Goal: Task Accomplishment & Management: Manage account settings

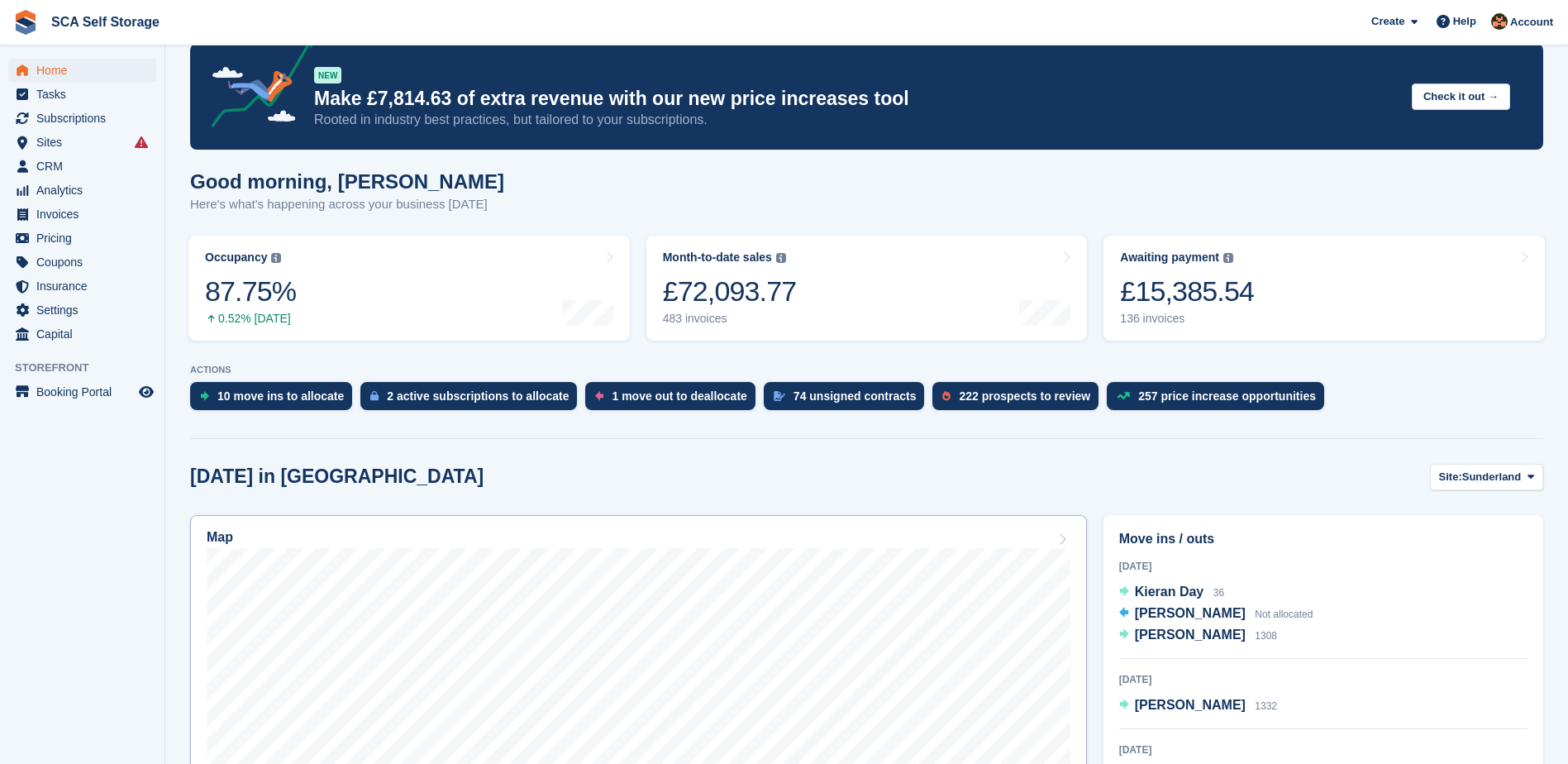
scroll to position [186, 0]
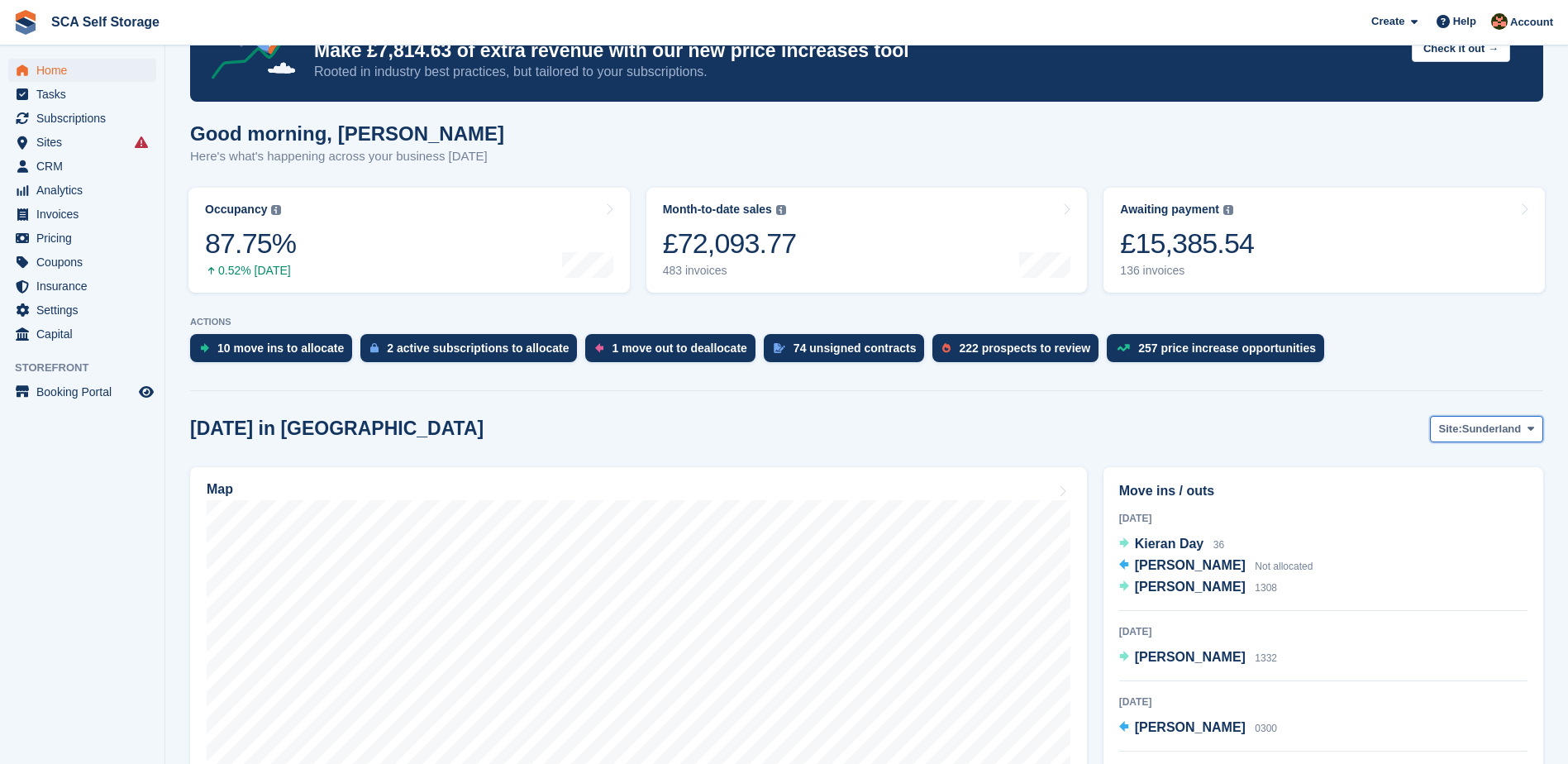
click at [1520, 425] on span "Sunderland" at bounding box center [1492, 429] width 59 height 16
click at [1427, 496] on link "[GEOGRAPHIC_DATA]" at bounding box center [1461, 497] width 149 height 30
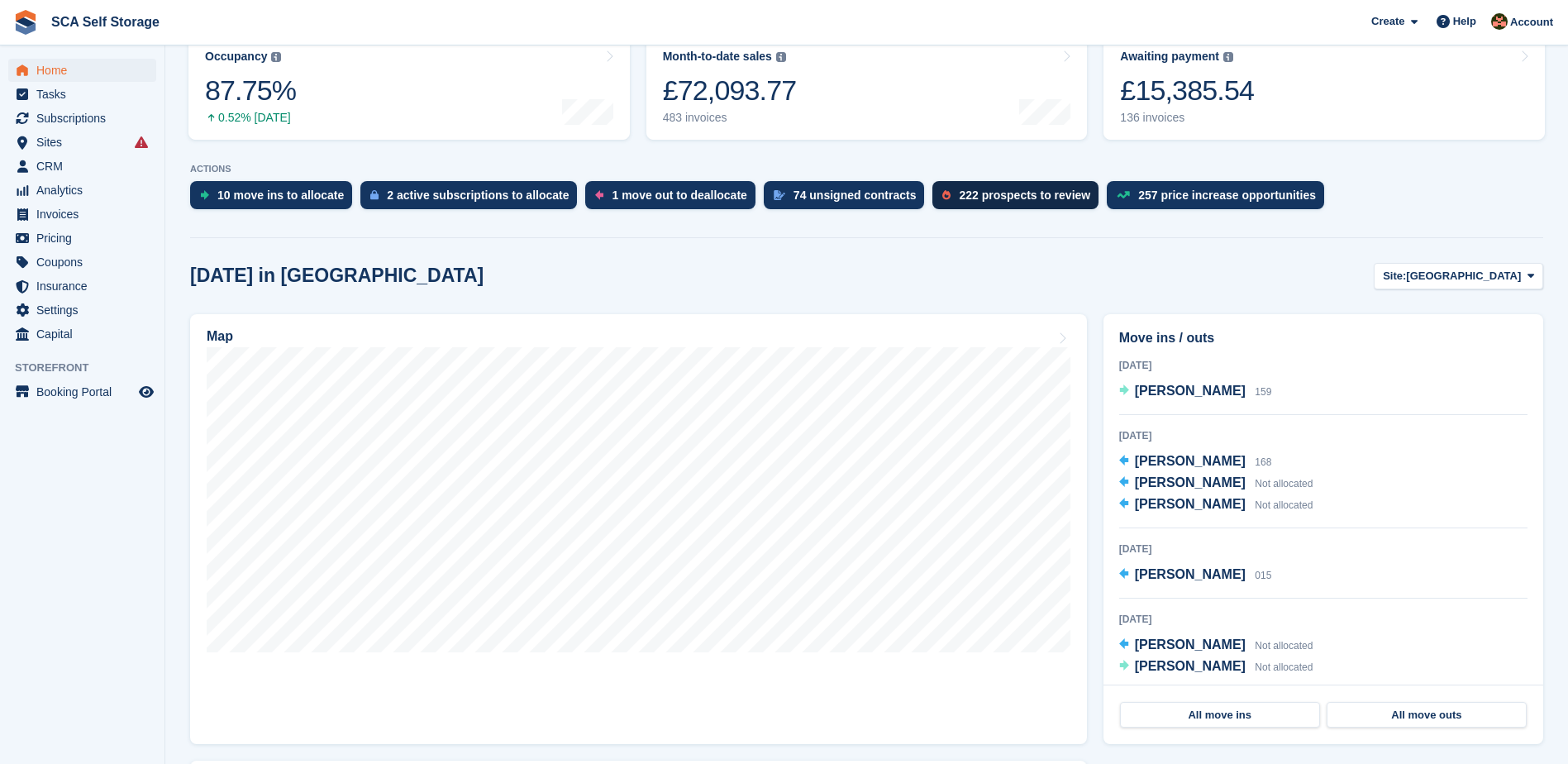
scroll to position [351, 0]
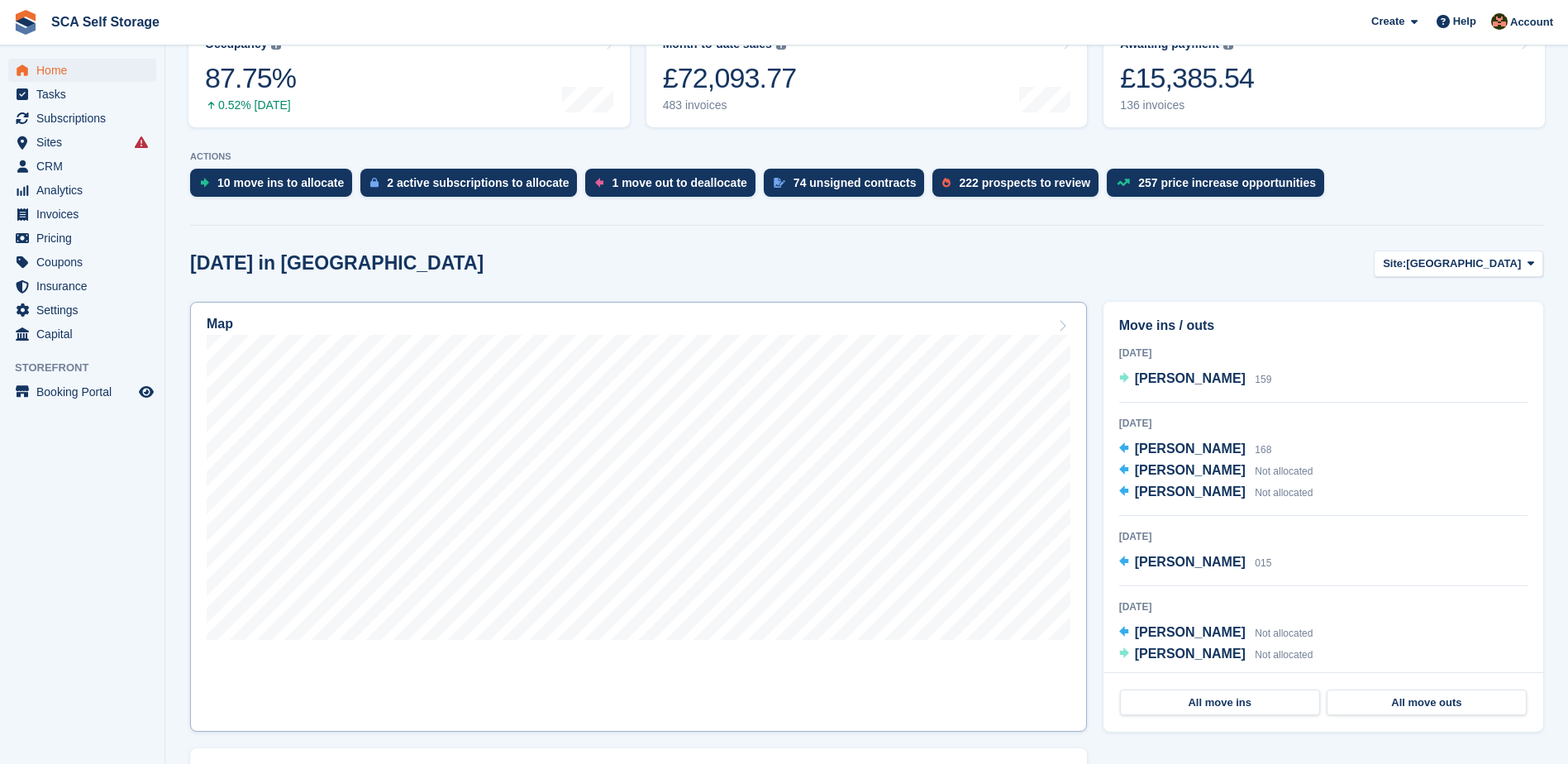
click at [1035, 329] on div "Map" at bounding box center [638, 326] width 864 height 18
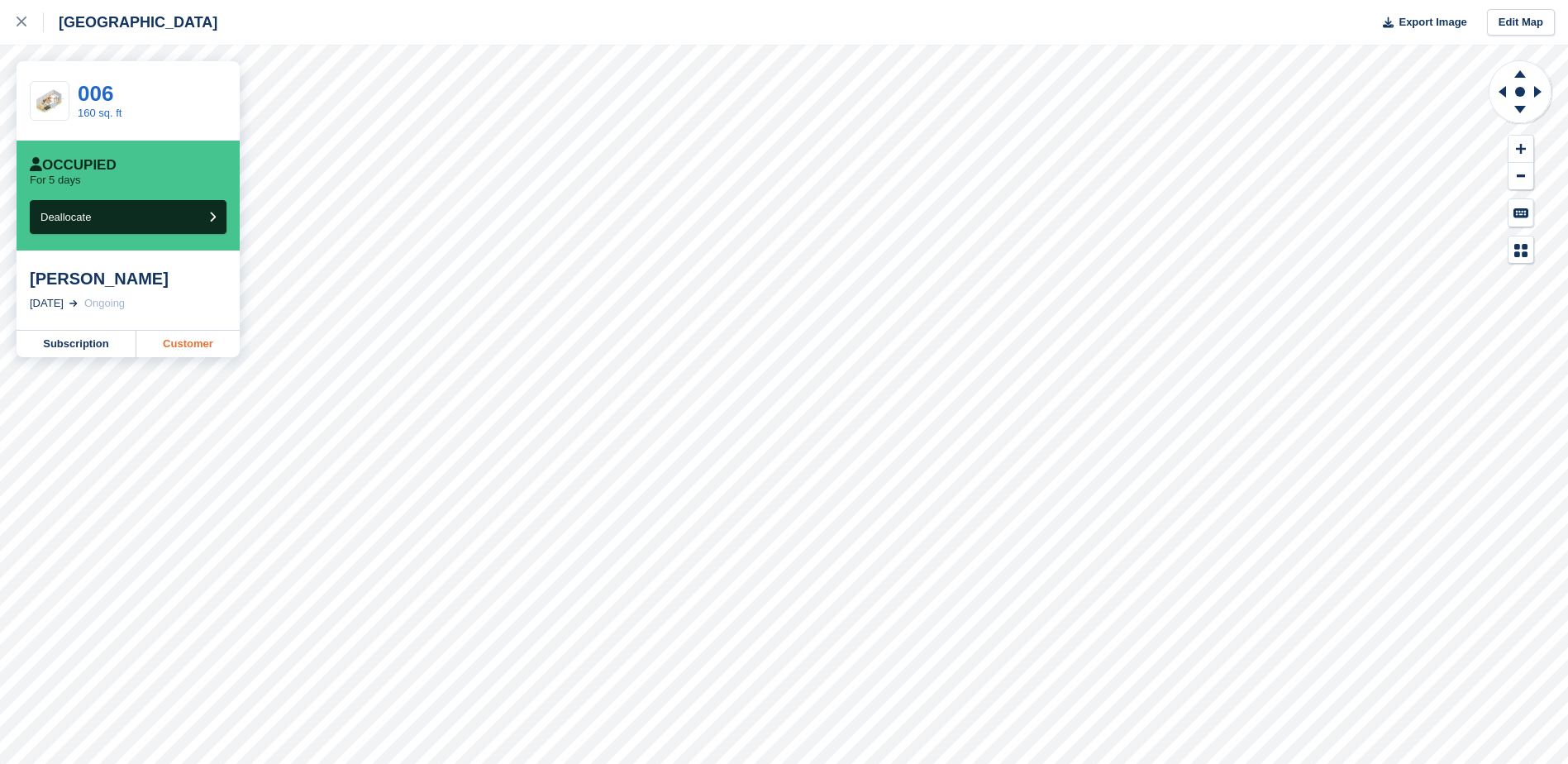
click at [208, 339] on link "Customer" at bounding box center [187, 344] width 103 height 27
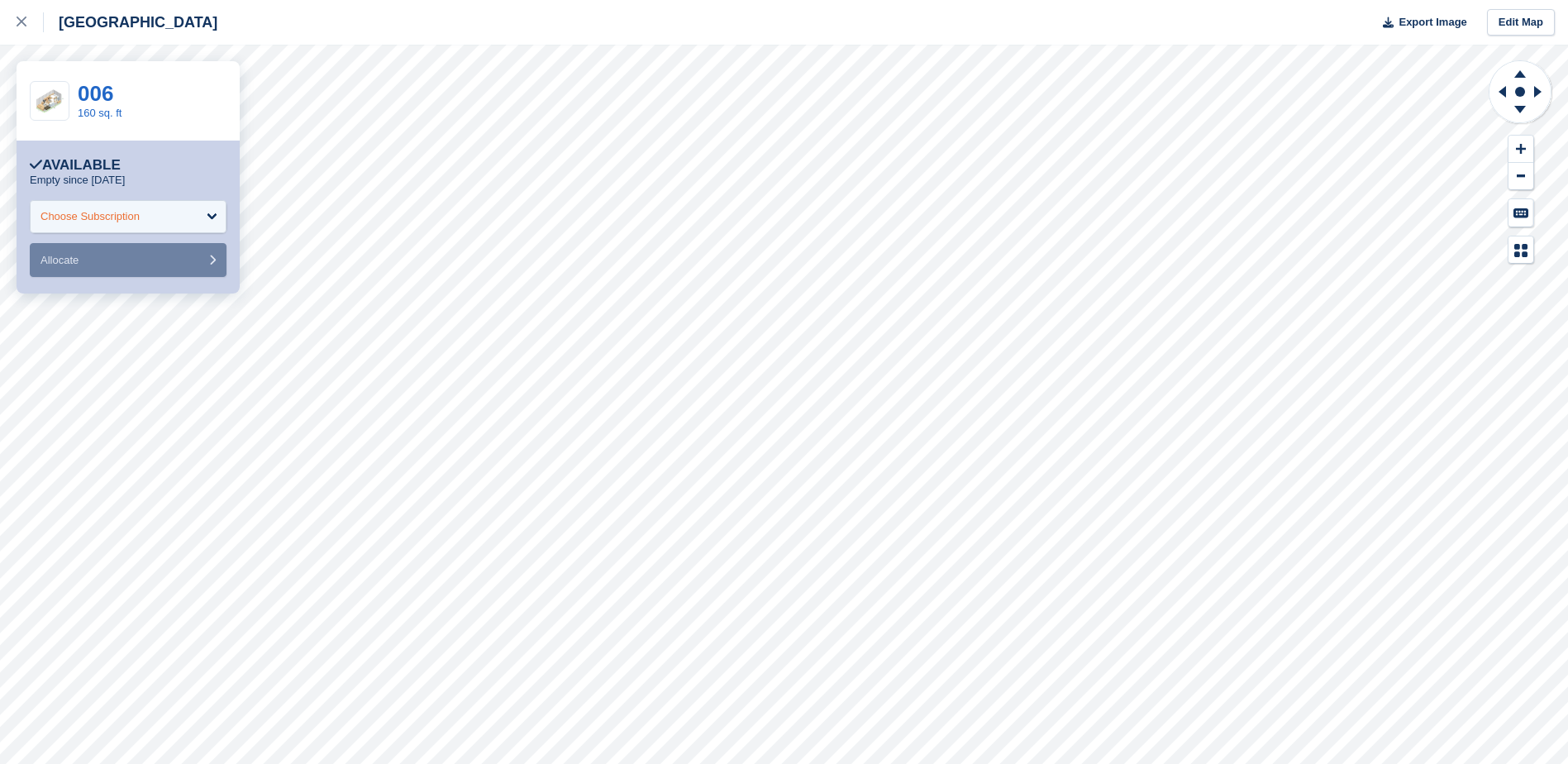
click at [181, 205] on div "Choose Subscription" at bounding box center [128, 216] width 197 height 33
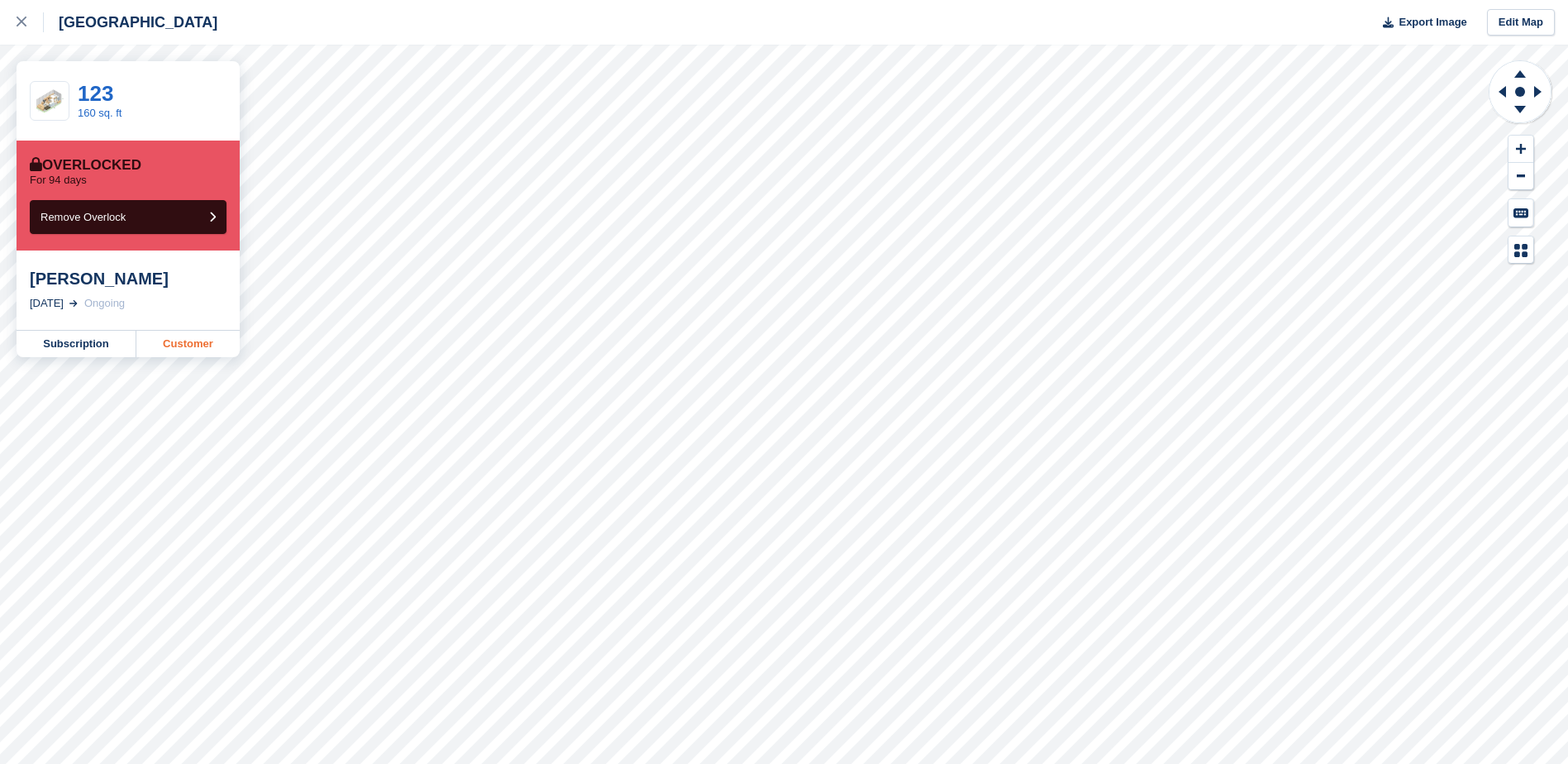
click at [184, 349] on link "Customer" at bounding box center [187, 344] width 103 height 27
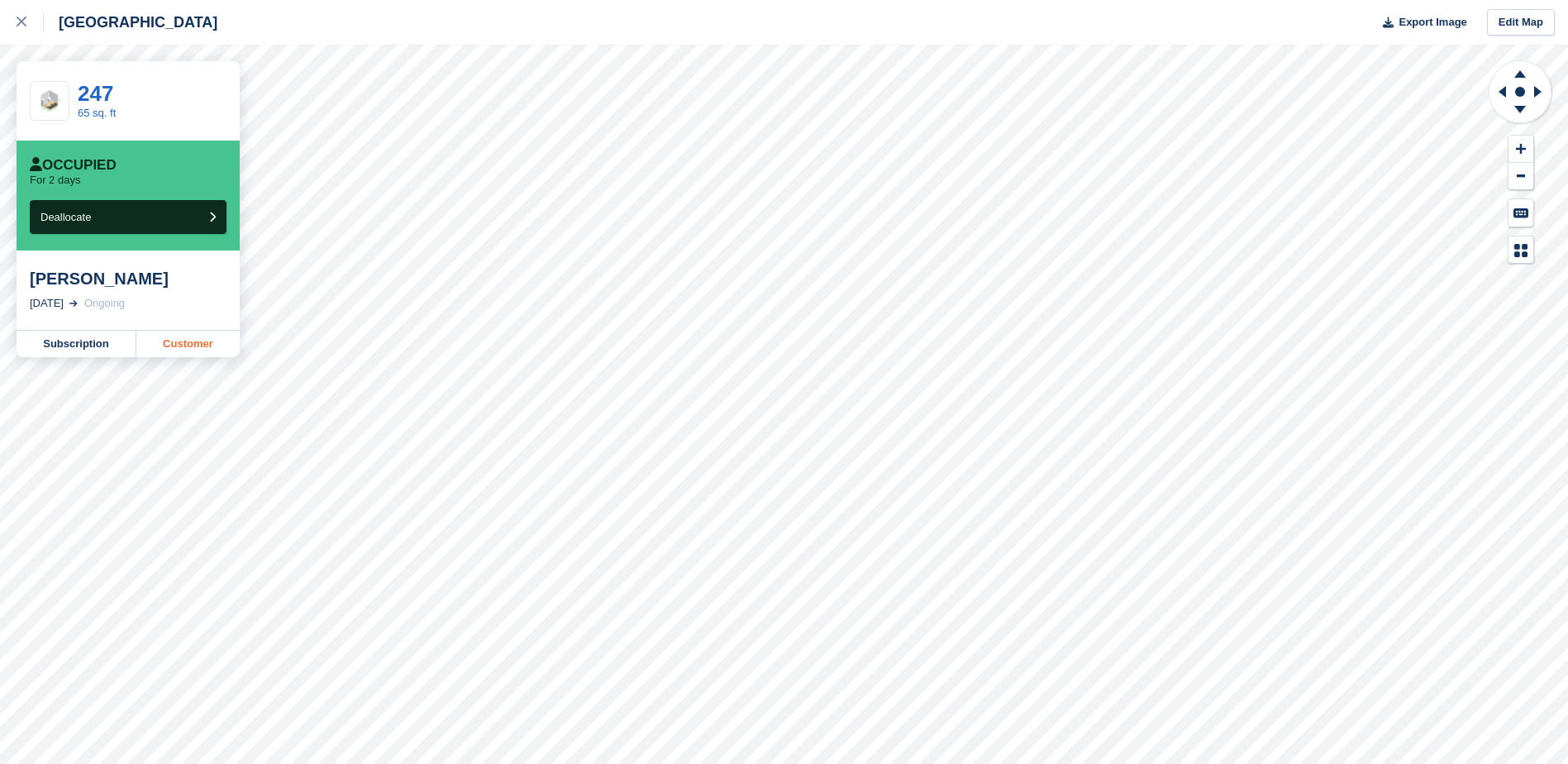
click at [185, 346] on link "Customer" at bounding box center [187, 344] width 103 height 27
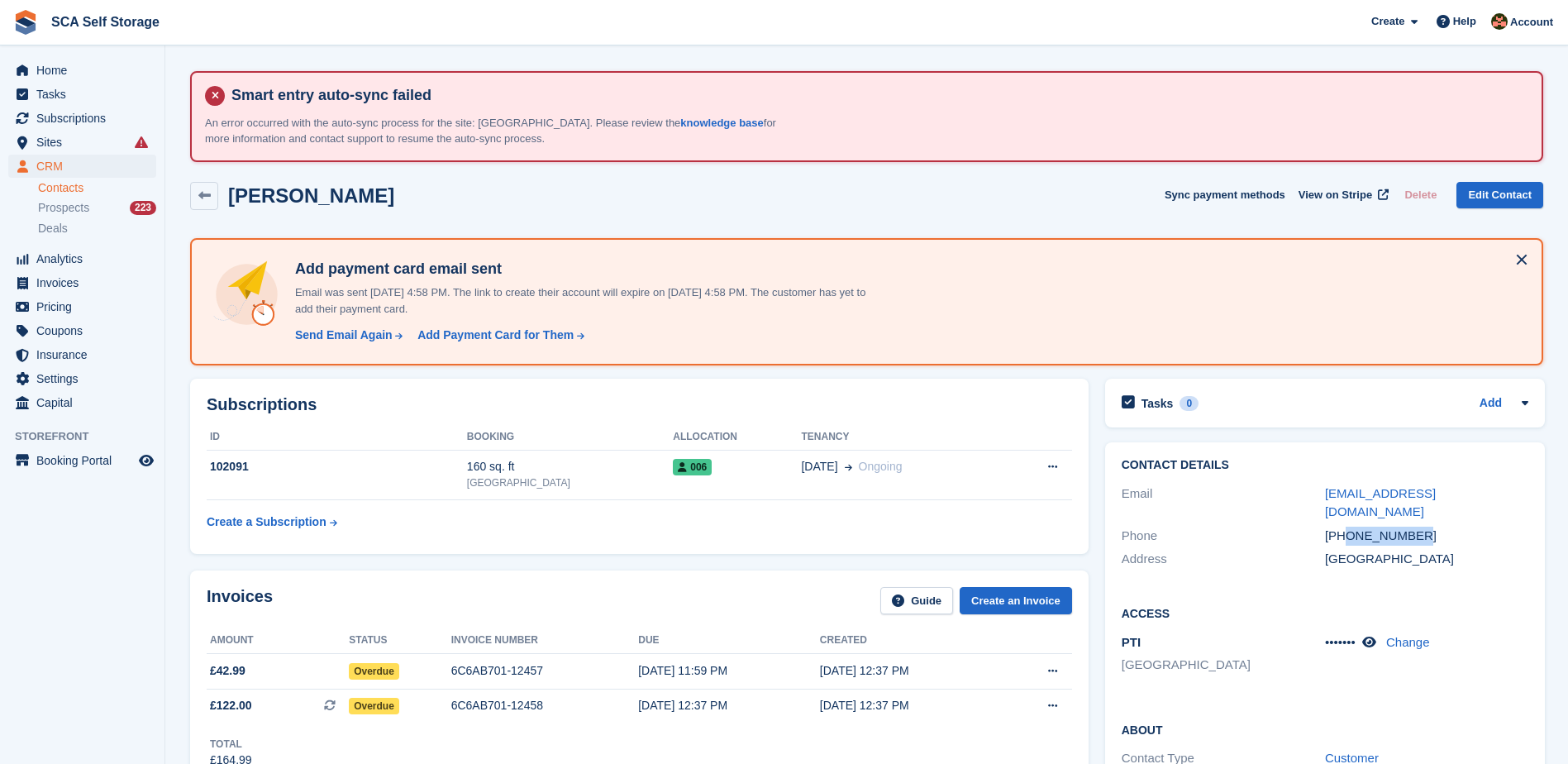
drag, startPoint x: 1411, startPoint y: 516, endPoint x: 1342, endPoint y: 520, distance: 69.1
click at [1342, 527] on div "[PHONE_NUMBER]" at bounding box center [1427, 536] width 203 height 19
copy div "7383859341"
drag, startPoint x: 769, startPoint y: 236, endPoint x: 779, endPoint y: 267, distance: 32.6
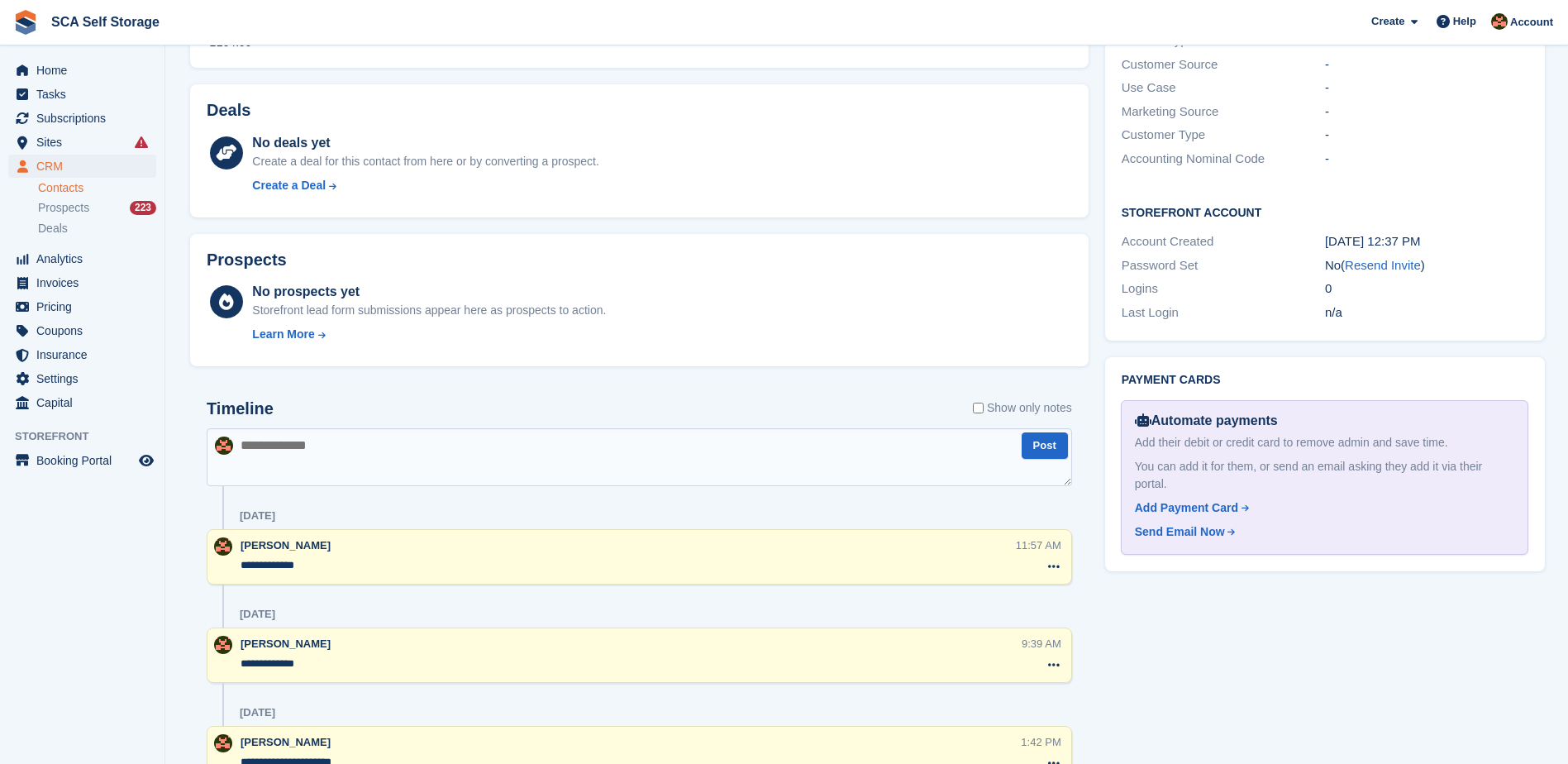
scroll to position [909, 0]
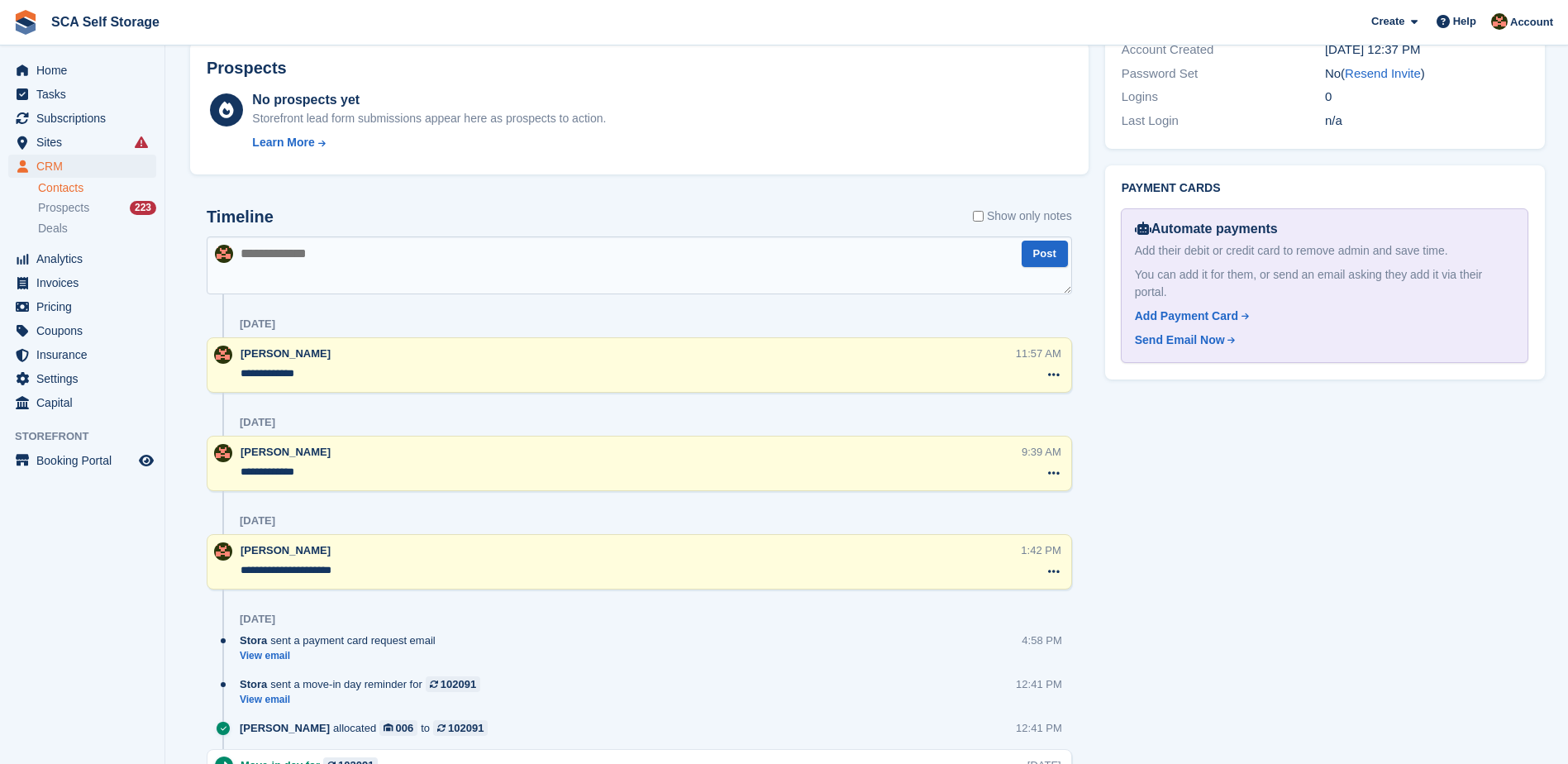
click at [361, 274] on textarea at bounding box center [639, 265] width 865 height 58
type textarea "**********"
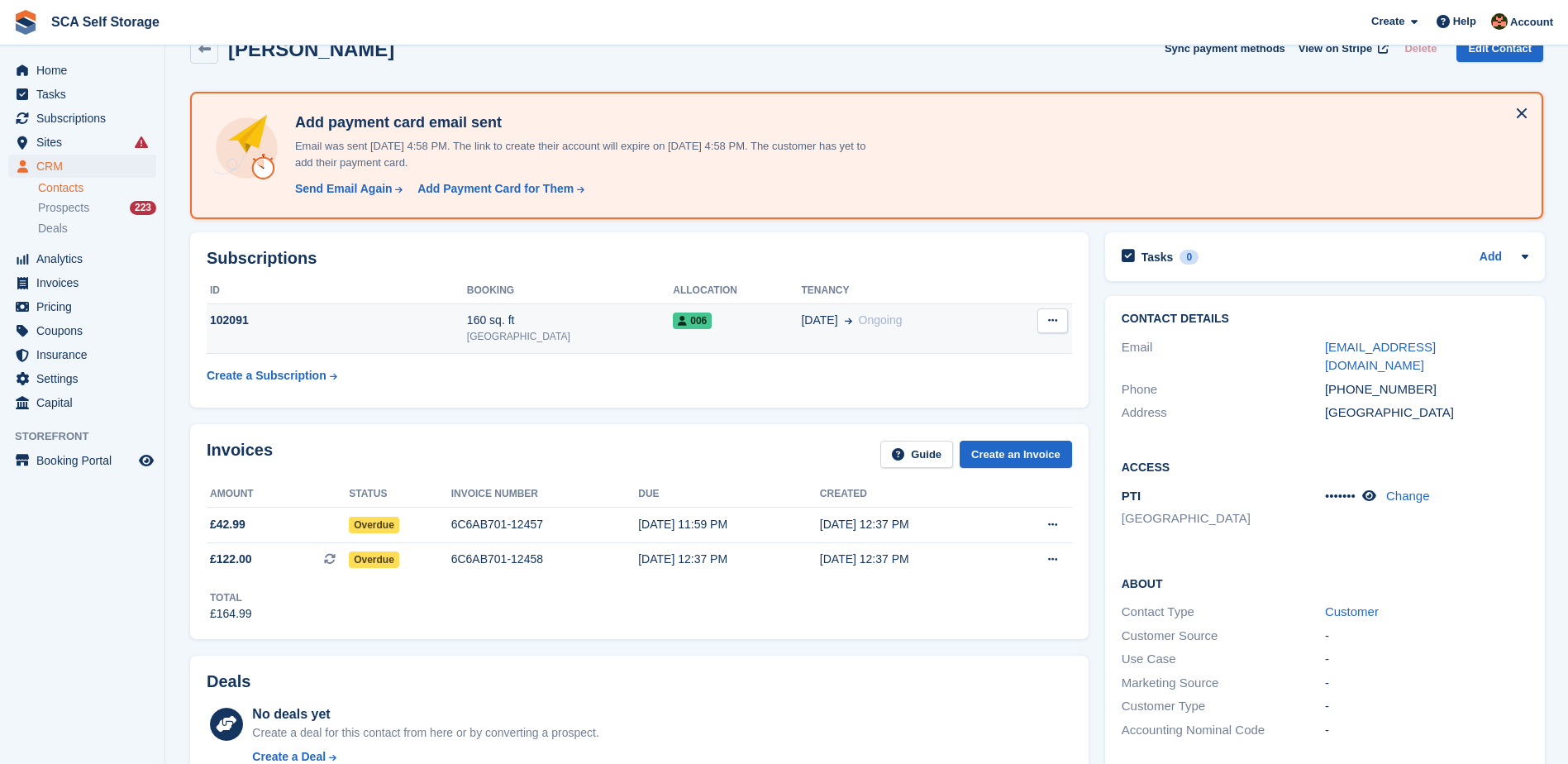
scroll to position [145, 0]
click at [702, 332] on td "006" at bounding box center [736, 330] width 128 height 50
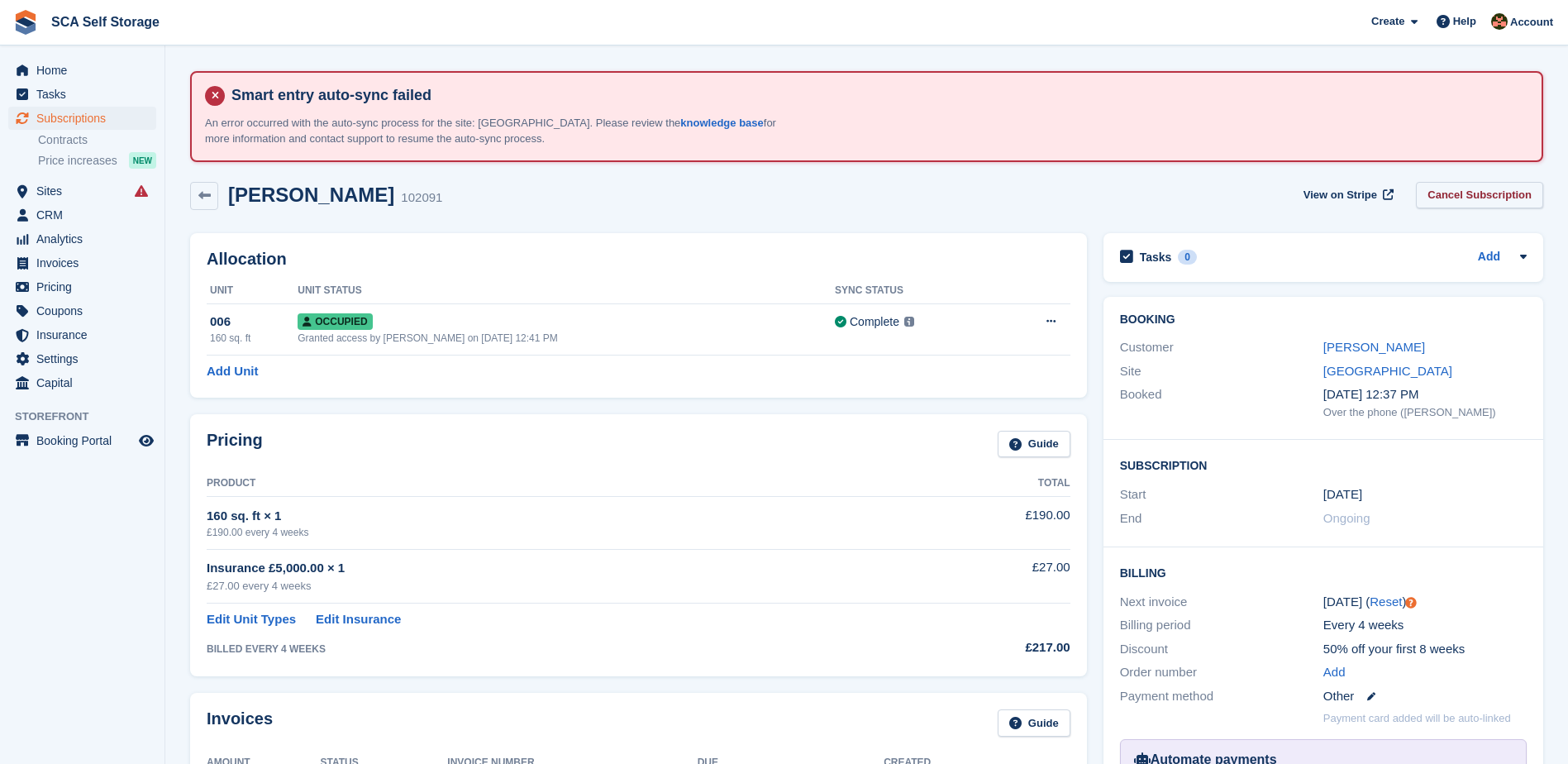
click at [1459, 200] on link "Cancel Subscription" at bounding box center [1479, 195] width 127 height 27
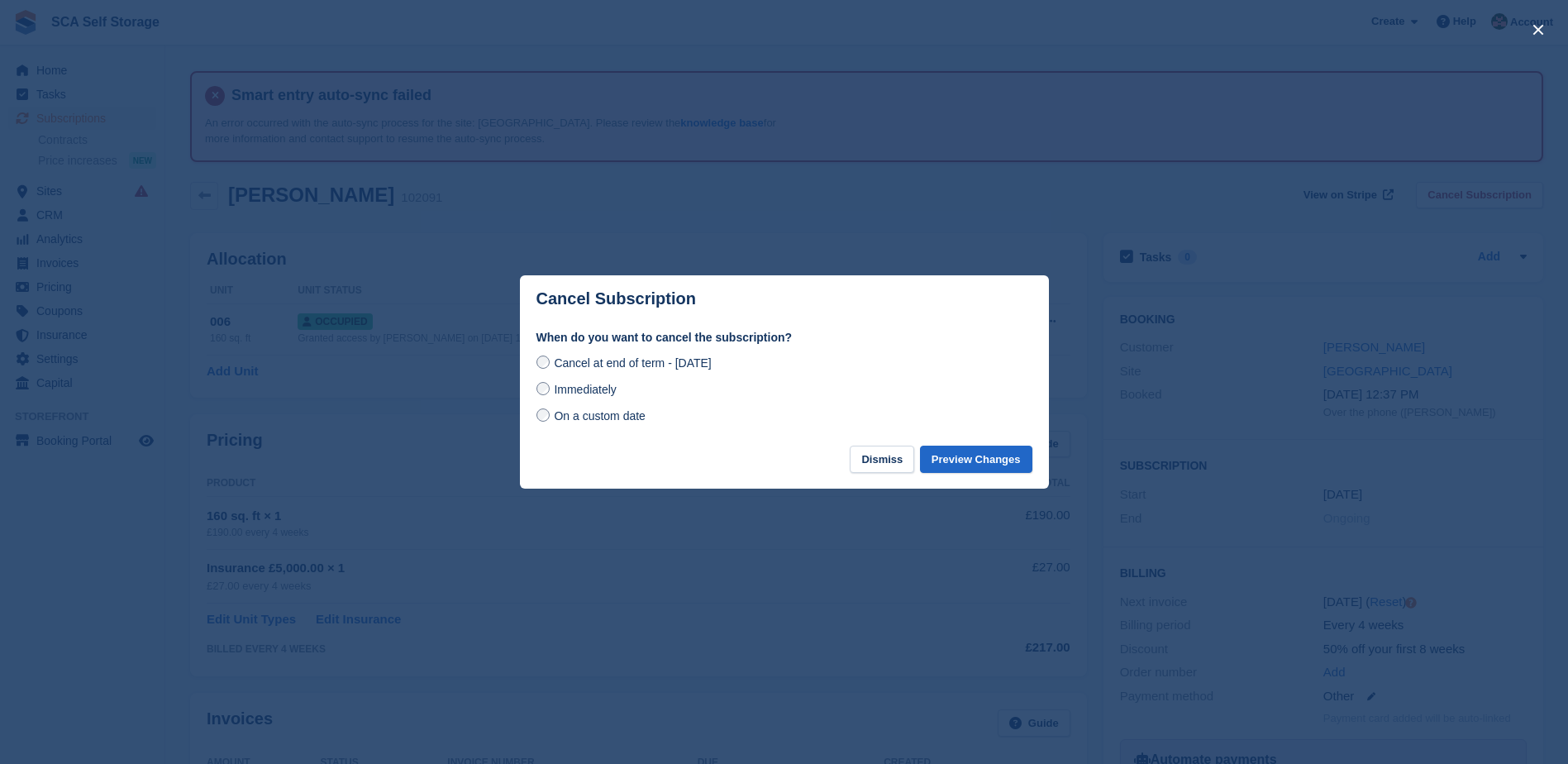
click at [581, 399] on div "Immediately" at bounding box center [784, 390] width 496 height 20
click at [579, 393] on span "Immediately" at bounding box center [584, 389] width 62 height 13
click at [954, 459] on button "Preview Changes" at bounding box center [976, 459] width 113 height 27
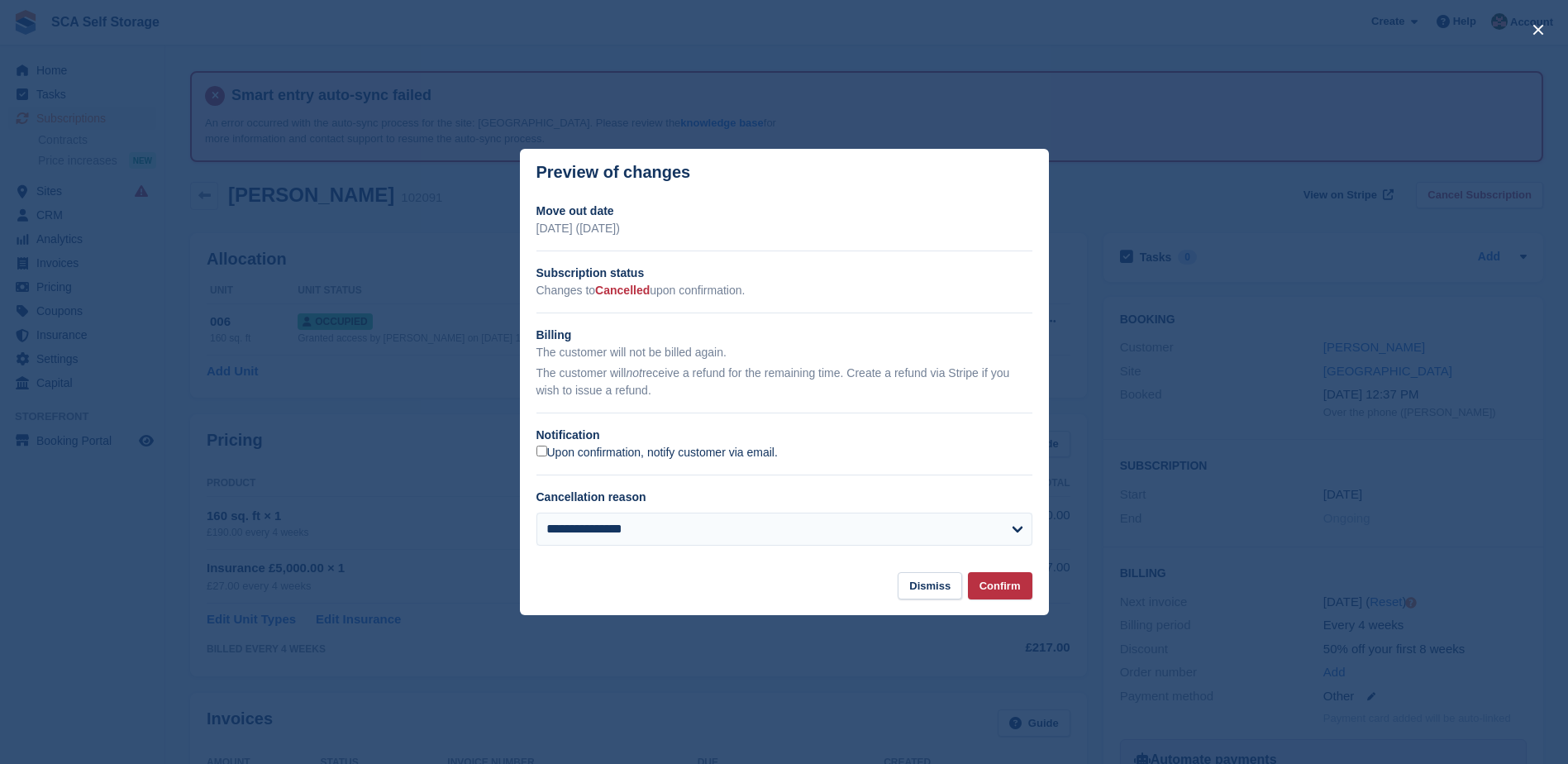
click at [606, 451] on label "Upon confirmation, notify customer via email." at bounding box center [657, 453] width 242 height 15
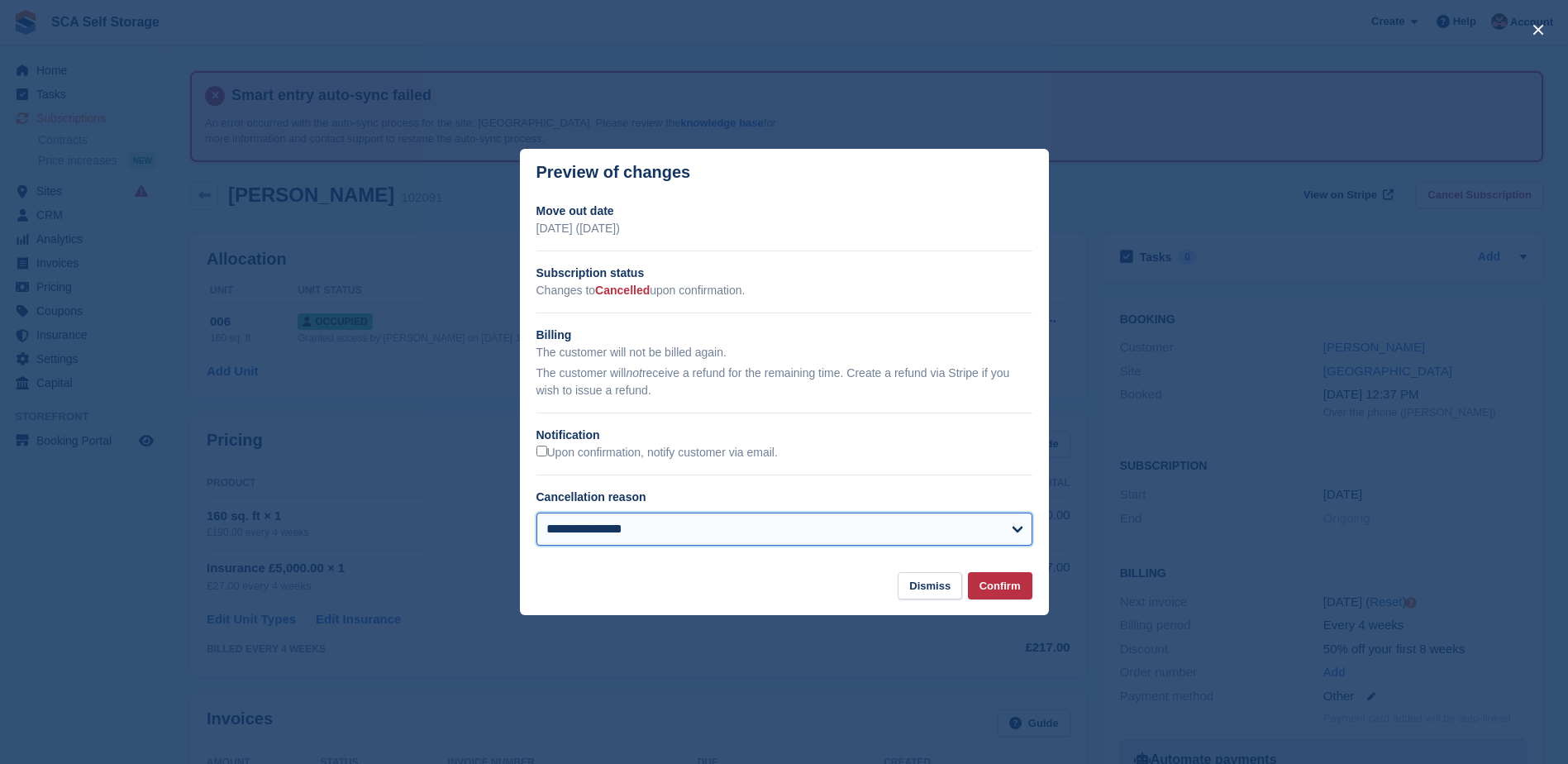
click at [617, 521] on select "**********" at bounding box center [784, 528] width 496 height 33
select select "*******"
click at [536, 514] on select "**********" at bounding box center [784, 528] width 496 height 33
click at [1010, 584] on button "Confirm" at bounding box center [1000, 586] width 64 height 27
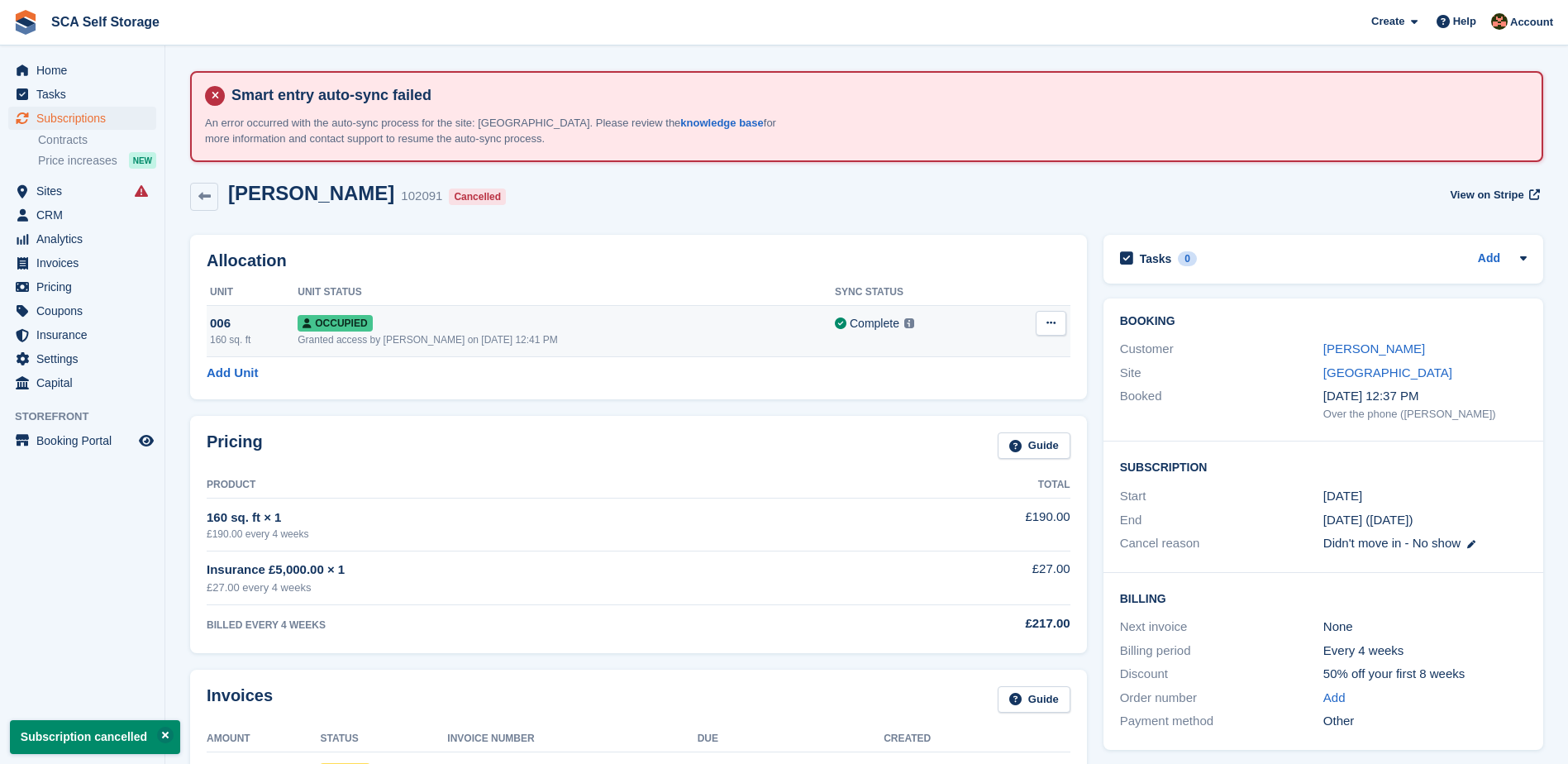
click at [1039, 323] on button at bounding box center [1051, 323] width 30 height 25
drag, startPoint x: 960, startPoint y: 399, endPoint x: 878, endPoint y: 51, distance: 357.5
click at [960, 399] on p "Deallocate" at bounding box center [987, 391] width 144 height 21
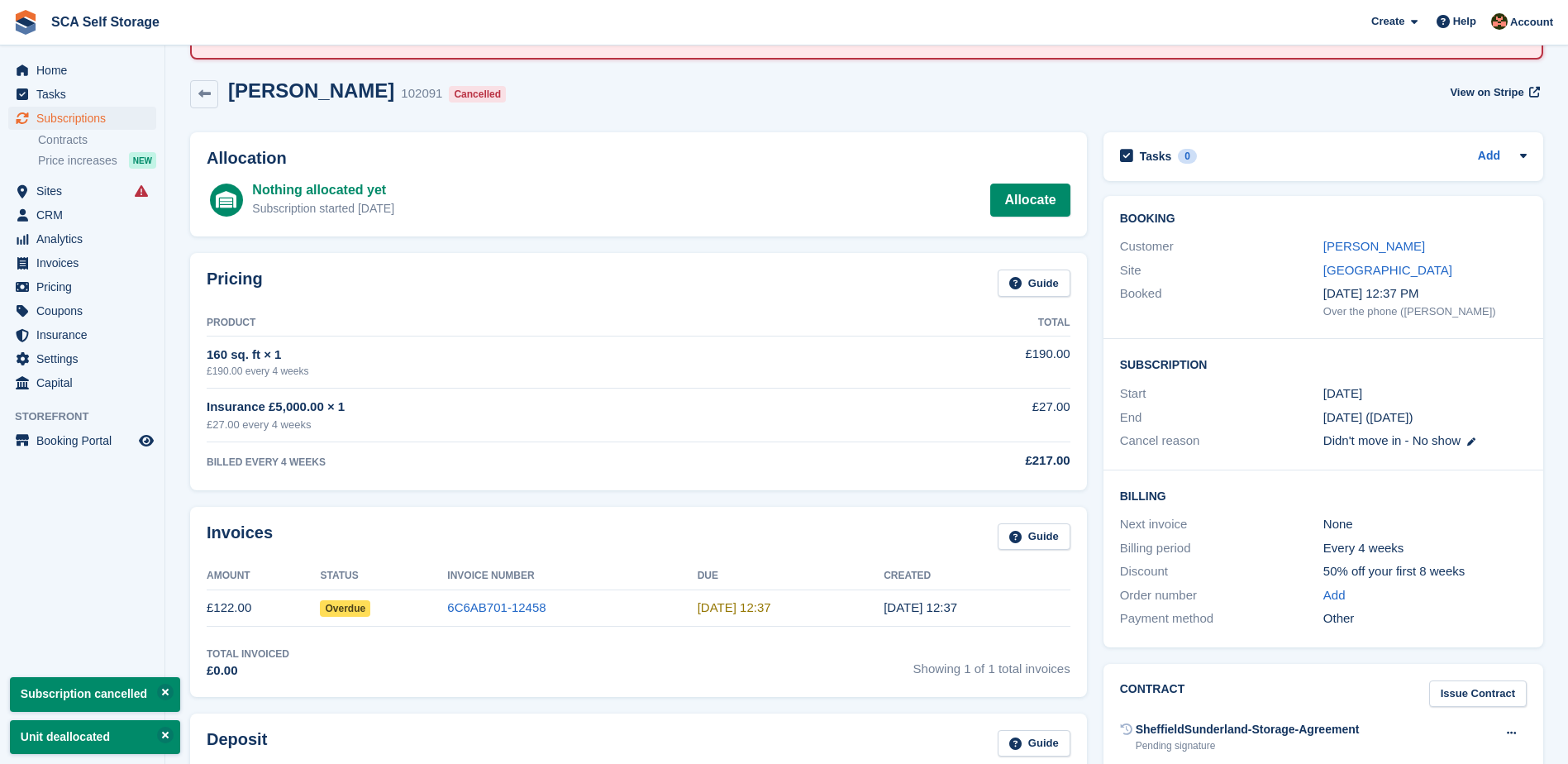
scroll to position [145, 0]
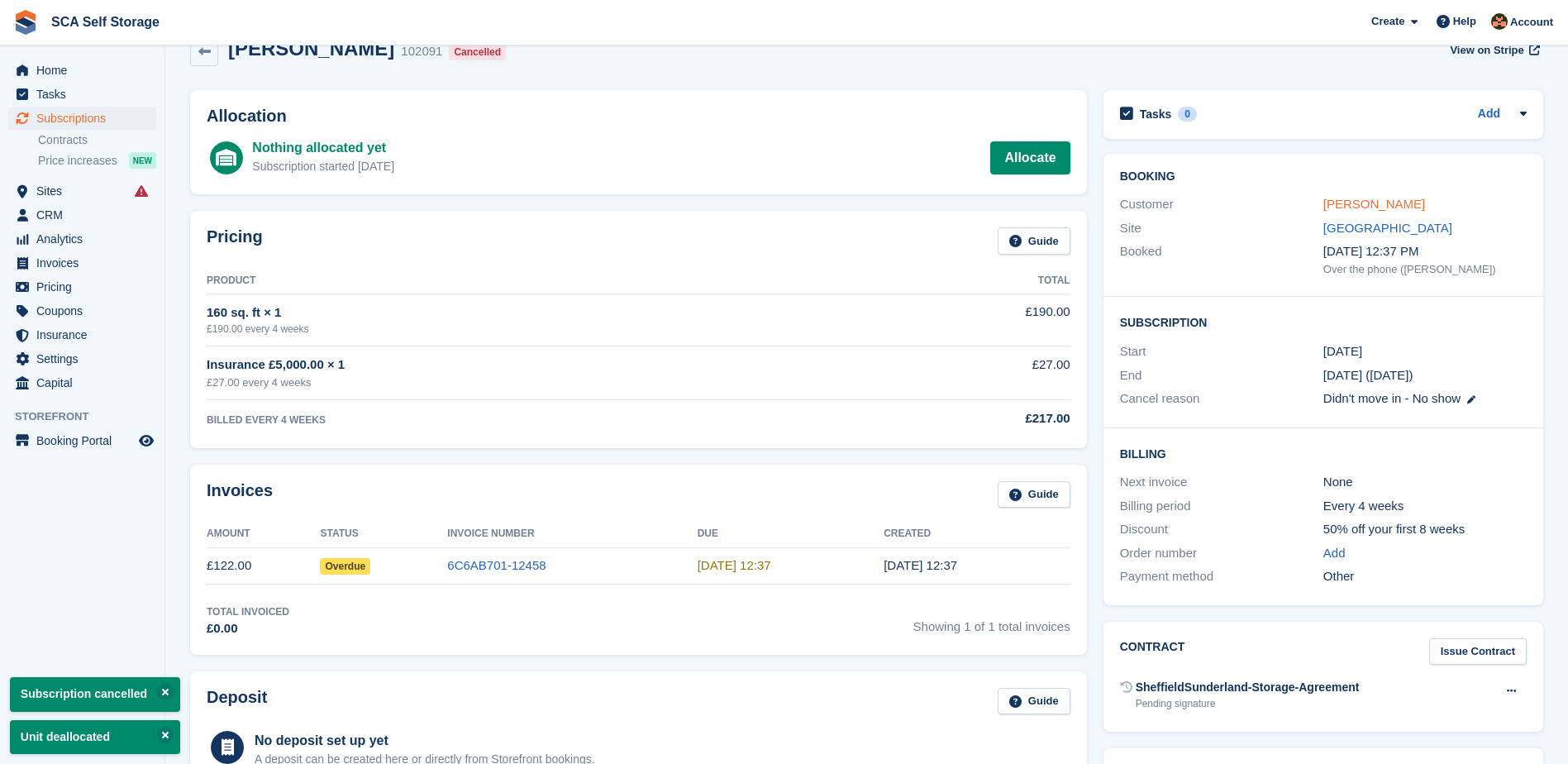
click at [1367, 205] on link "[PERSON_NAME]" at bounding box center [1375, 204] width 102 height 14
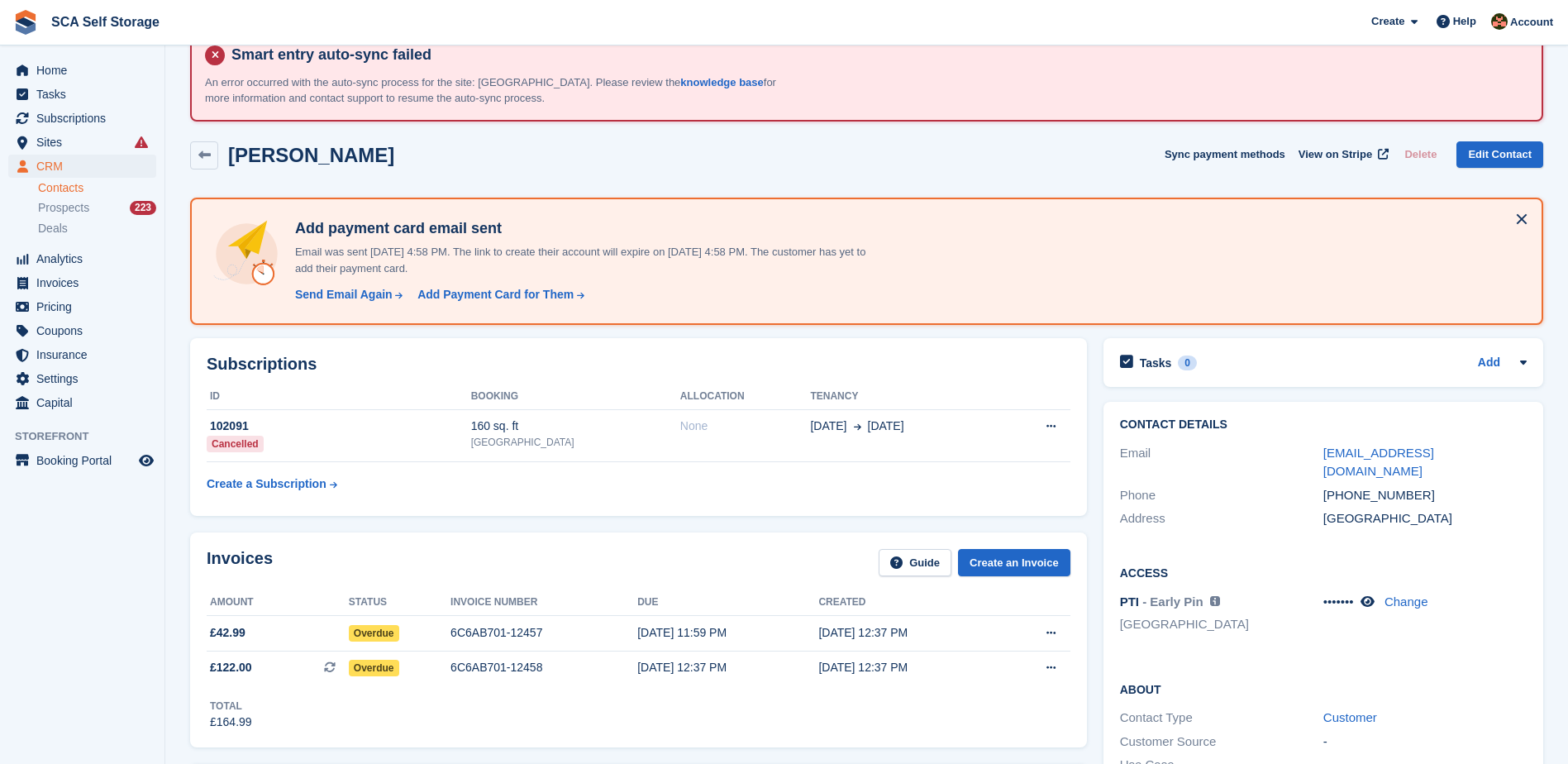
scroll to position [248, 0]
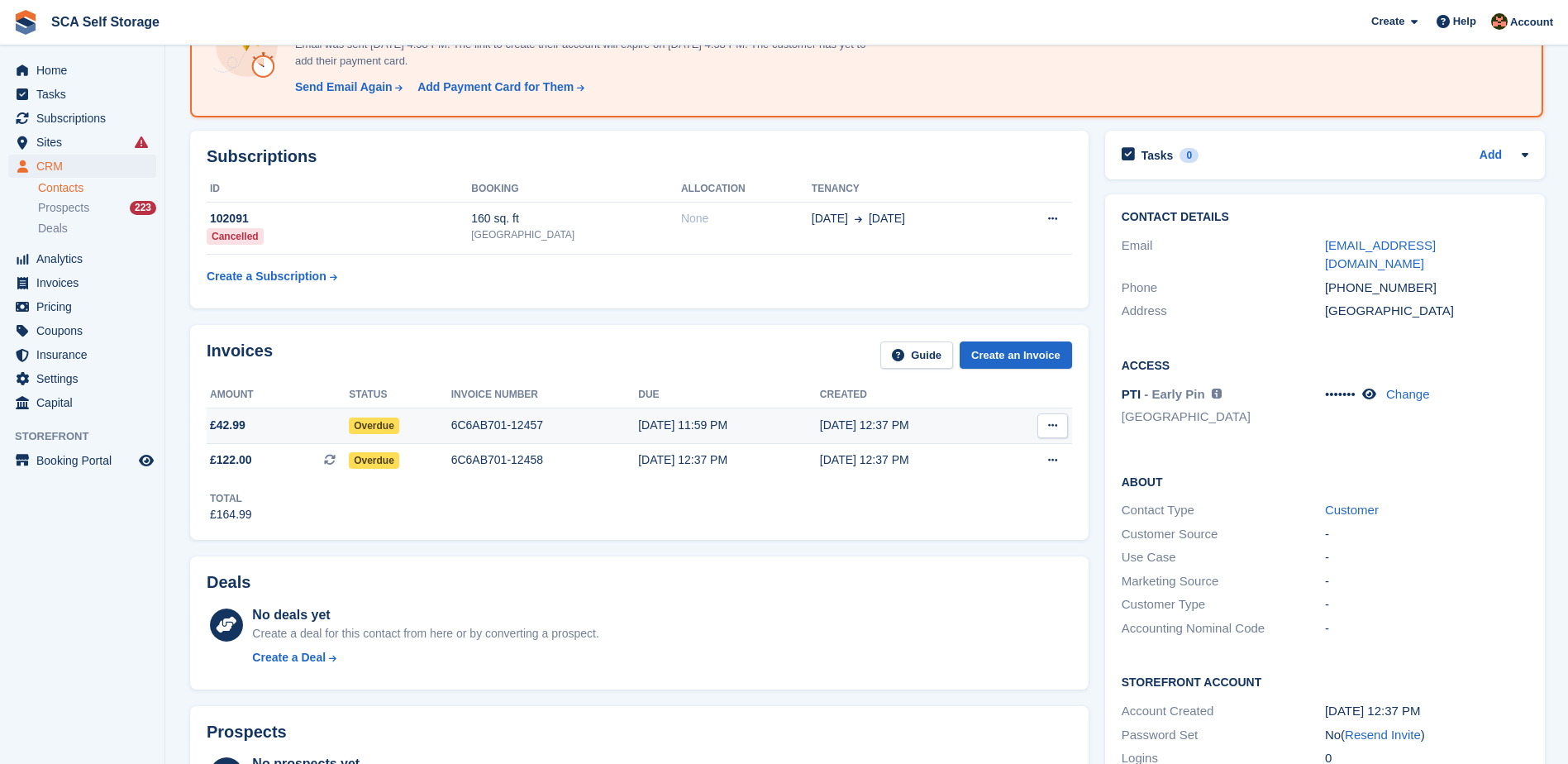
click at [502, 422] on div "6C6AB701-12457" at bounding box center [545, 425] width 188 height 17
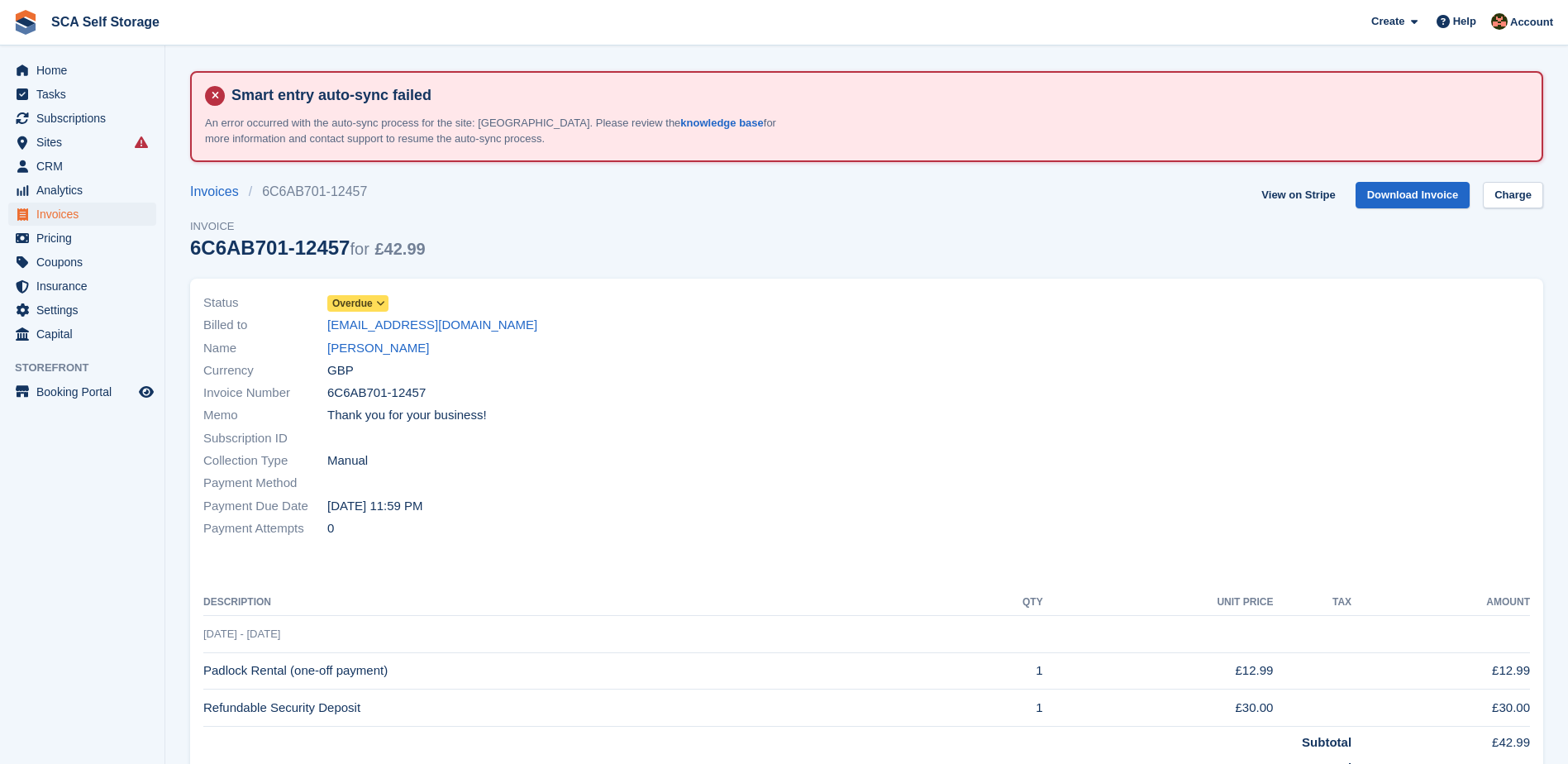
click at [360, 299] on span "Overdue" at bounding box center [352, 303] width 40 height 15
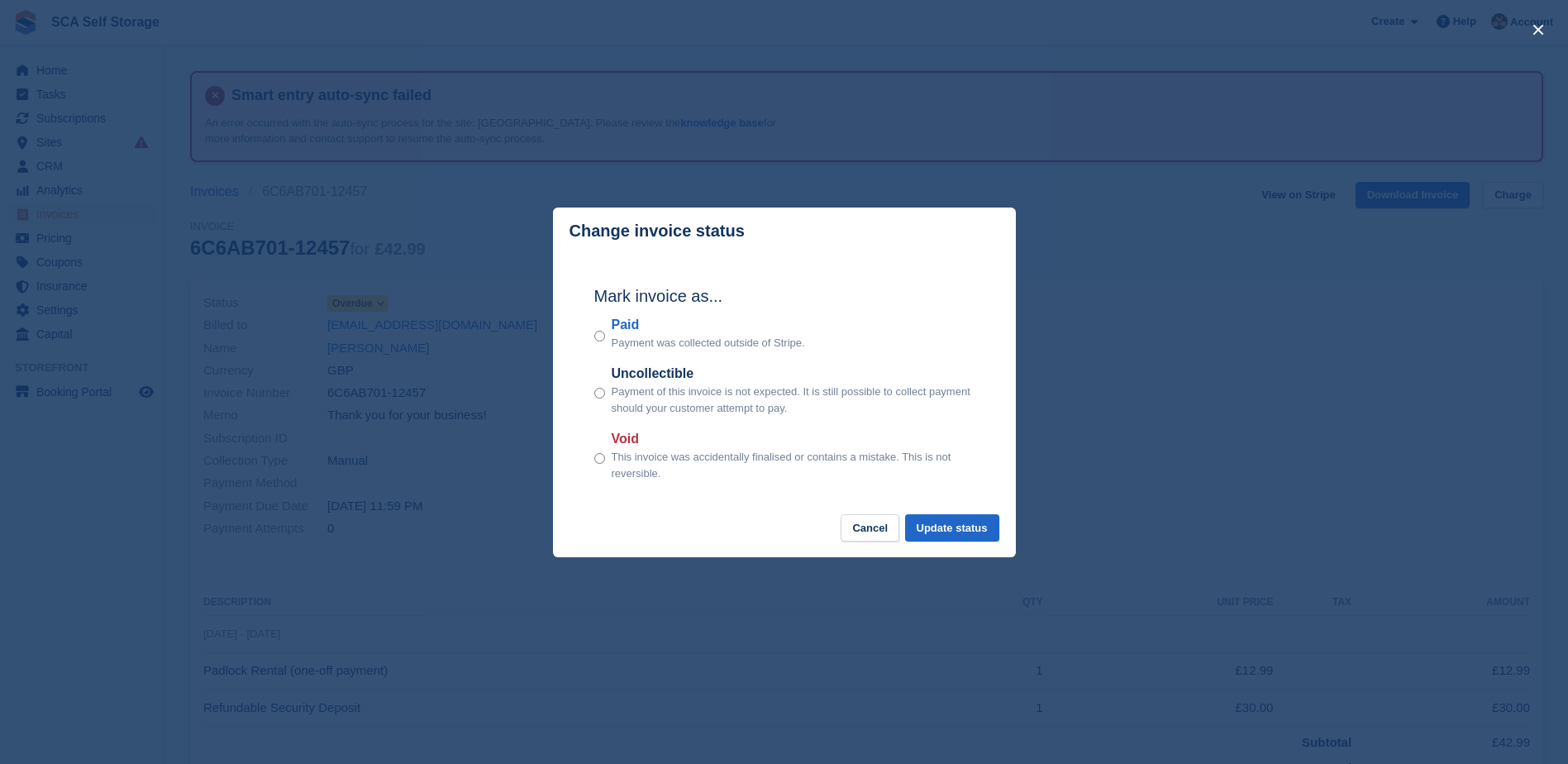
click at [969, 511] on div "Mark invoice as... Paid Payment was collected outside of Stripe. Uncollectible …" at bounding box center [784, 384] width 414 height 261
click at [965, 529] on button "Update status" at bounding box center [952, 528] width 94 height 27
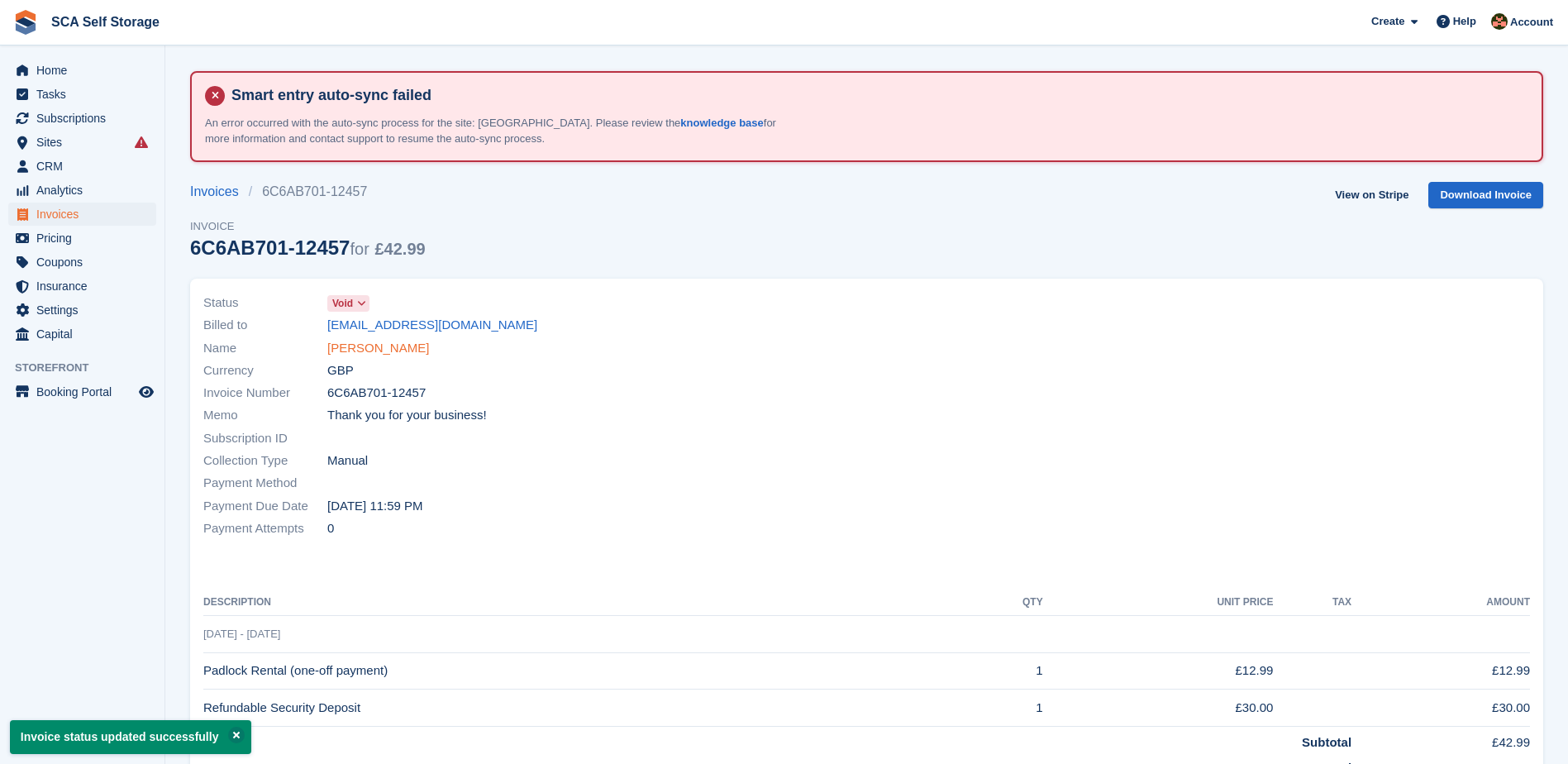
click at [407, 350] on link "[PERSON_NAME]" at bounding box center [379, 348] width 102 height 19
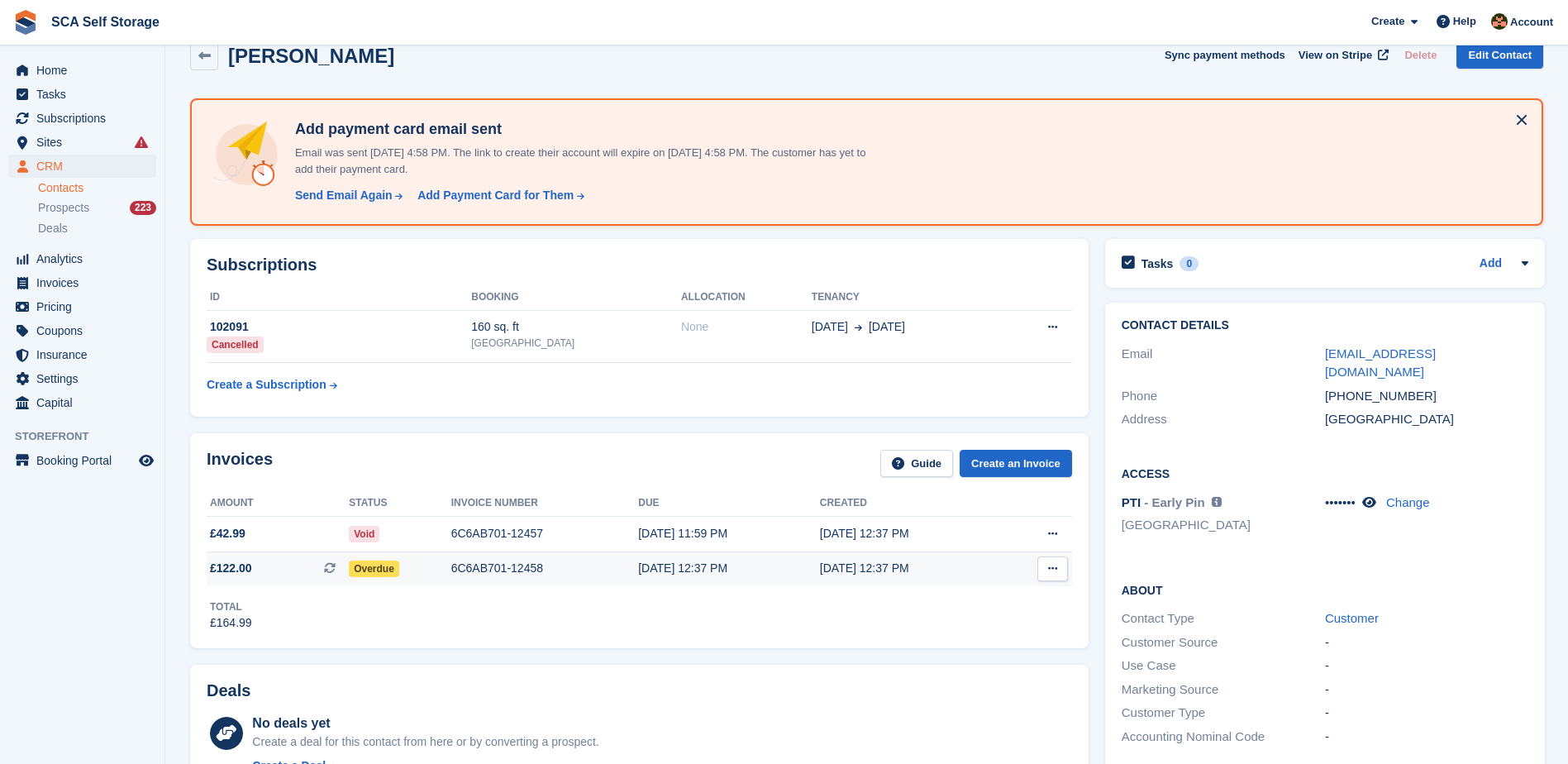
scroll to position [207, 0]
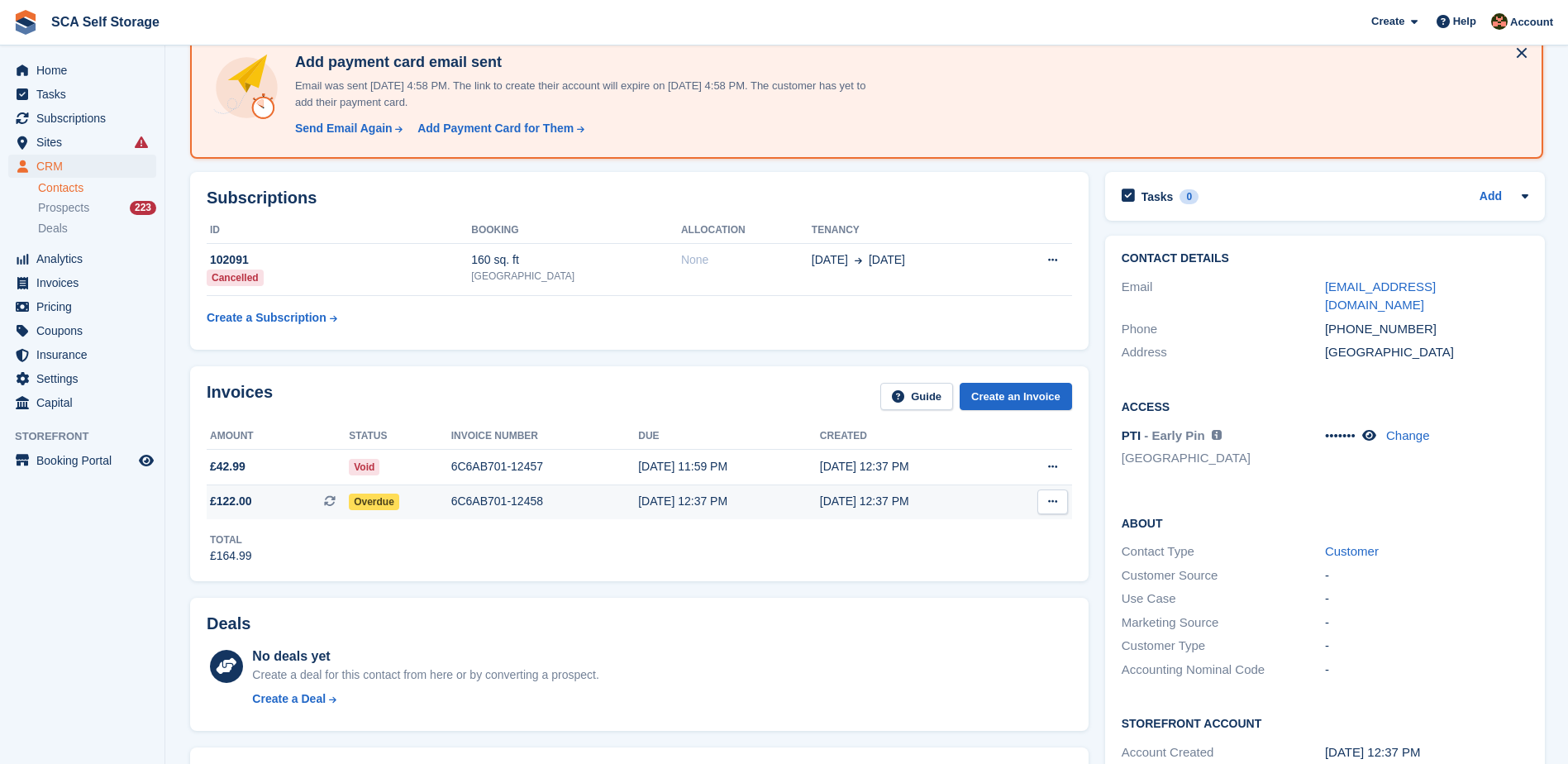
click at [455, 502] on div "6C6AB701-12458" at bounding box center [545, 501] width 188 height 17
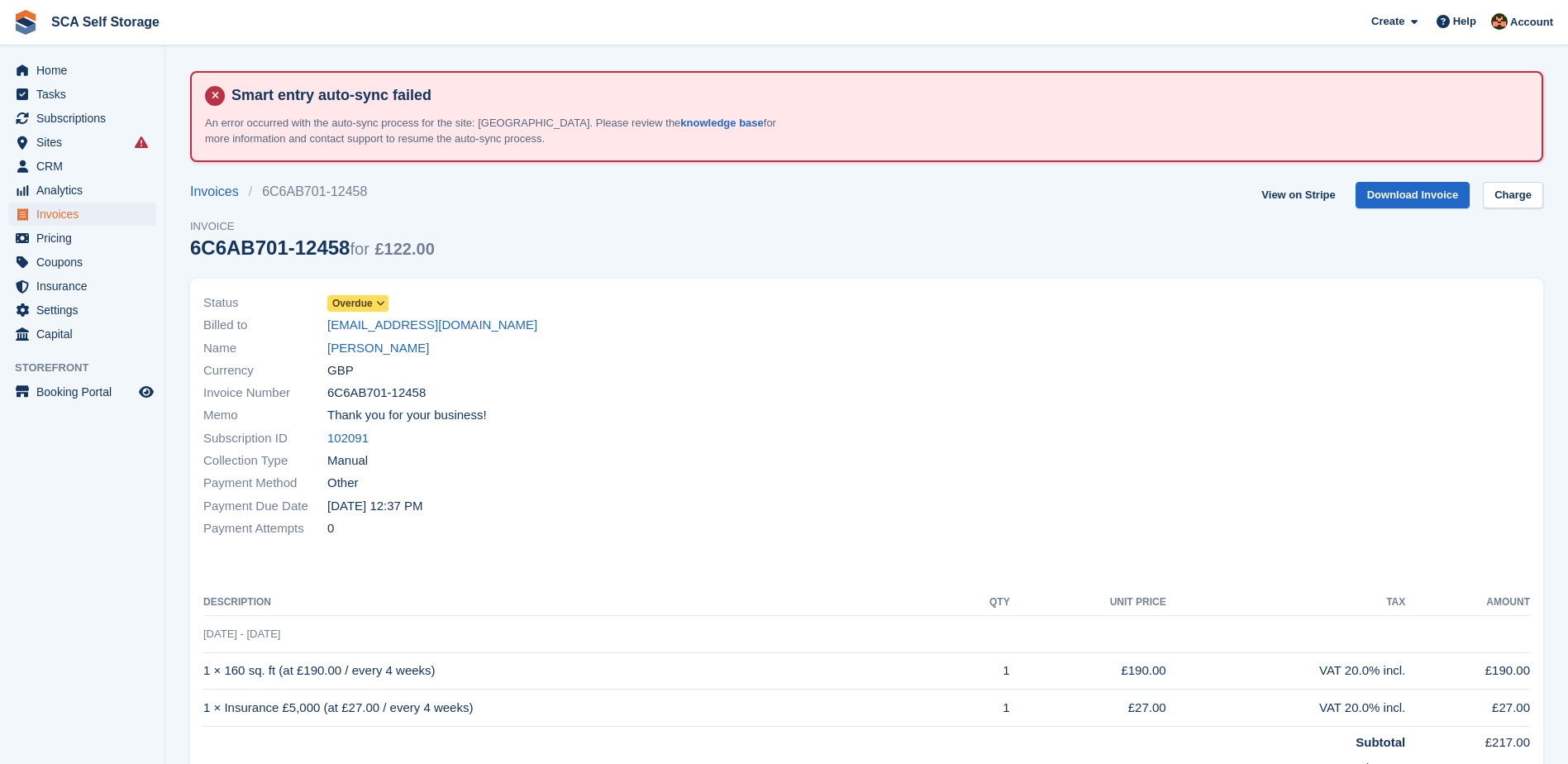
click at [356, 305] on span "Overdue" at bounding box center [352, 303] width 40 height 15
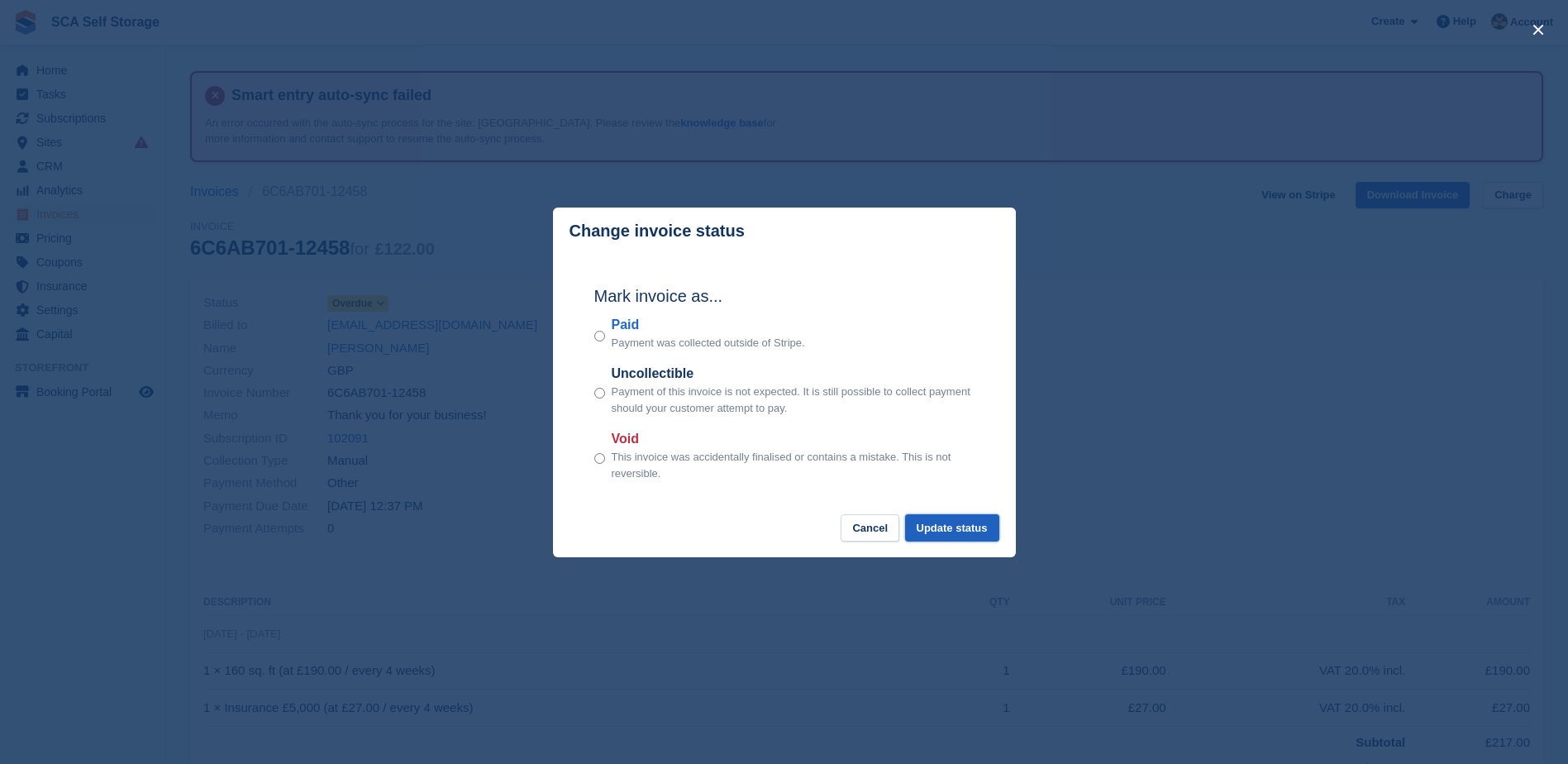
click at [947, 529] on button "Update status" at bounding box center [952, 528] width 94 height 27
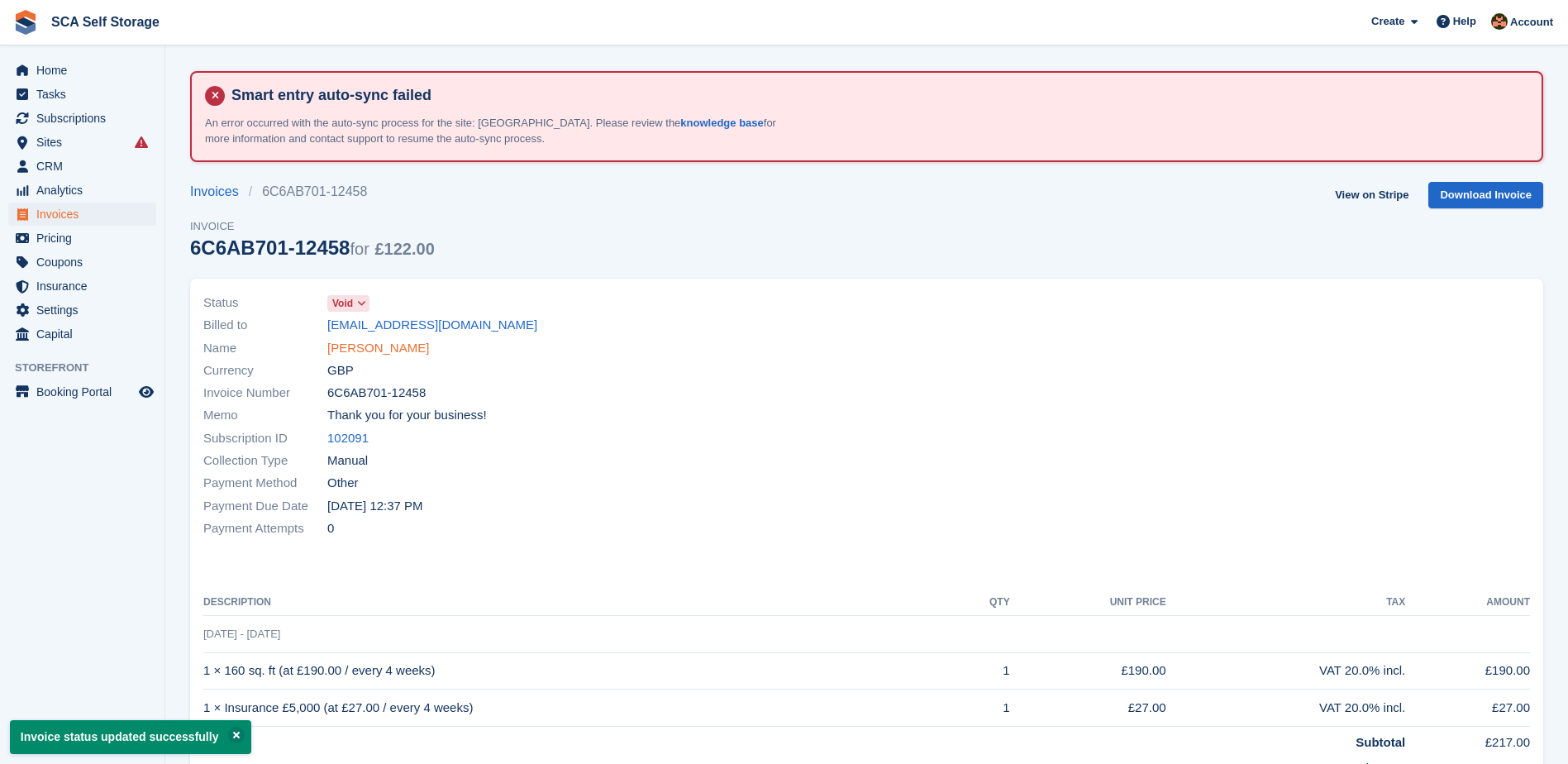
click at [377, 351] on link "Mohammed Ishtiaq" at bounding box center [379, 348] width 102 height 19
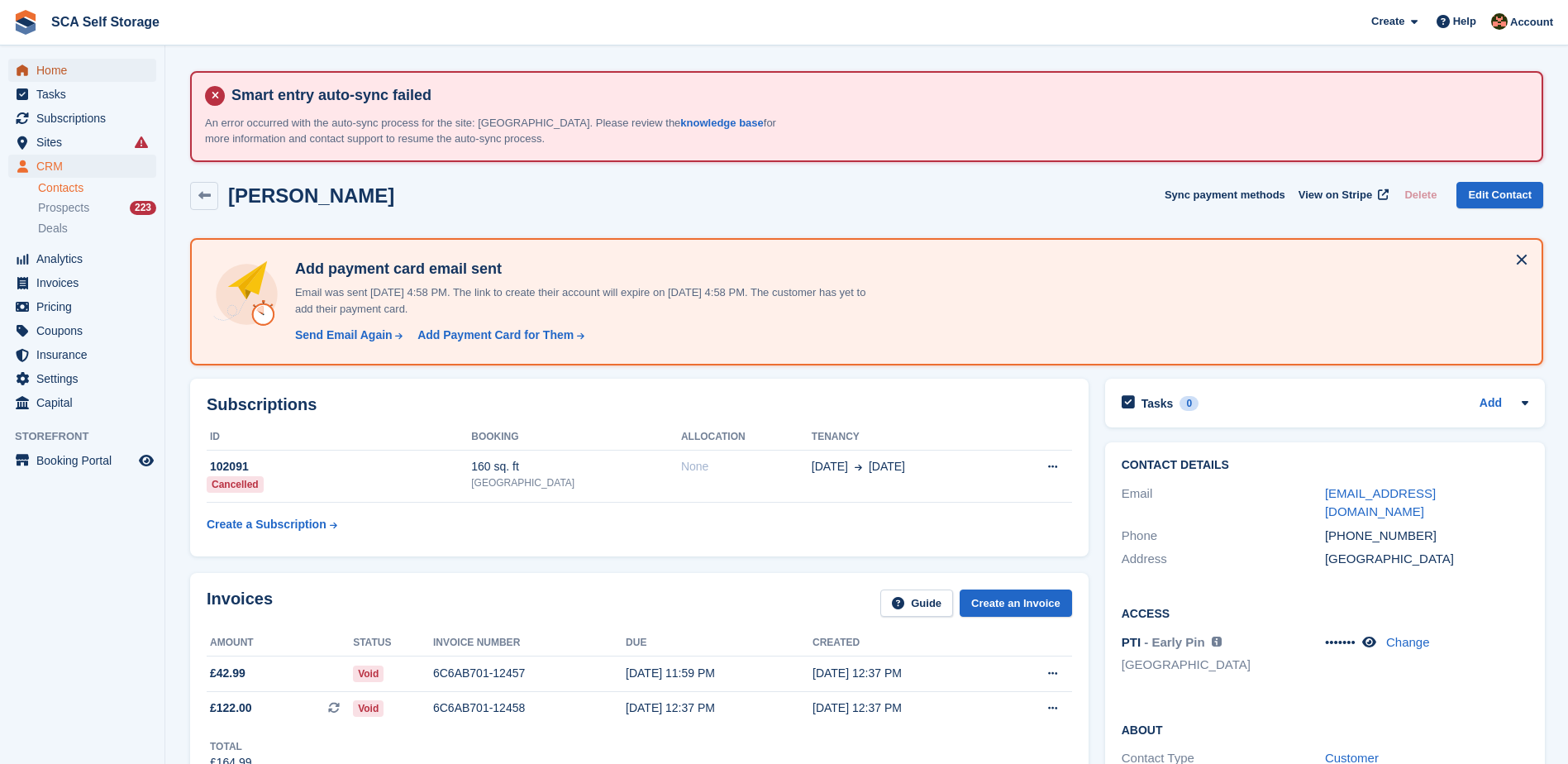
click at [73, 71] on span "Home" at bounding box center [86, 71] width 99 height 23
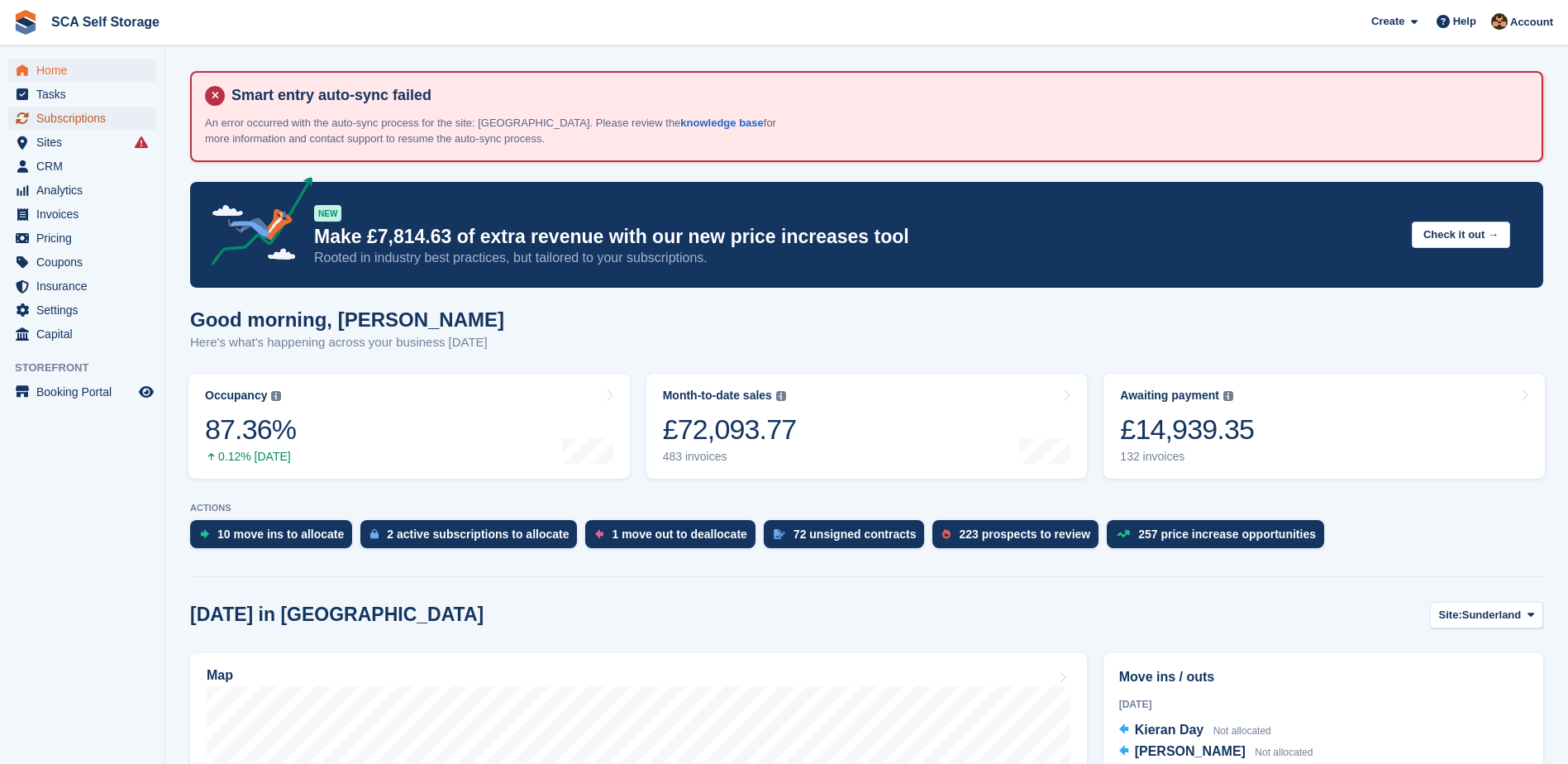
click at [102, 116] on span "Subscriptions" at bounding box center [86, 118] width 99 height 23
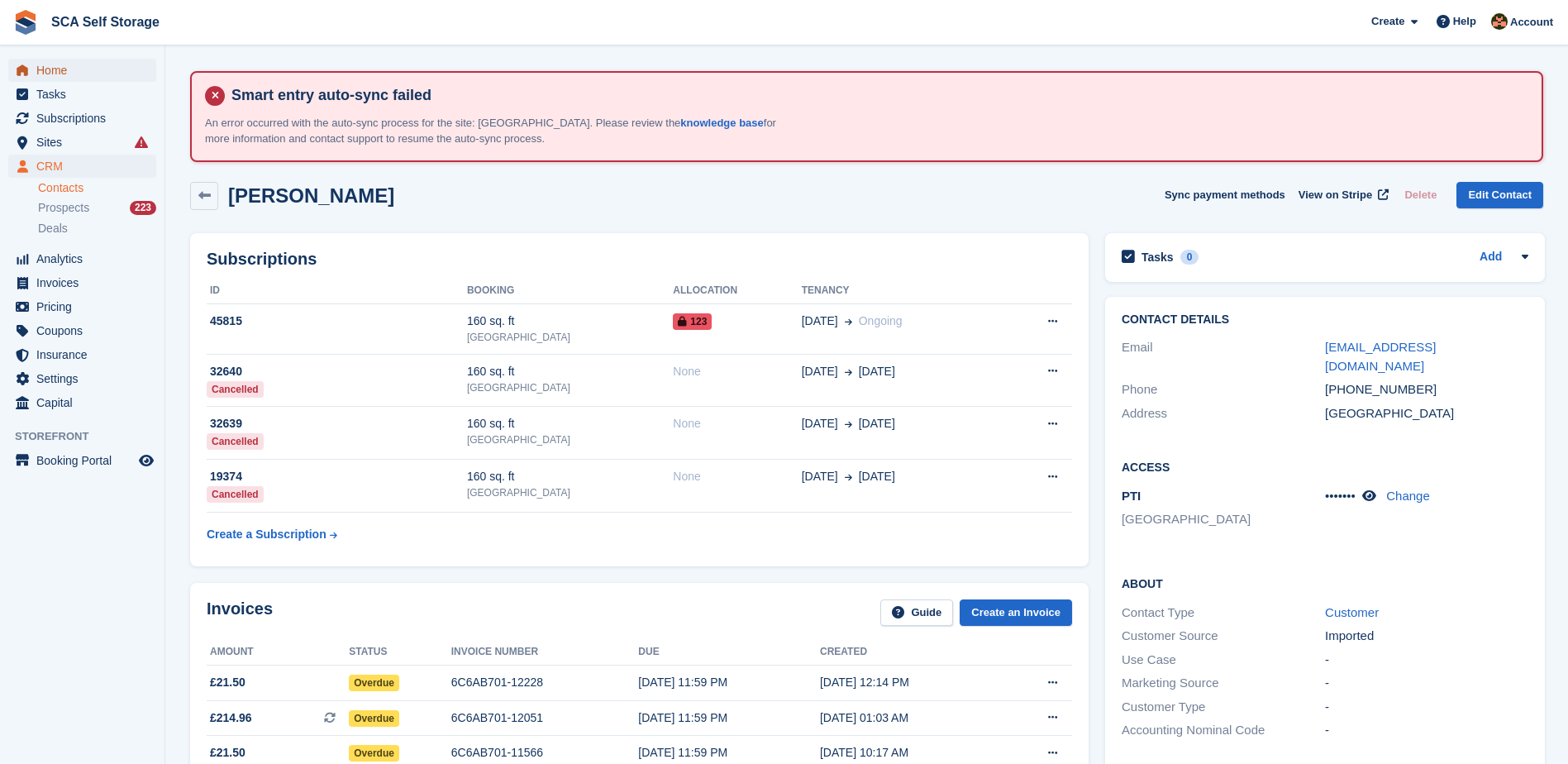
click at [56, 69] on span "Home" at bounding box center [86, 71] width 99 height 23
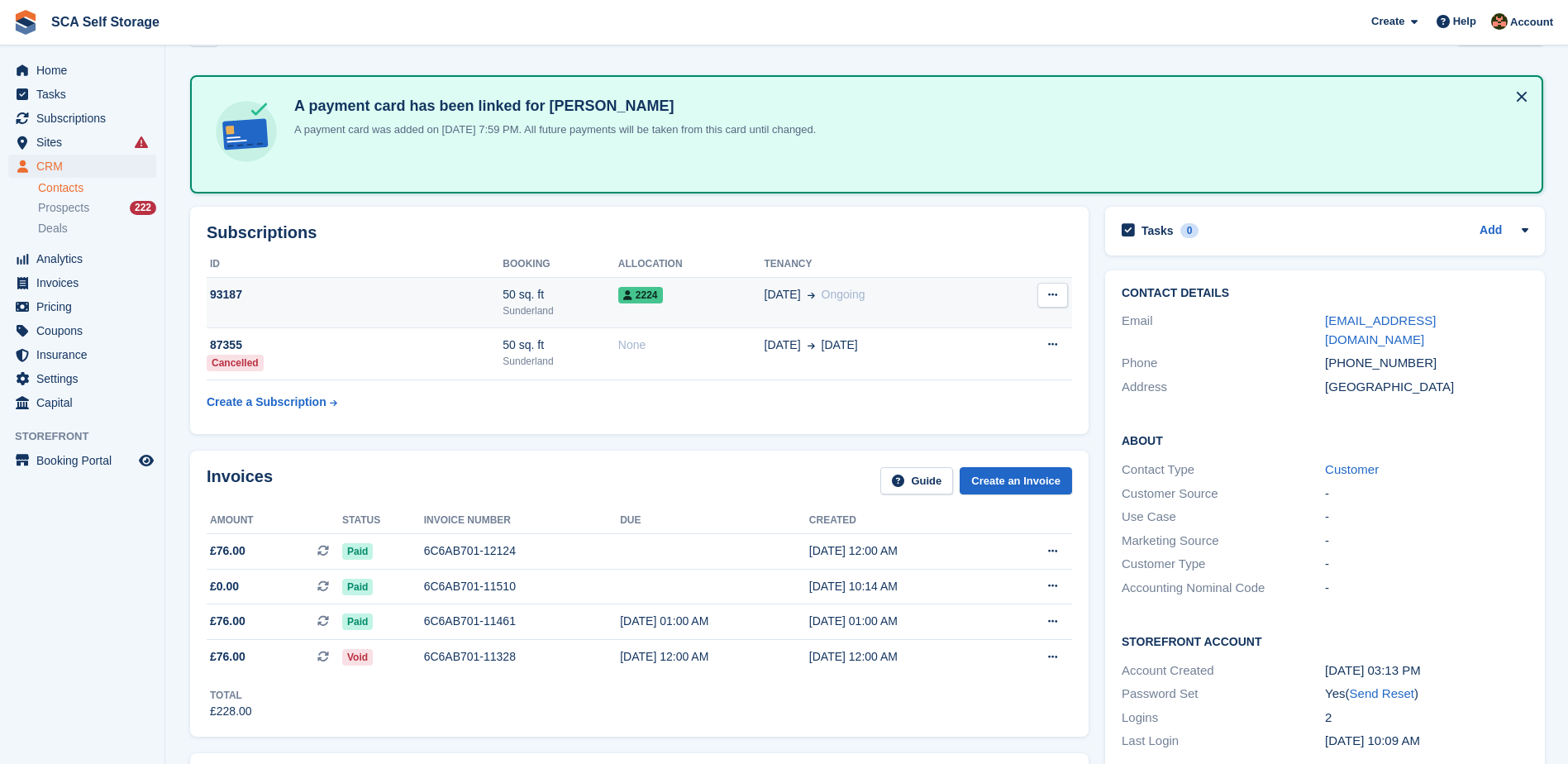
scroll to position [166, 0]
click at [727, 287] on div "2224" at bounding box center [690, 292] width 146 height 17
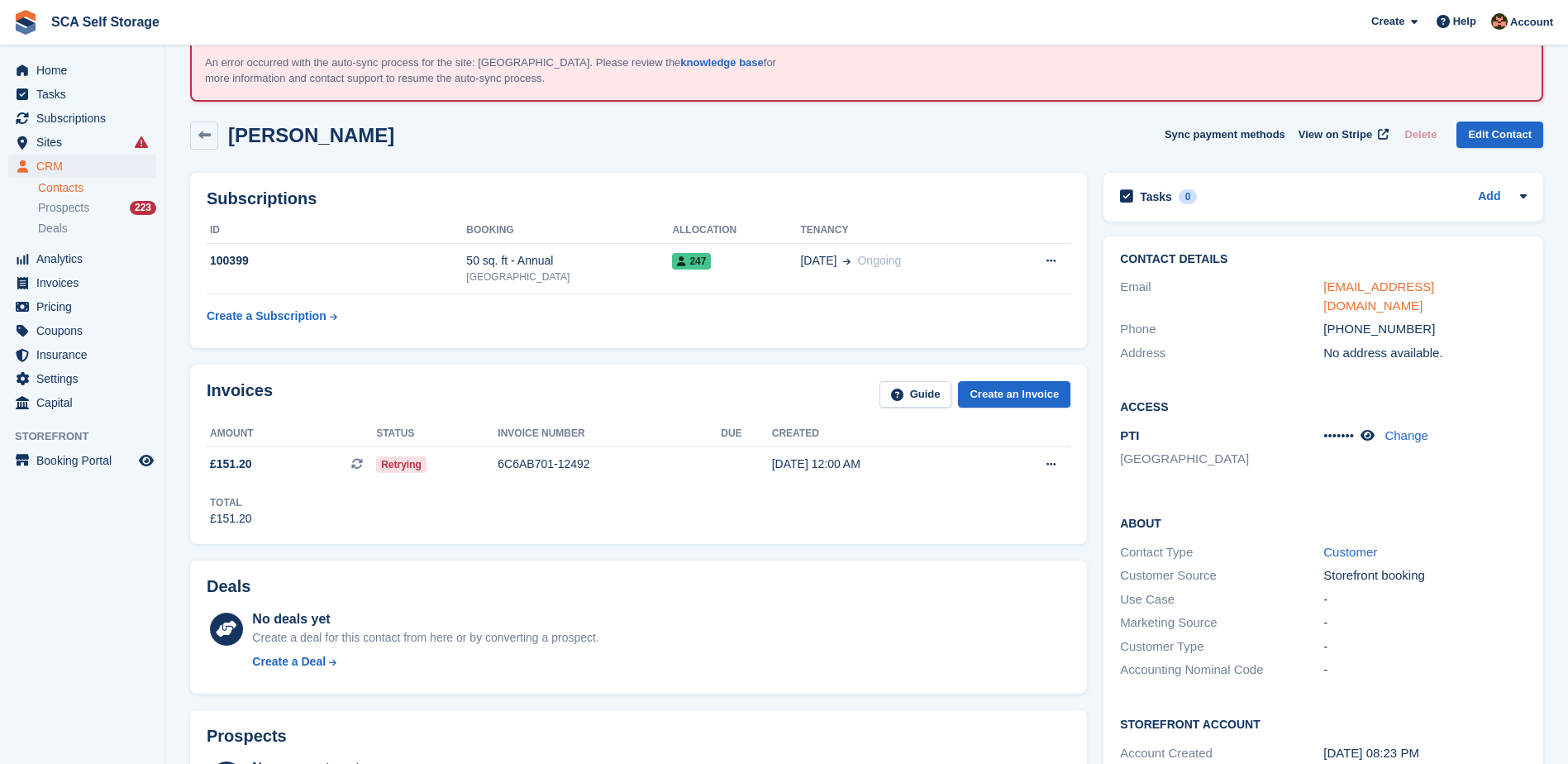
scroll to position [62, 0]
drag, startPoint x: 1420, startPoint y: 310, endPoint x: 1346, endPoint y: 306, distance: 74.1
click at [1346, 318] on div "+447821752957" at bounding box center [1425, 327] width 203 height 19
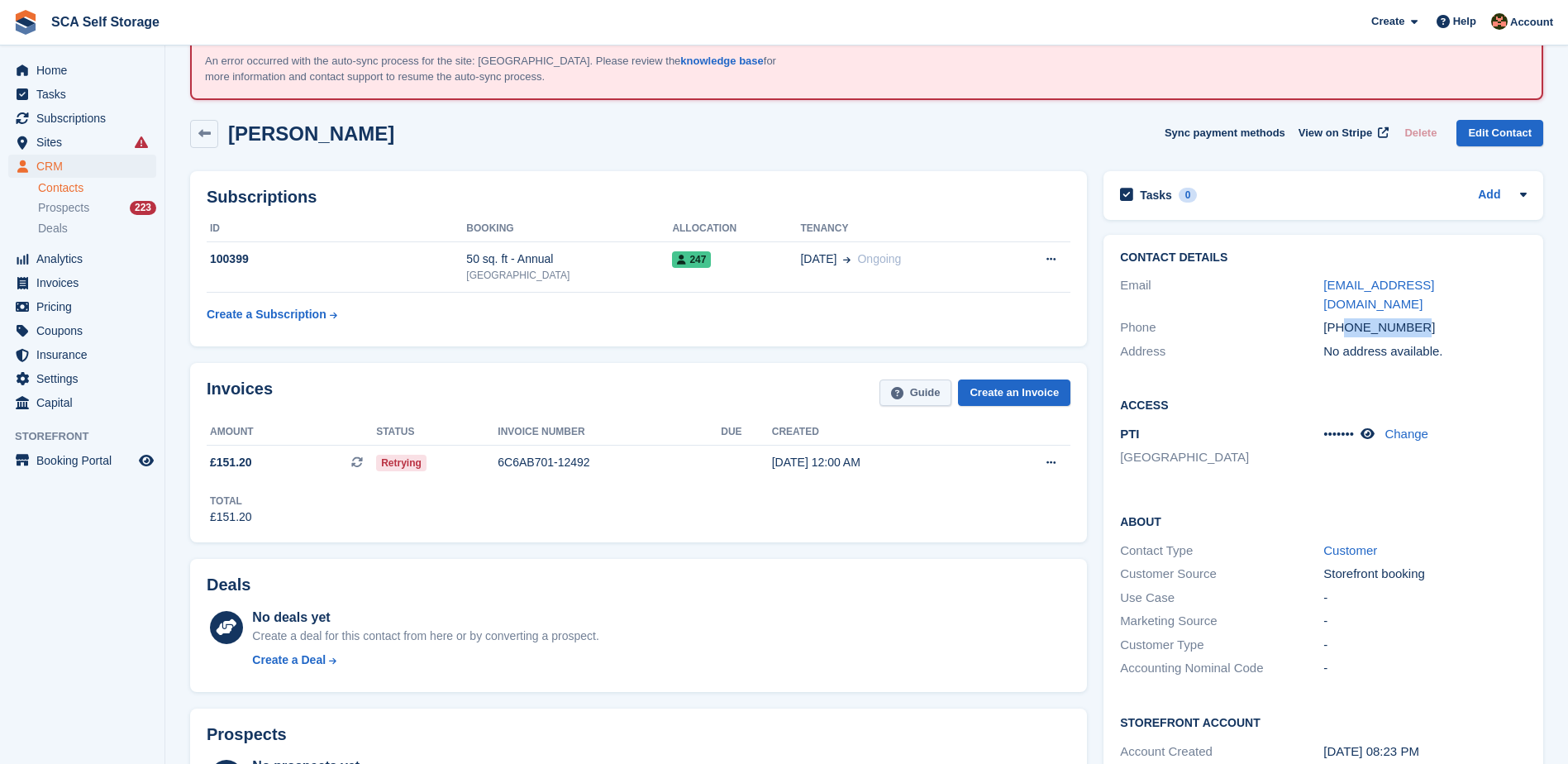
copy div "7821752957"
click at [702, 374] on div "Invoices Guide Create an Invoice Amount Status Invoice number Due Created £151.…" at bounding box center [638, 452] width 897 height 179
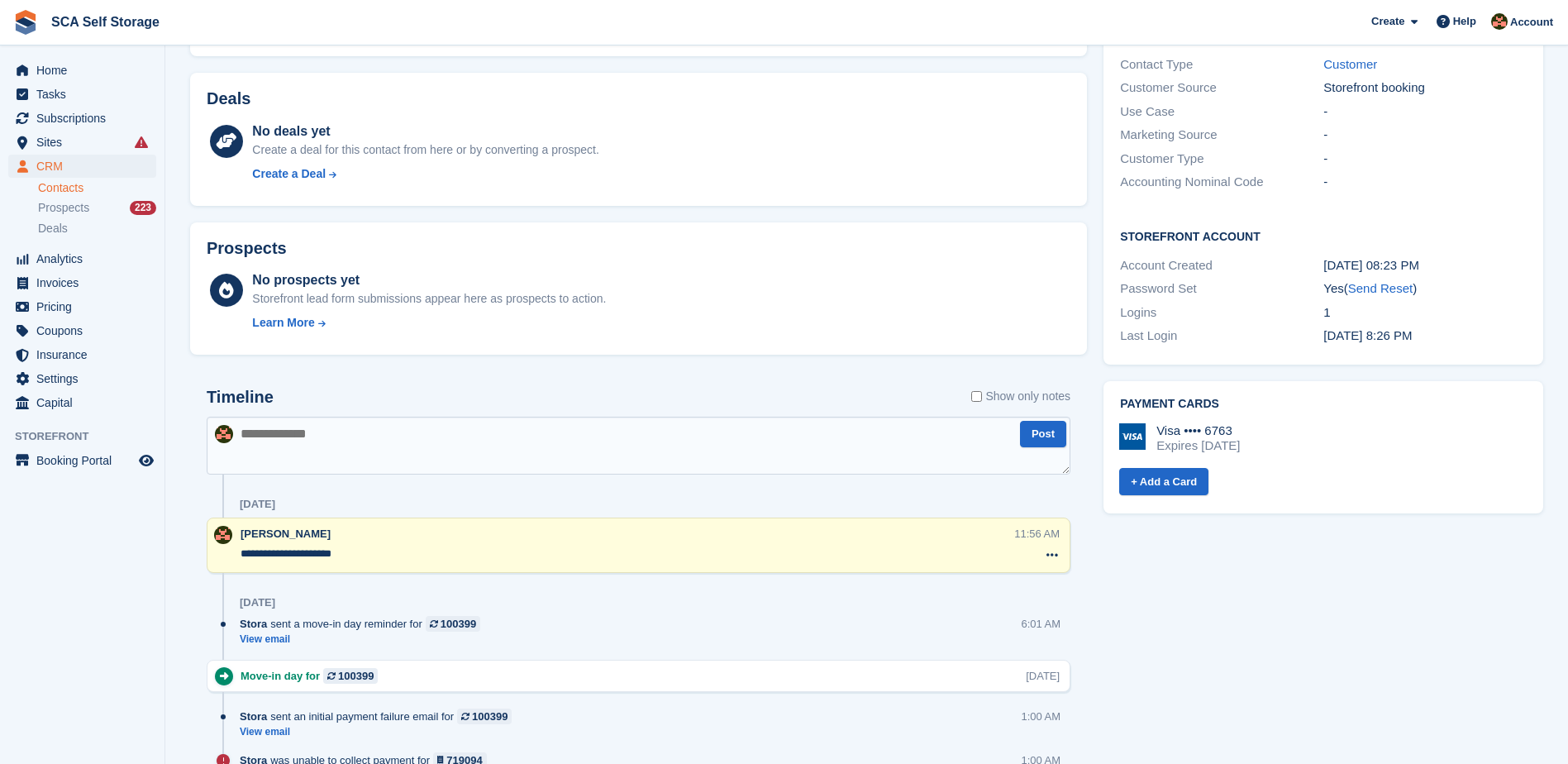
scroll to position [640, 0]
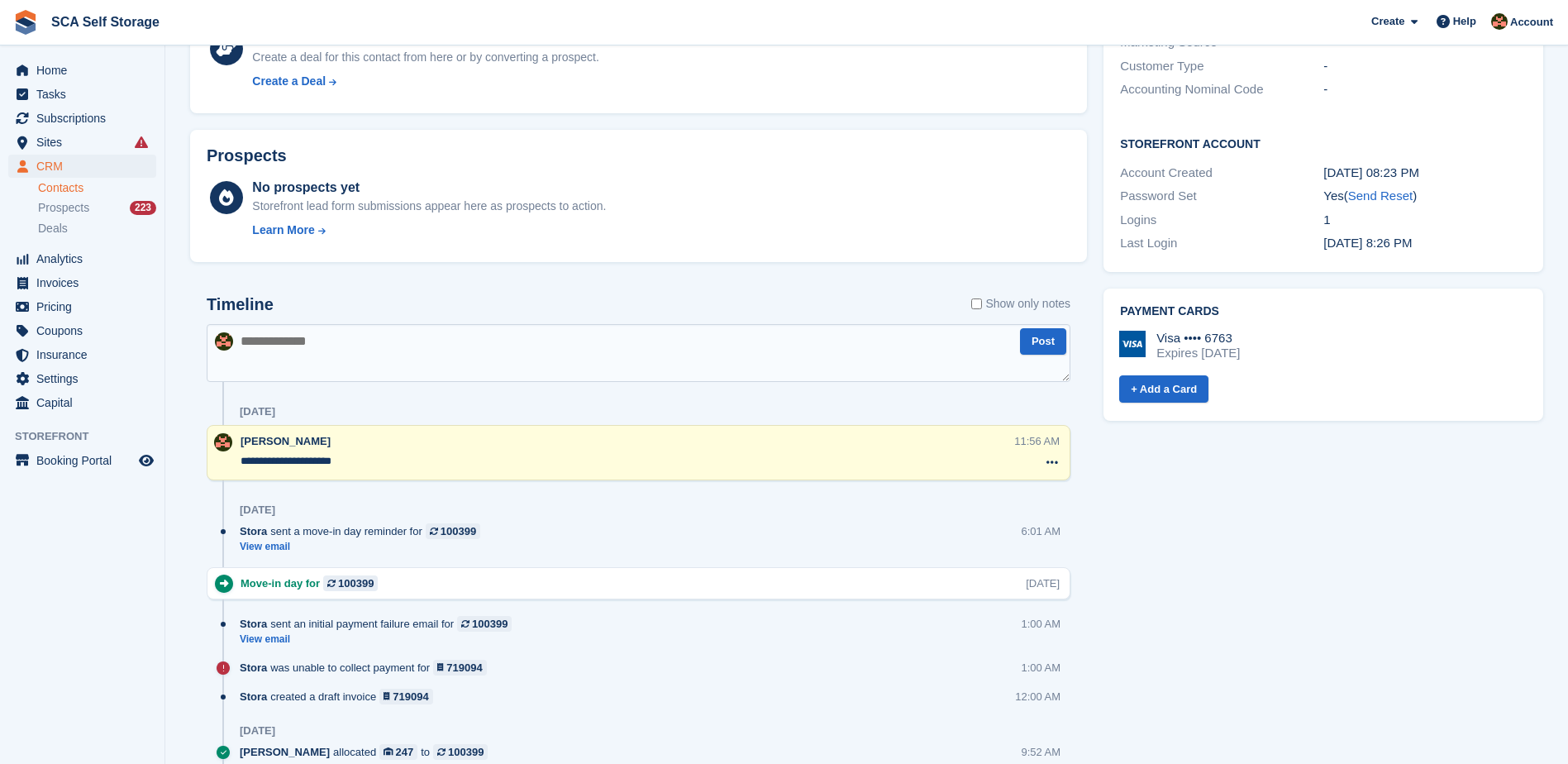
click at [548, 370] on textarea at bounding box center [638, 353] width 864 height 58
type textarea "**********"
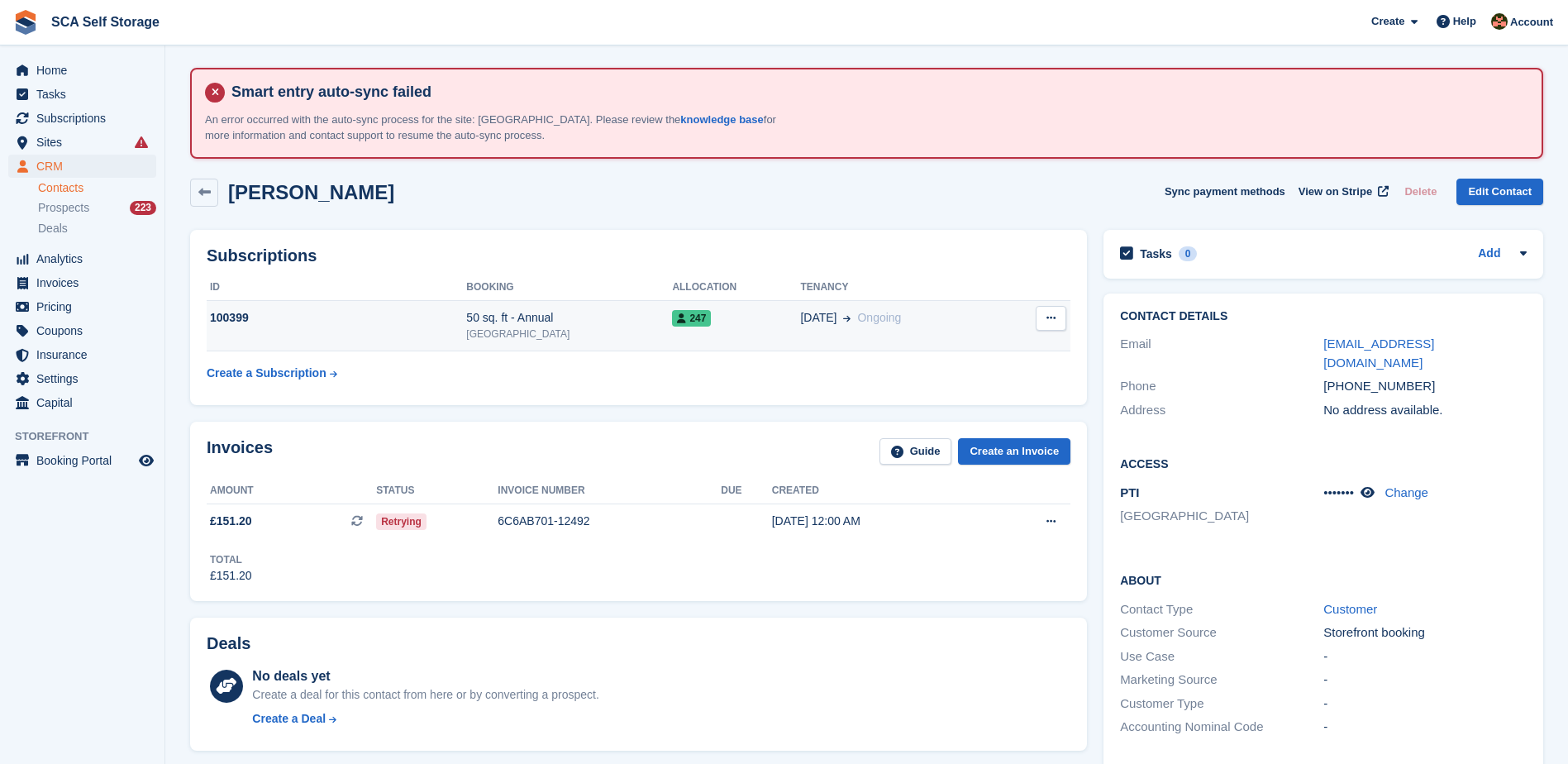
scroll to position [0, 0]
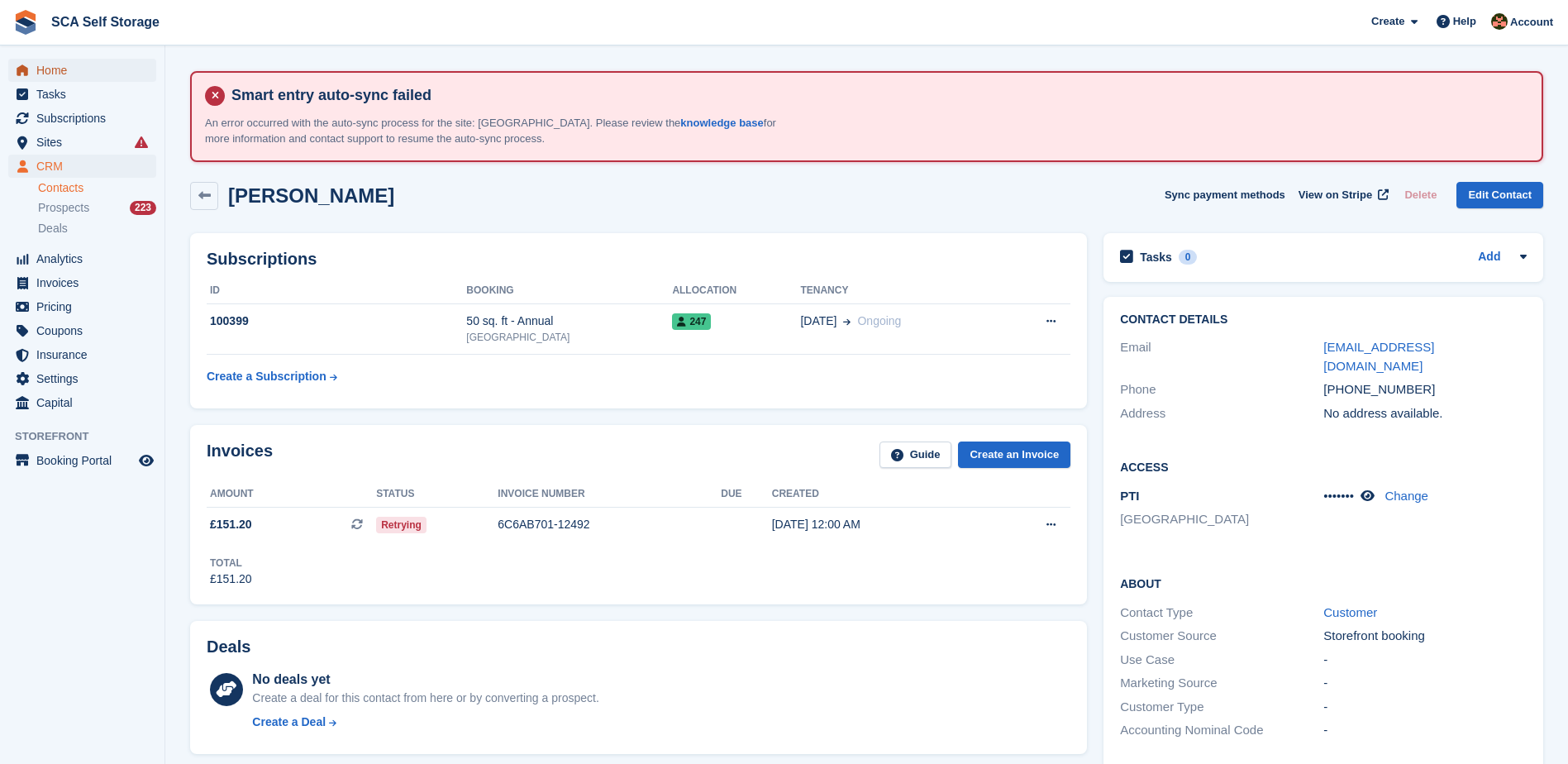
click at [69, 75] on span "Home" at bounding box center [86, 71] width 99 height 23
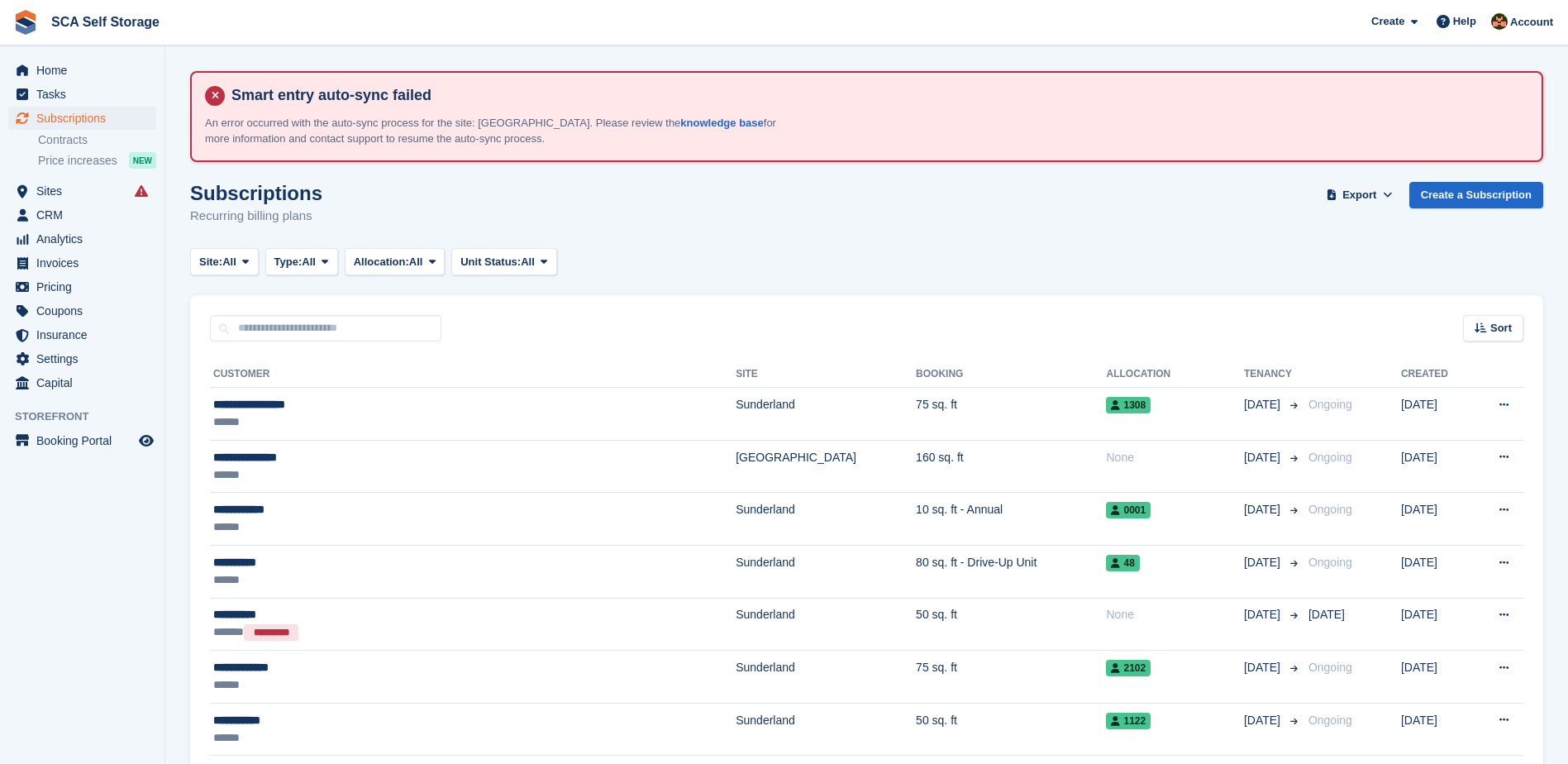
click at [319, 313] on div "Sort Sort by Customer name Date created Move in date Move out date Created (old…" at bounding box center [866, 319] width 1353 height 47
click at [321, 325] on input "text" at bounding box center [325, 329] width 231 height 27
type input "***"
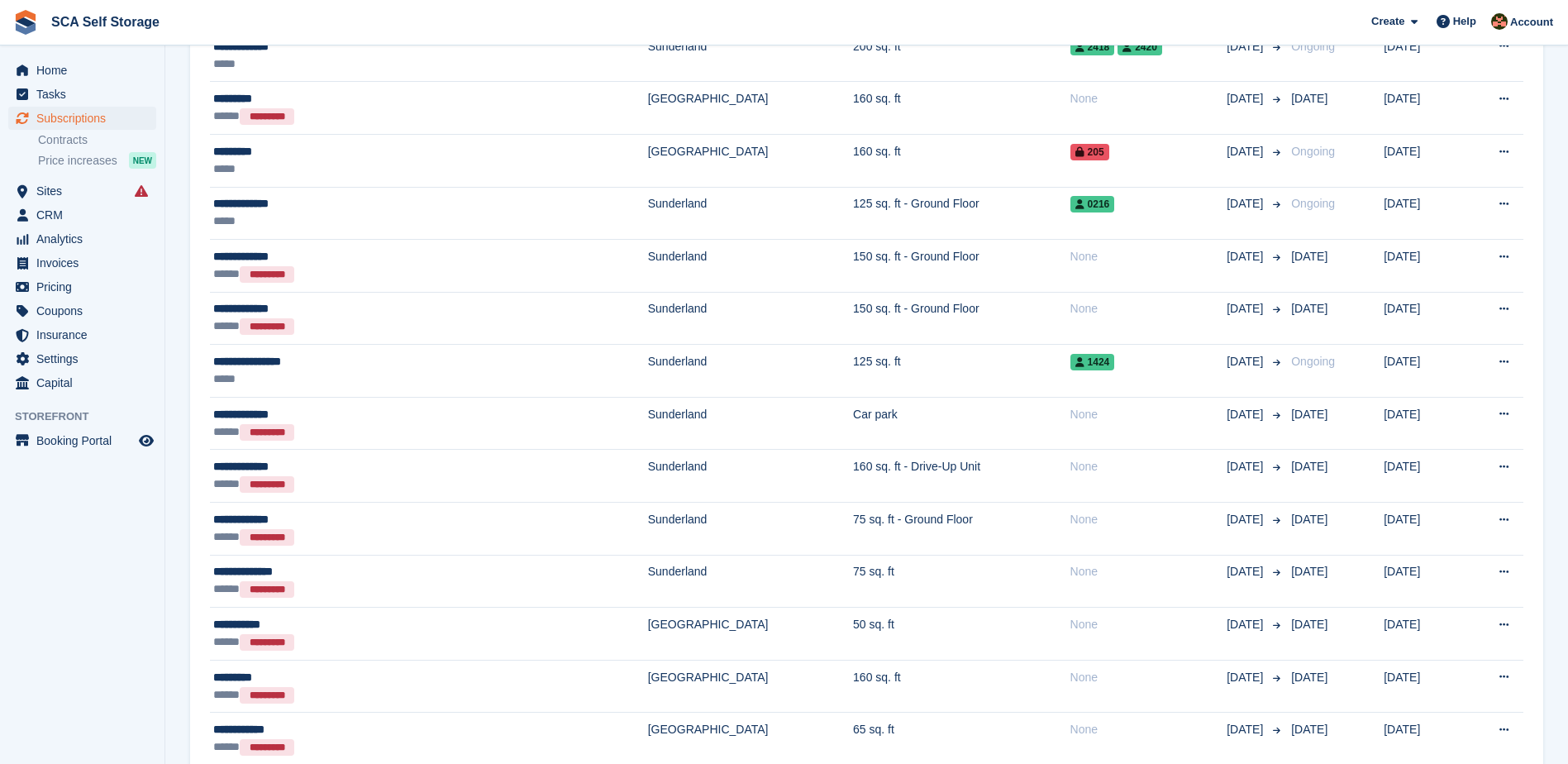
scroll to position [930, 0]
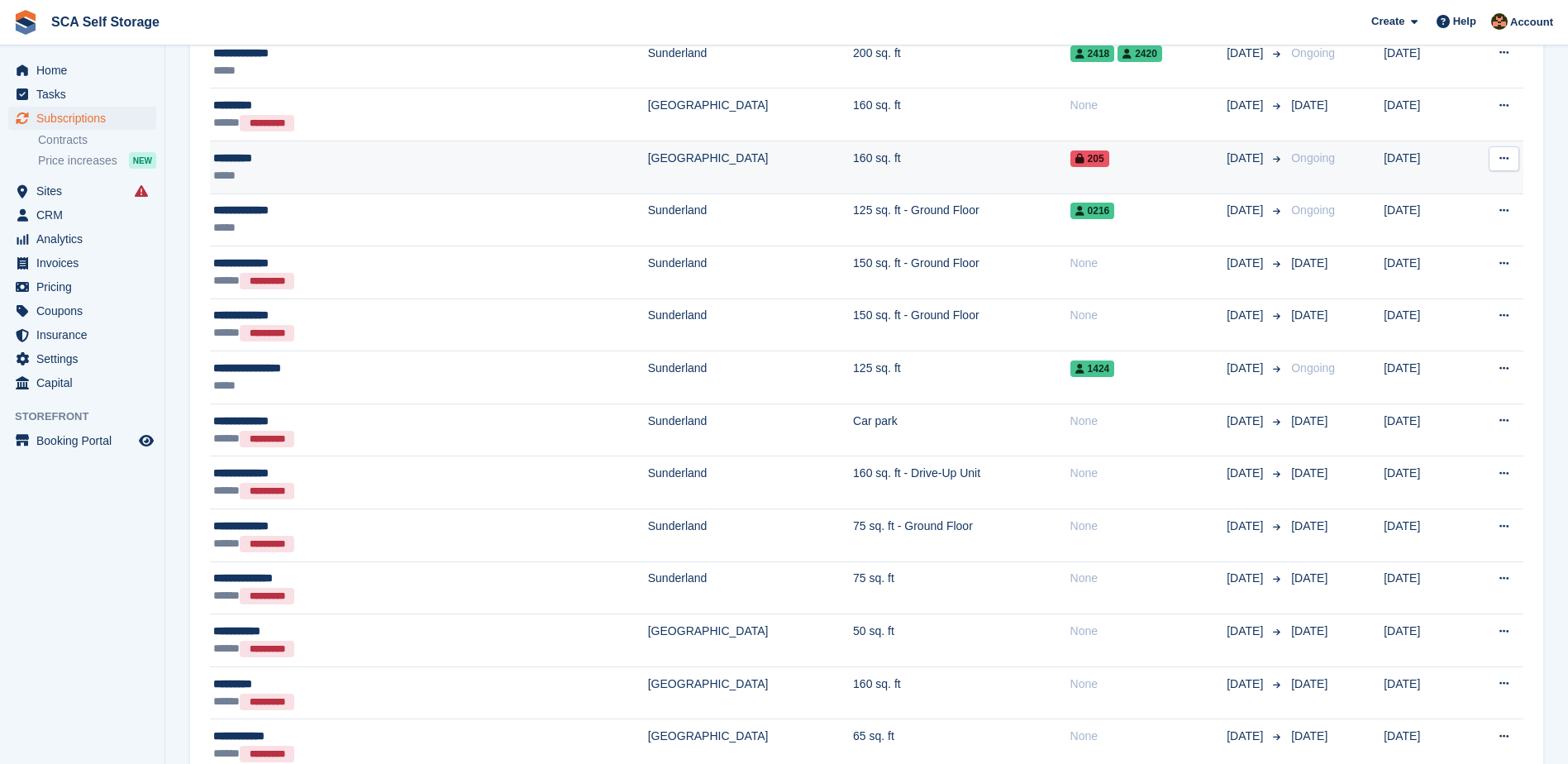
click at [853, 166] on td "160 sq. ft" at bounding box center [962, 167] width 218 height 53
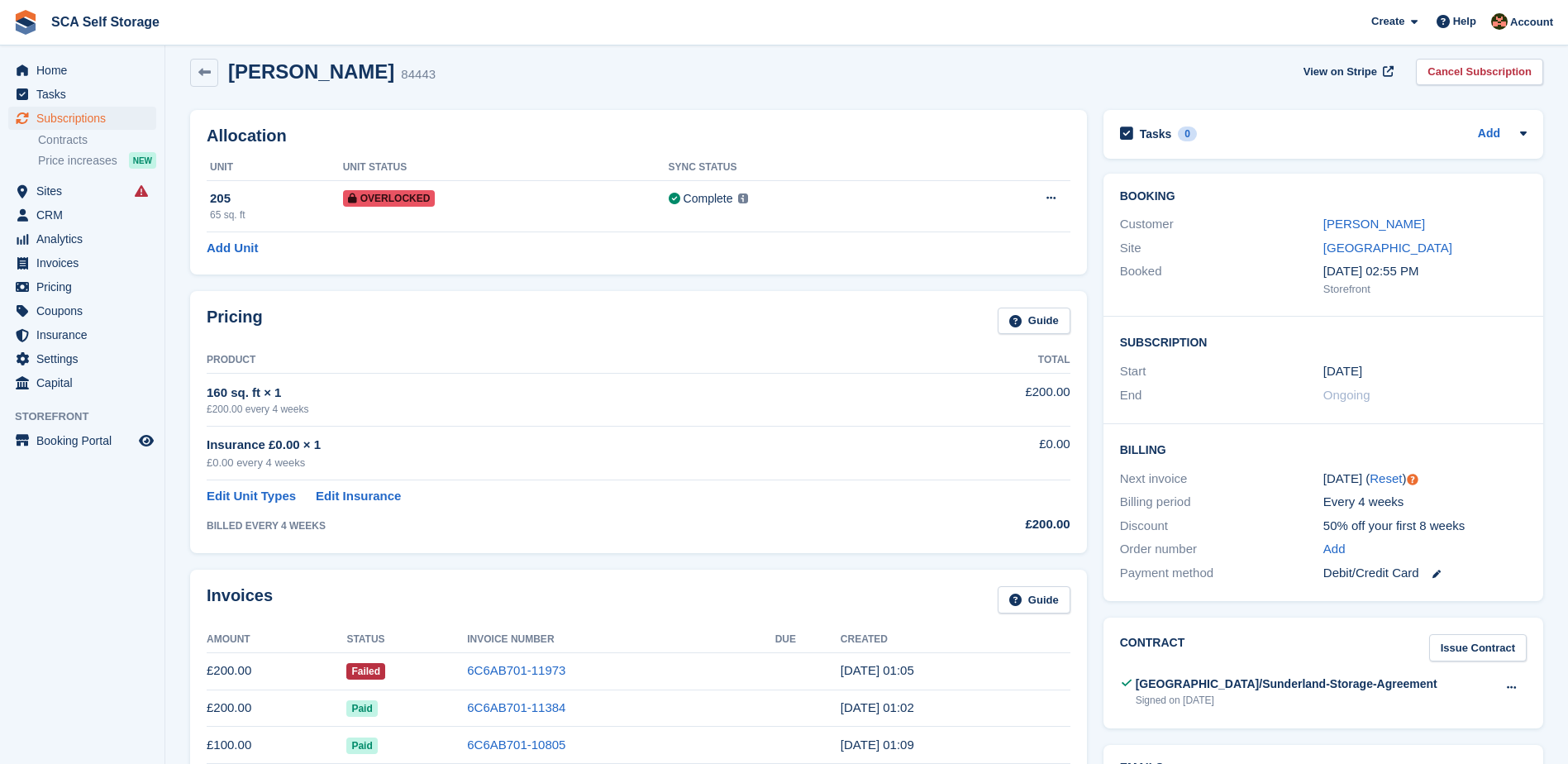
scroll to position [124, 0]
click at [64, 118] on span "Subscriptions" at bounding box center [86, 118] width 99 height 23
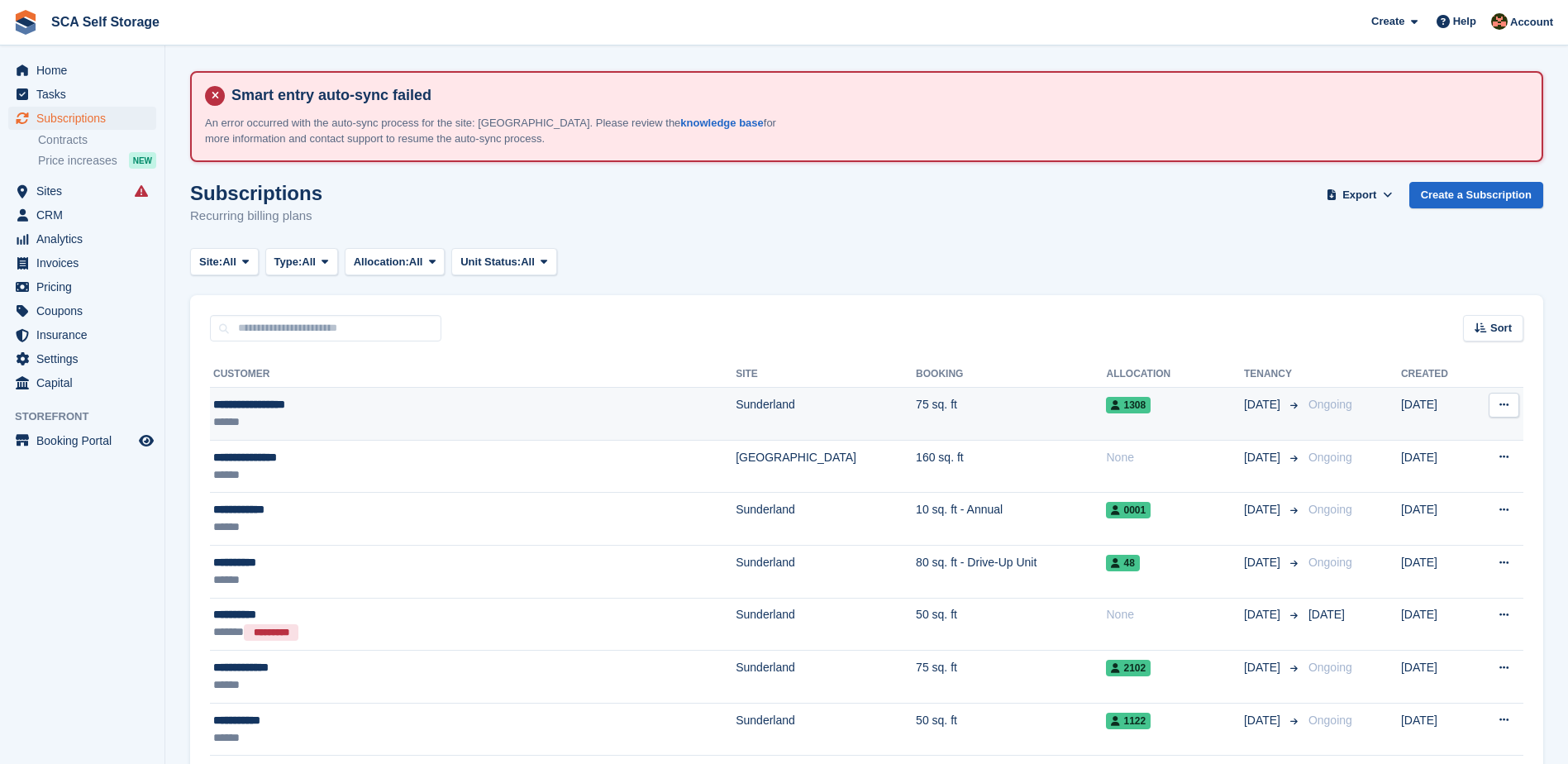
click at [403, 421] on div "******" at bounding box center [387, 422] width 348 height 17
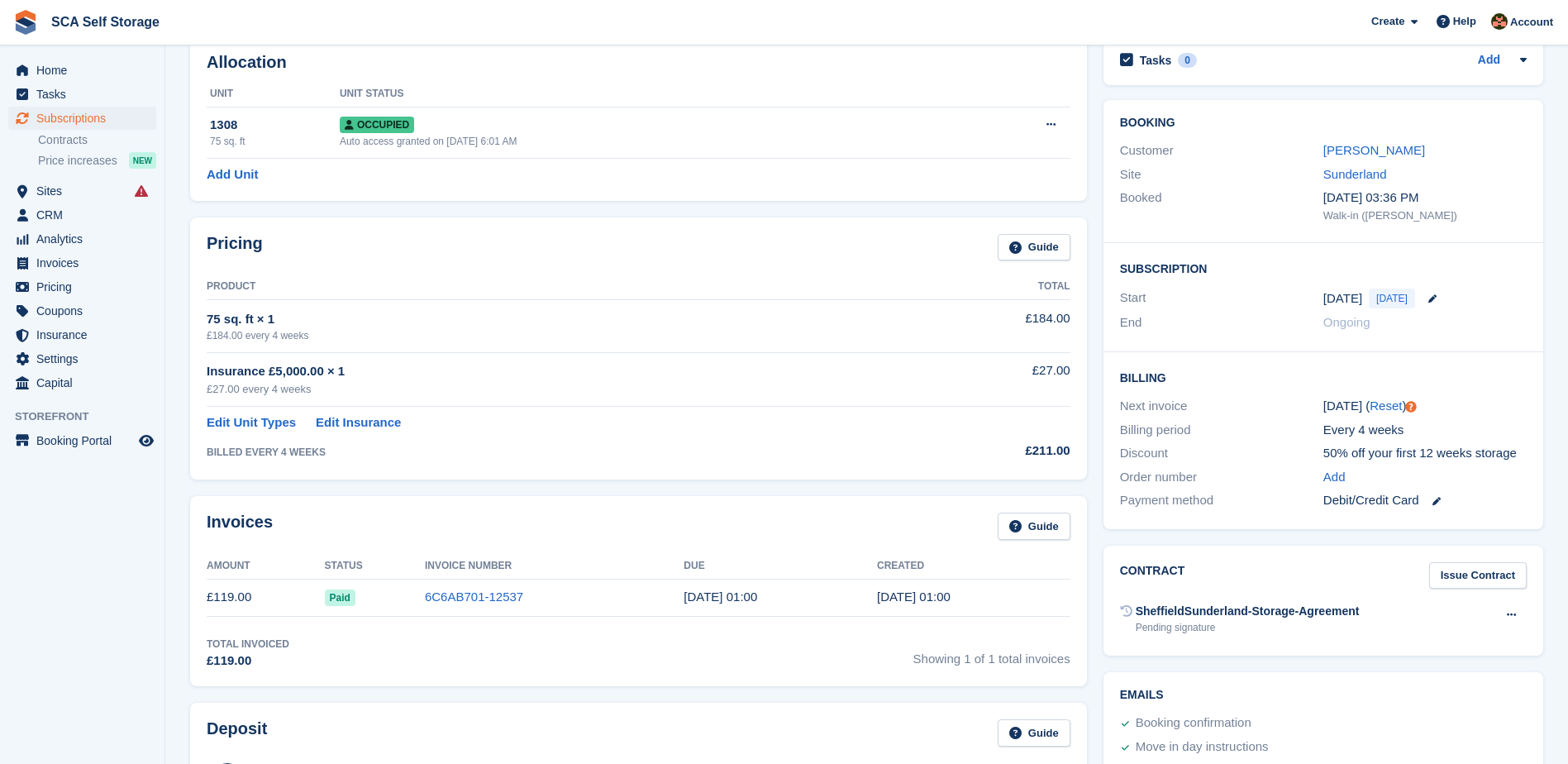
scroll to position [207, 0]
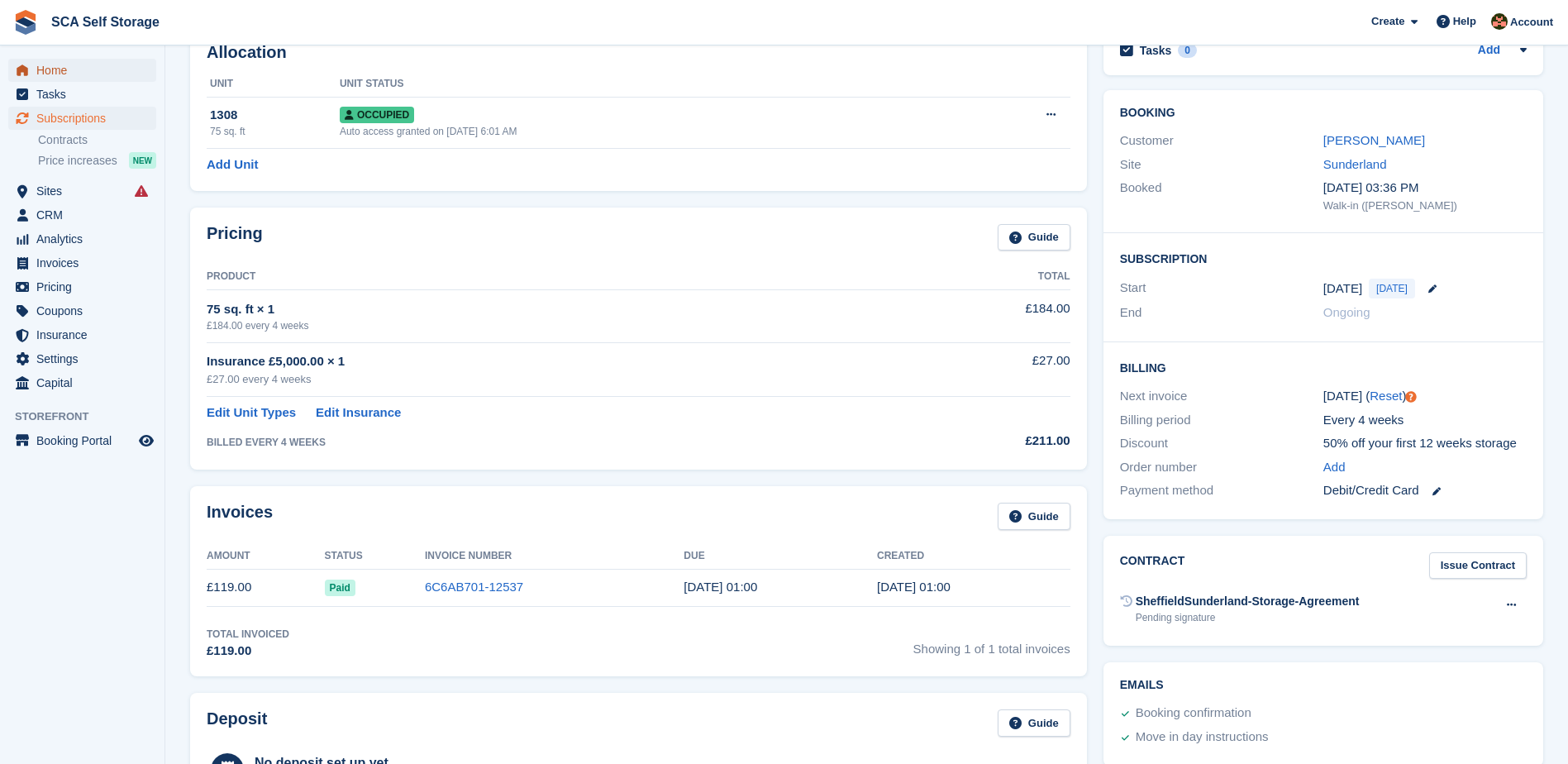
click at [75, 78] on span "Home" at bounding box center [86, 71] width 99 height 23
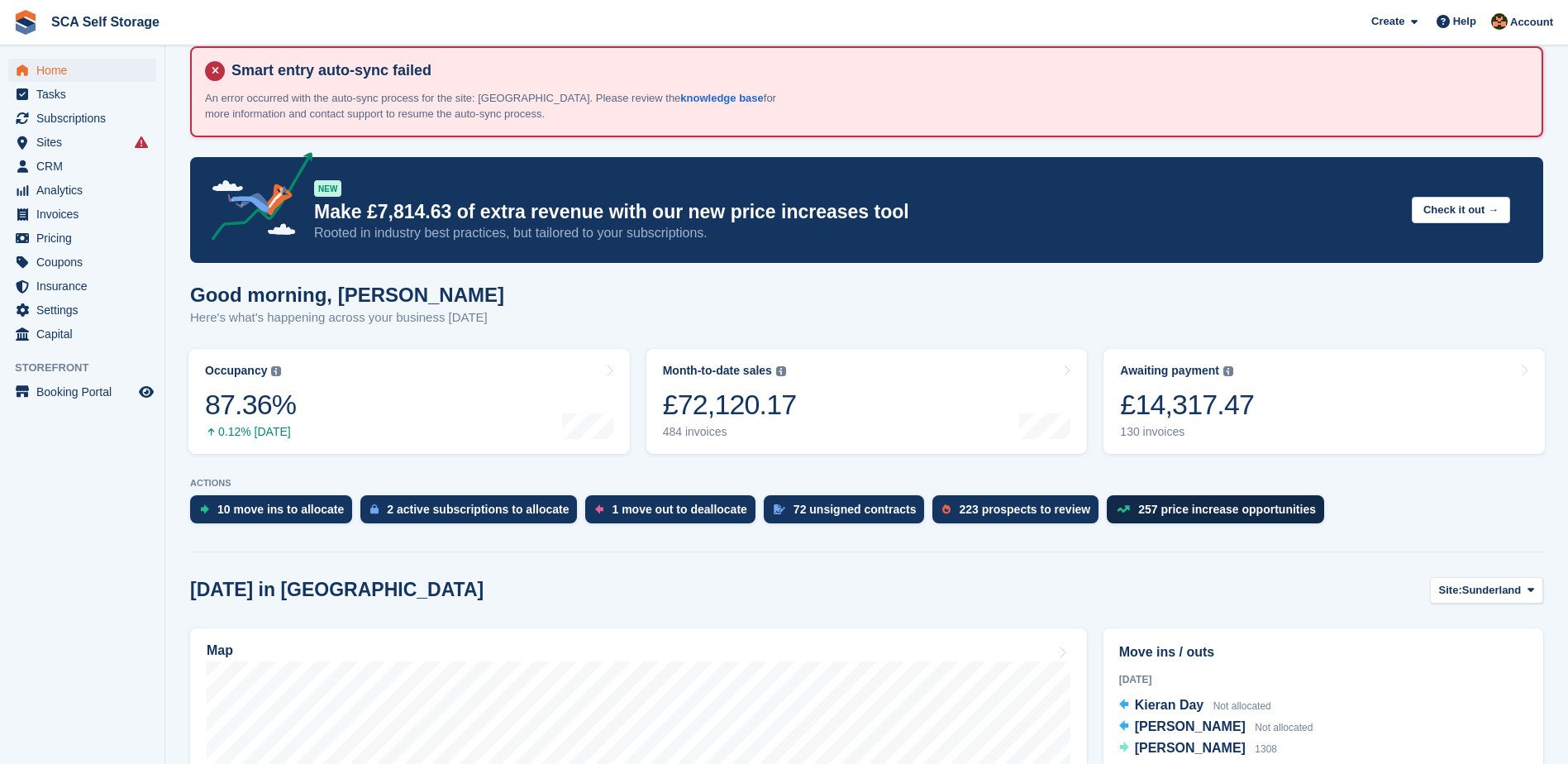
scroll to position [289, 0]
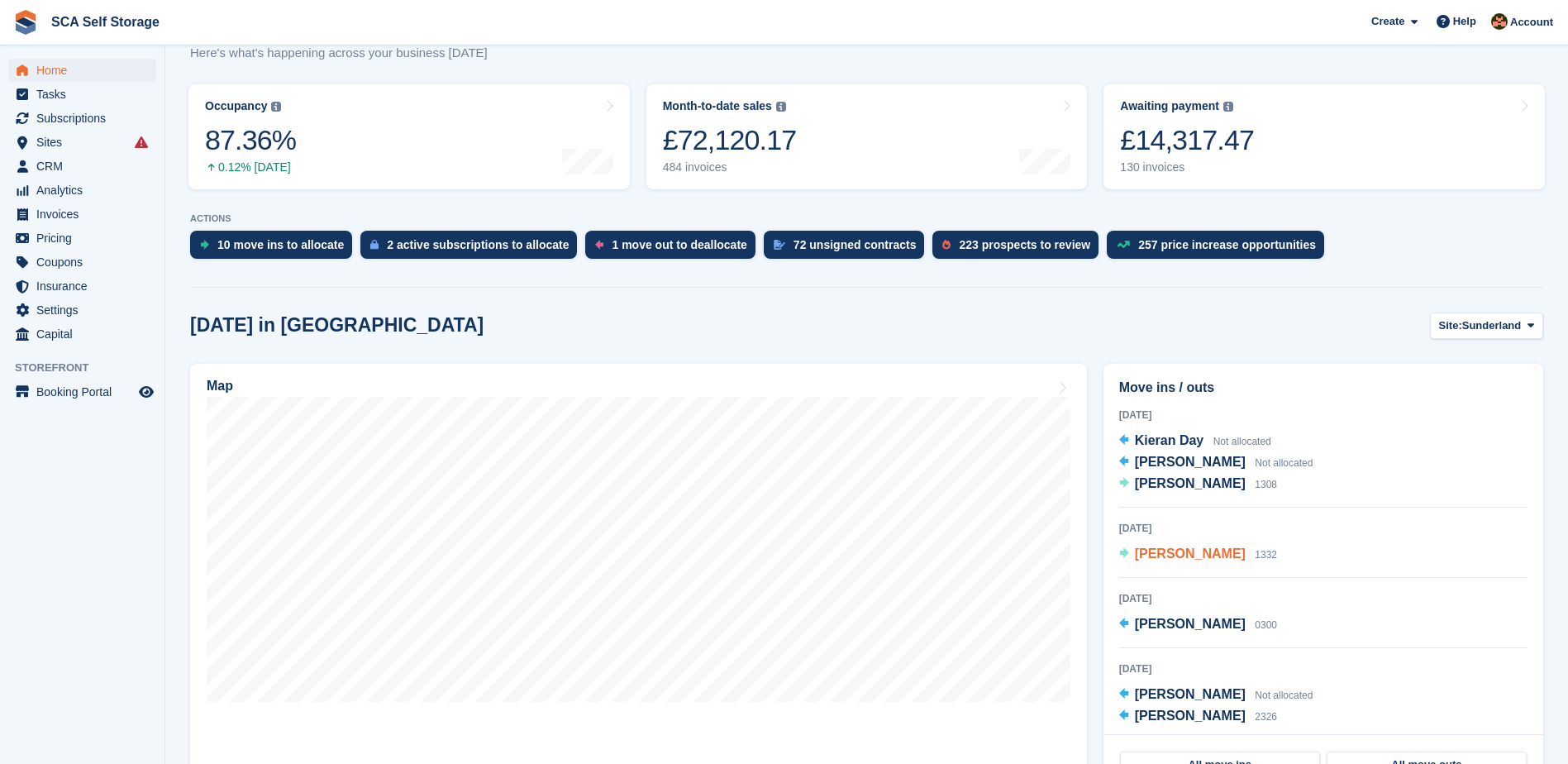
click at [1170, 561] on span "[PERSON_NAME]" at bounding box center [1190, 554] width 111 height 14
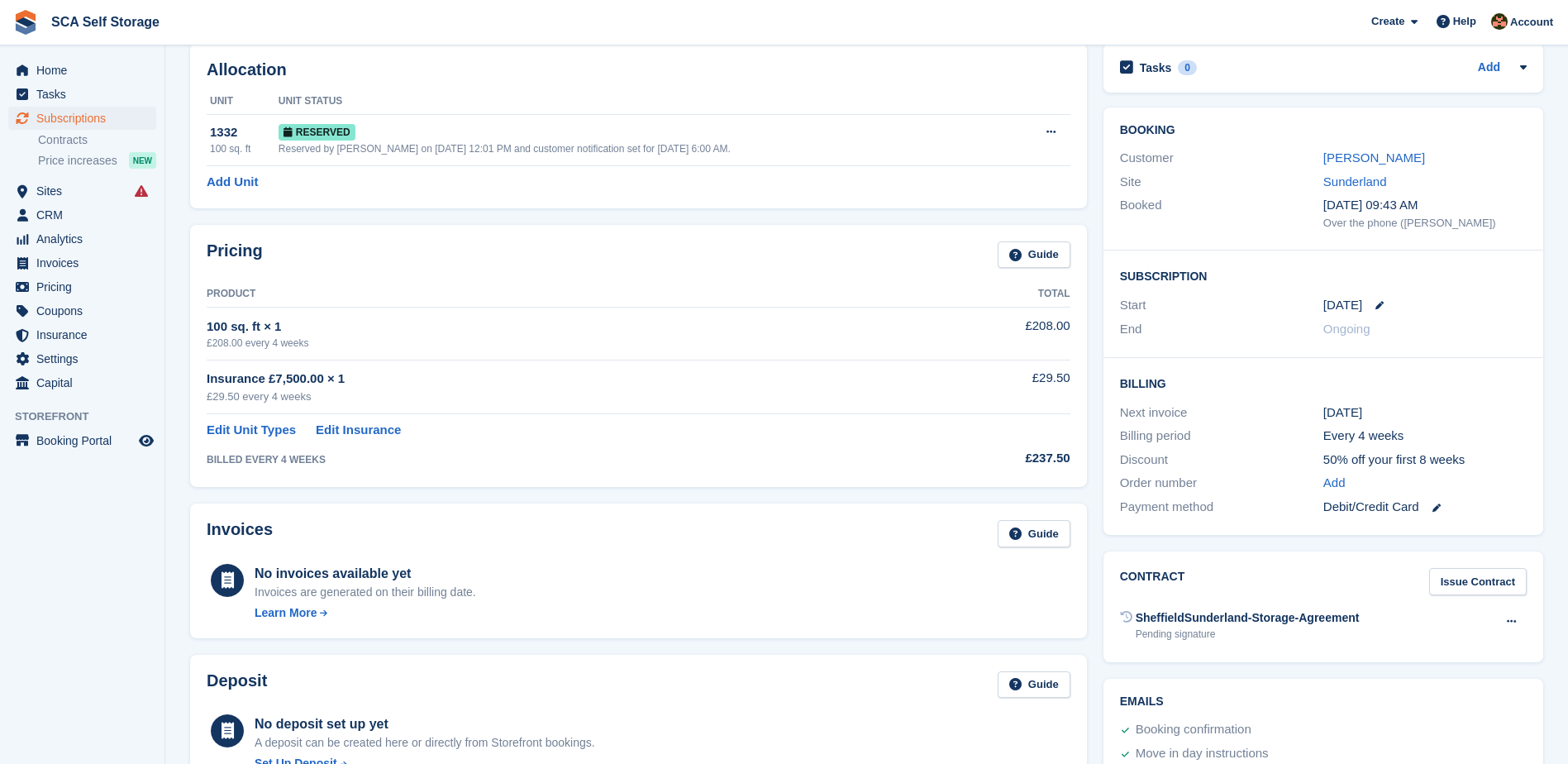
scroll to position [186, 0]
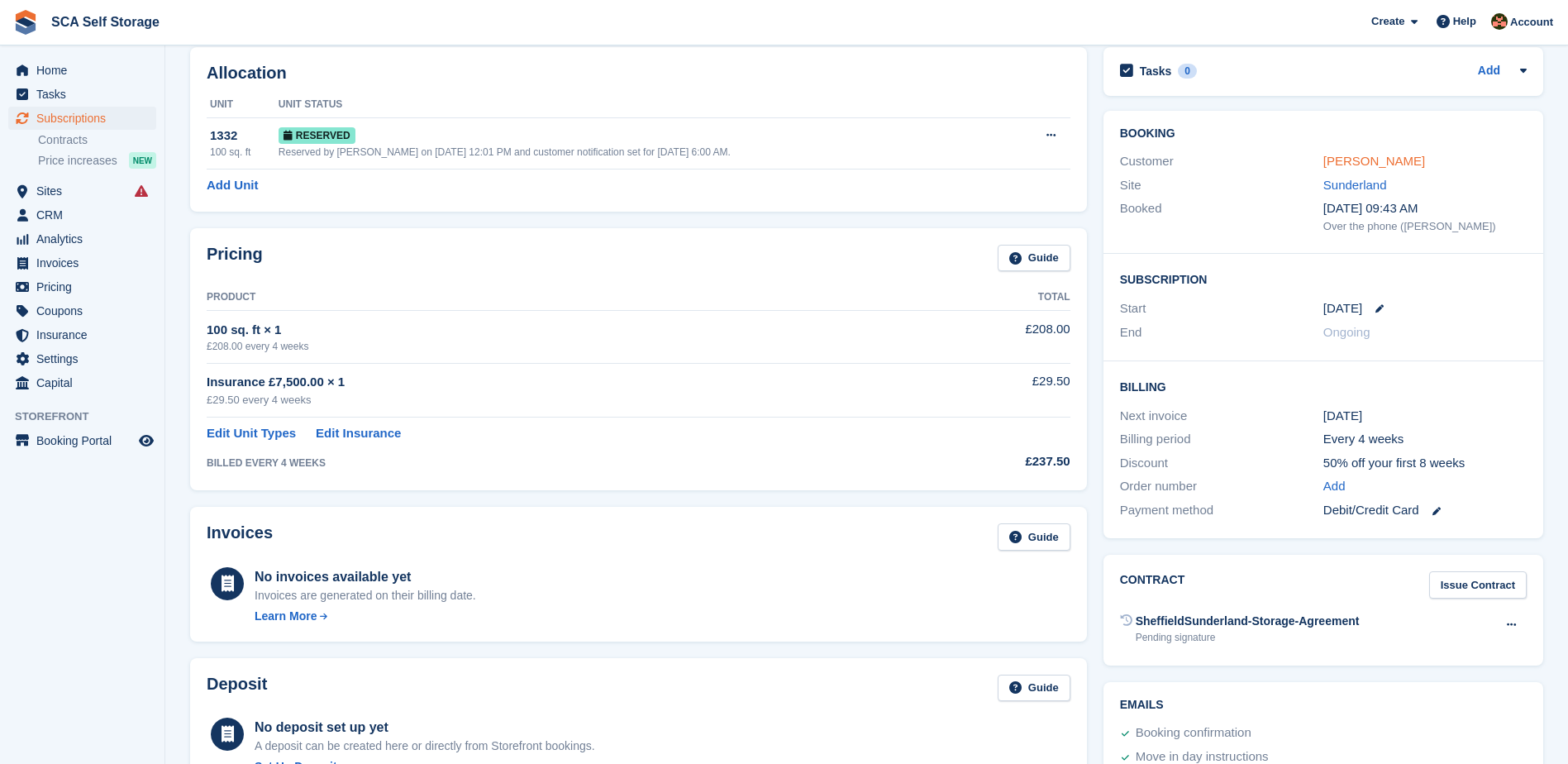
click at [1385, 157] on link "[PERSON_NAME]" at bounding box center [1375, 161] width 102 height 14
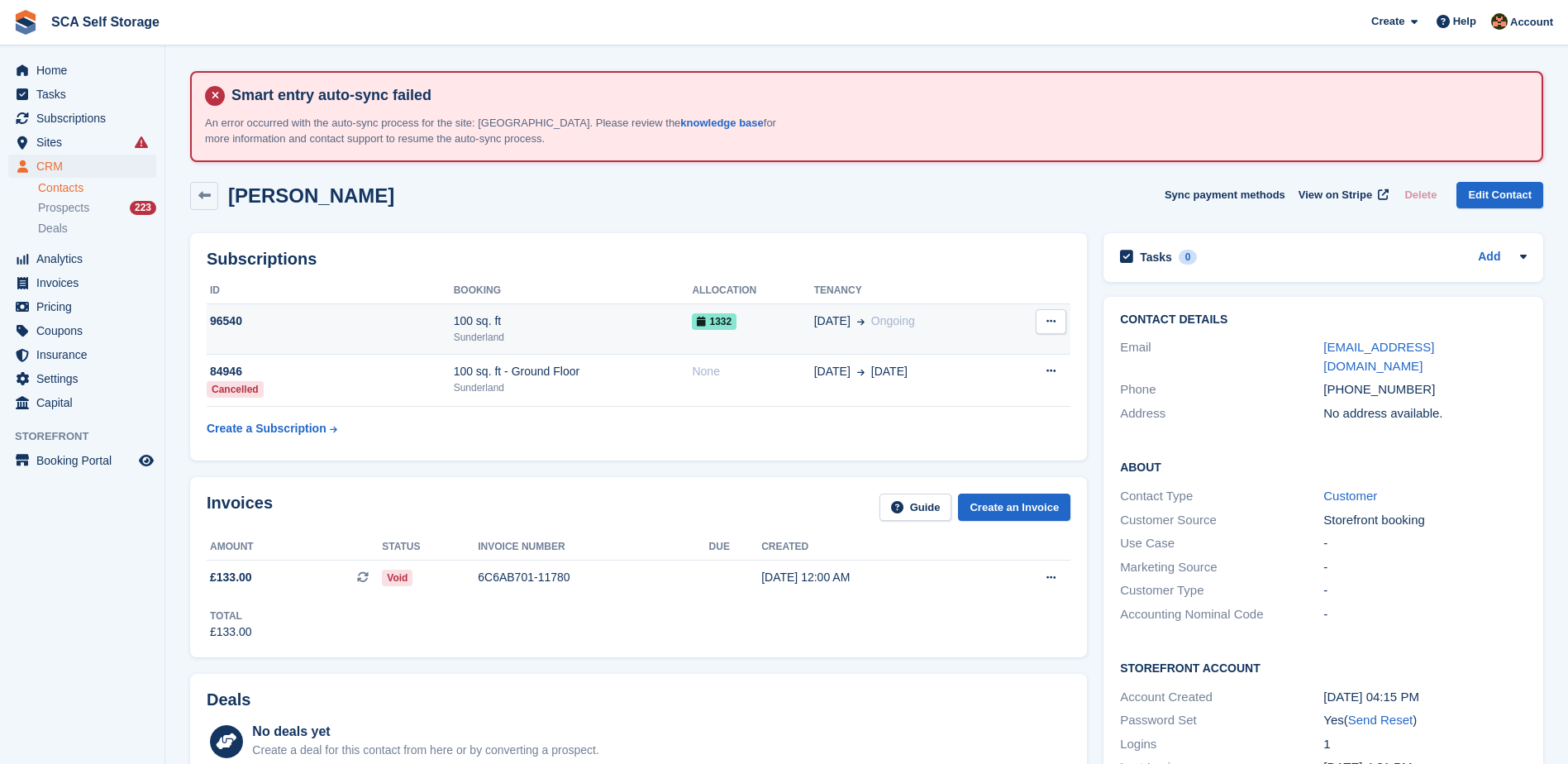
click at [783, 336] on td "1332" at bounding box center [753, 330] width 122 height 50
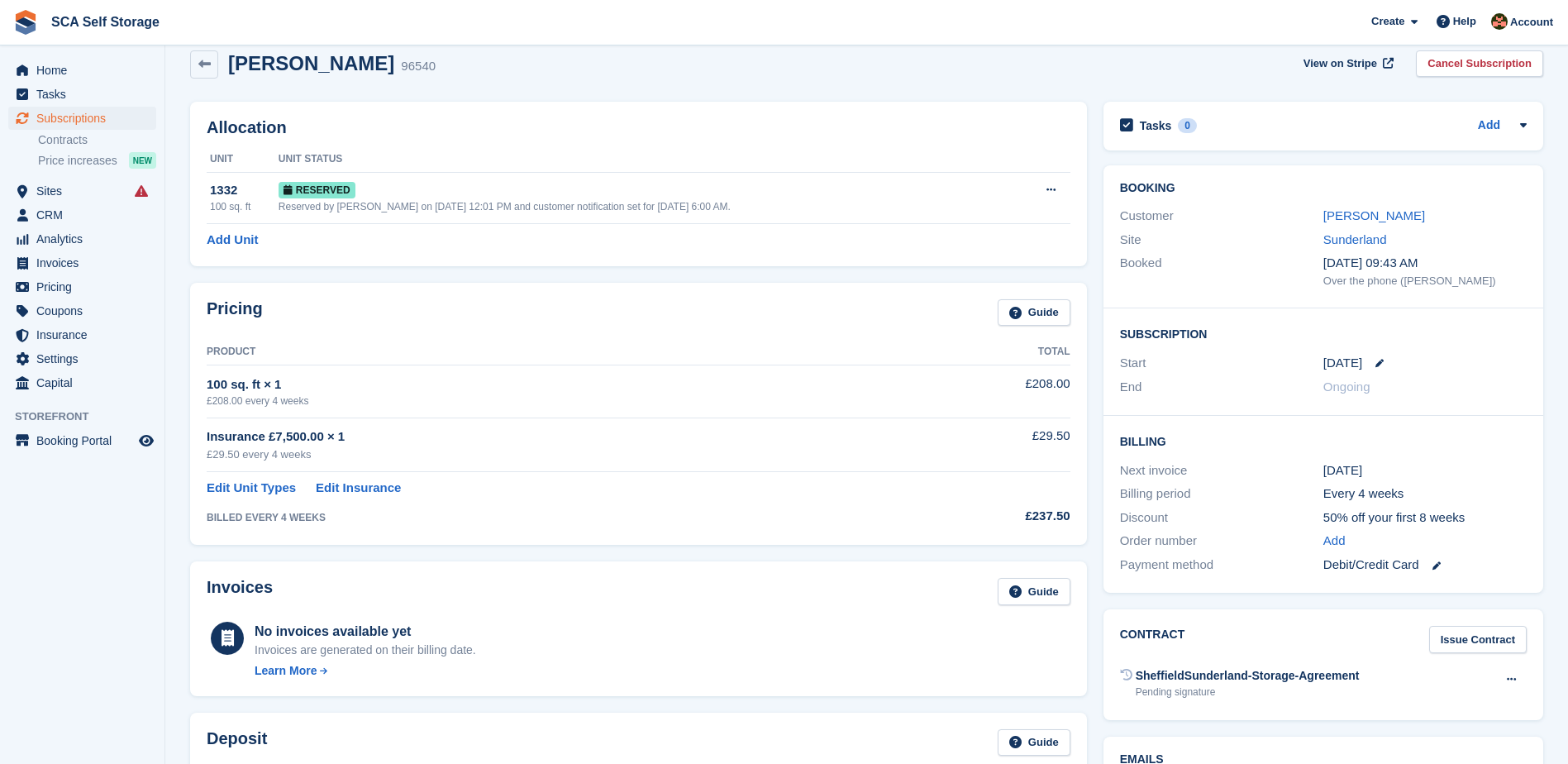
scroll to position [166, 0]
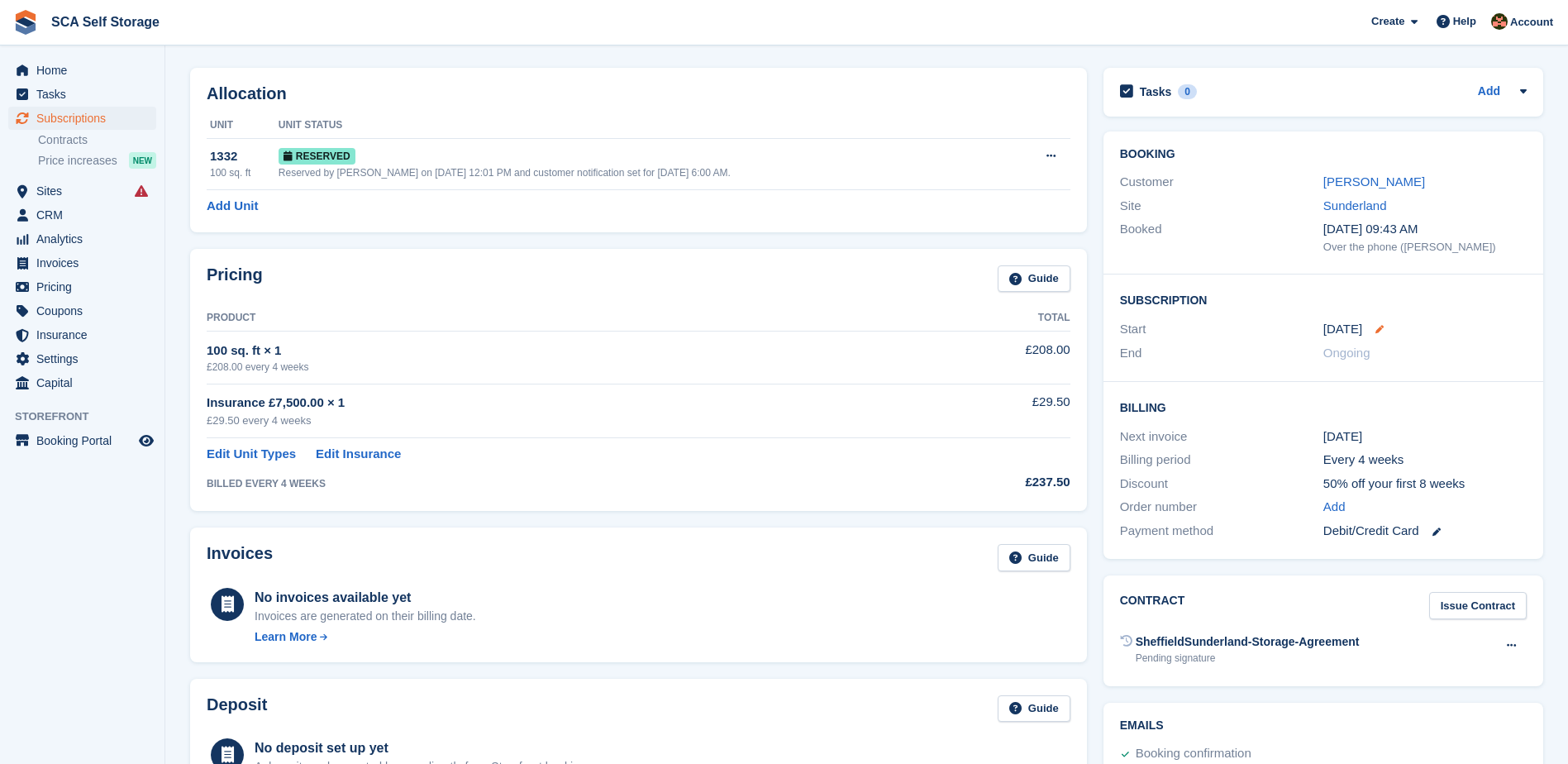
click at [1380, 329] on icon at bounding box center [1379, 329] width 8 height 8
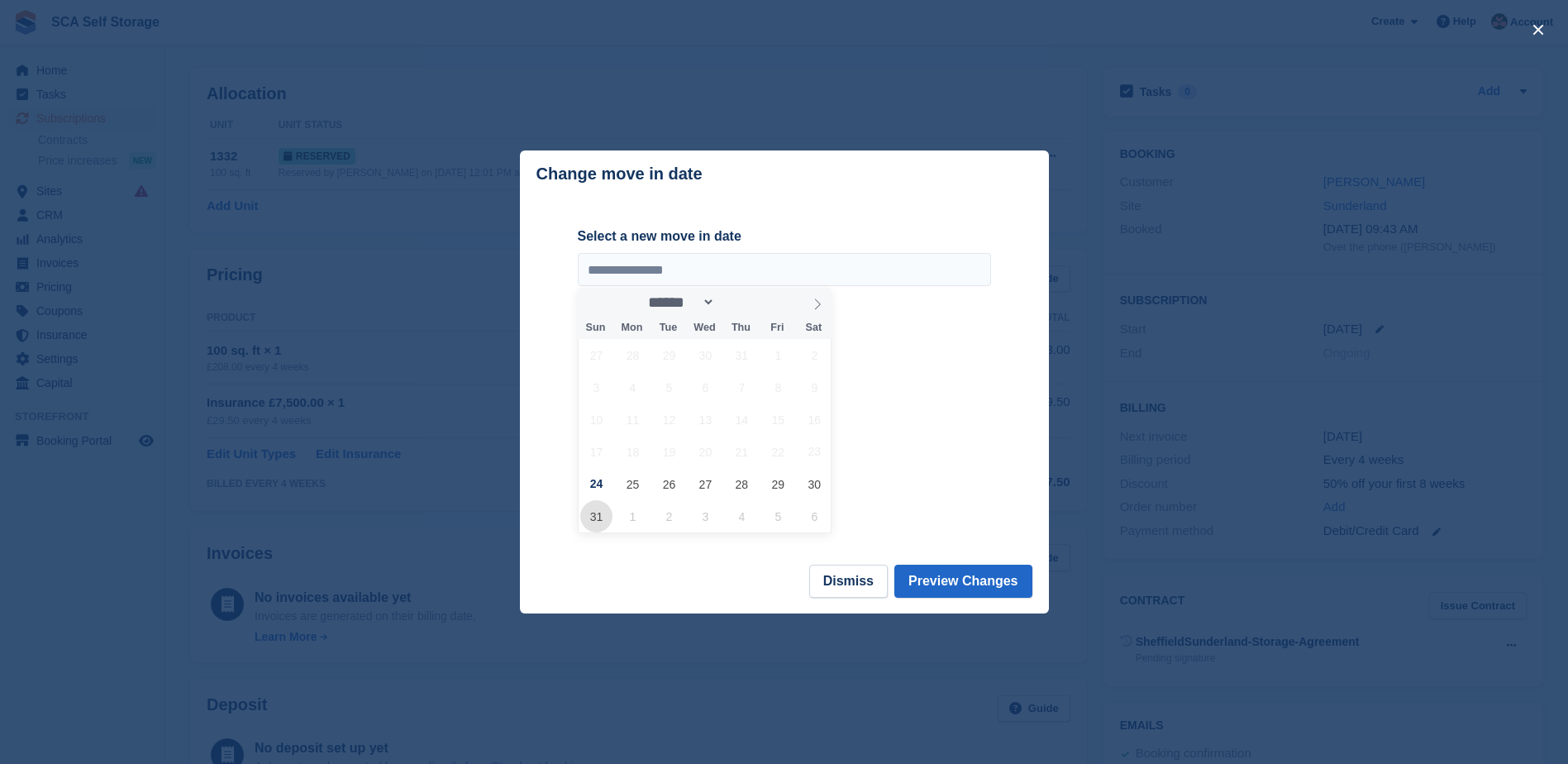
click at [602, 521] on span "31" at bounding box center [596, 516] width 32 height 32
type input "**********"
click at [985, 586] on button "Preview Changes" at bounding box center [964, 580] width 138 height 33
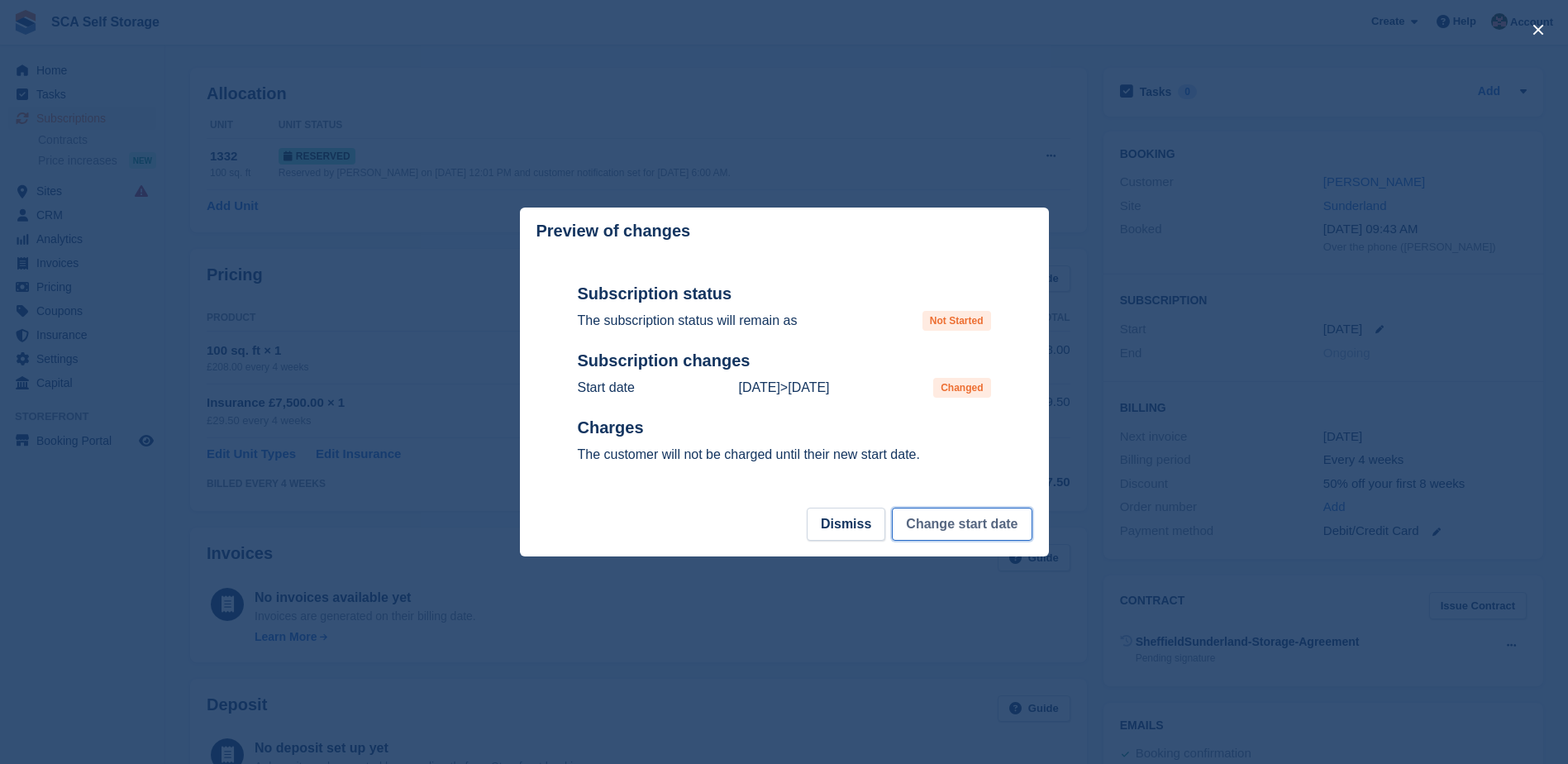
click at [976, 537] on button "Change start date" at bounding box center [962, 524] width 140 height 33
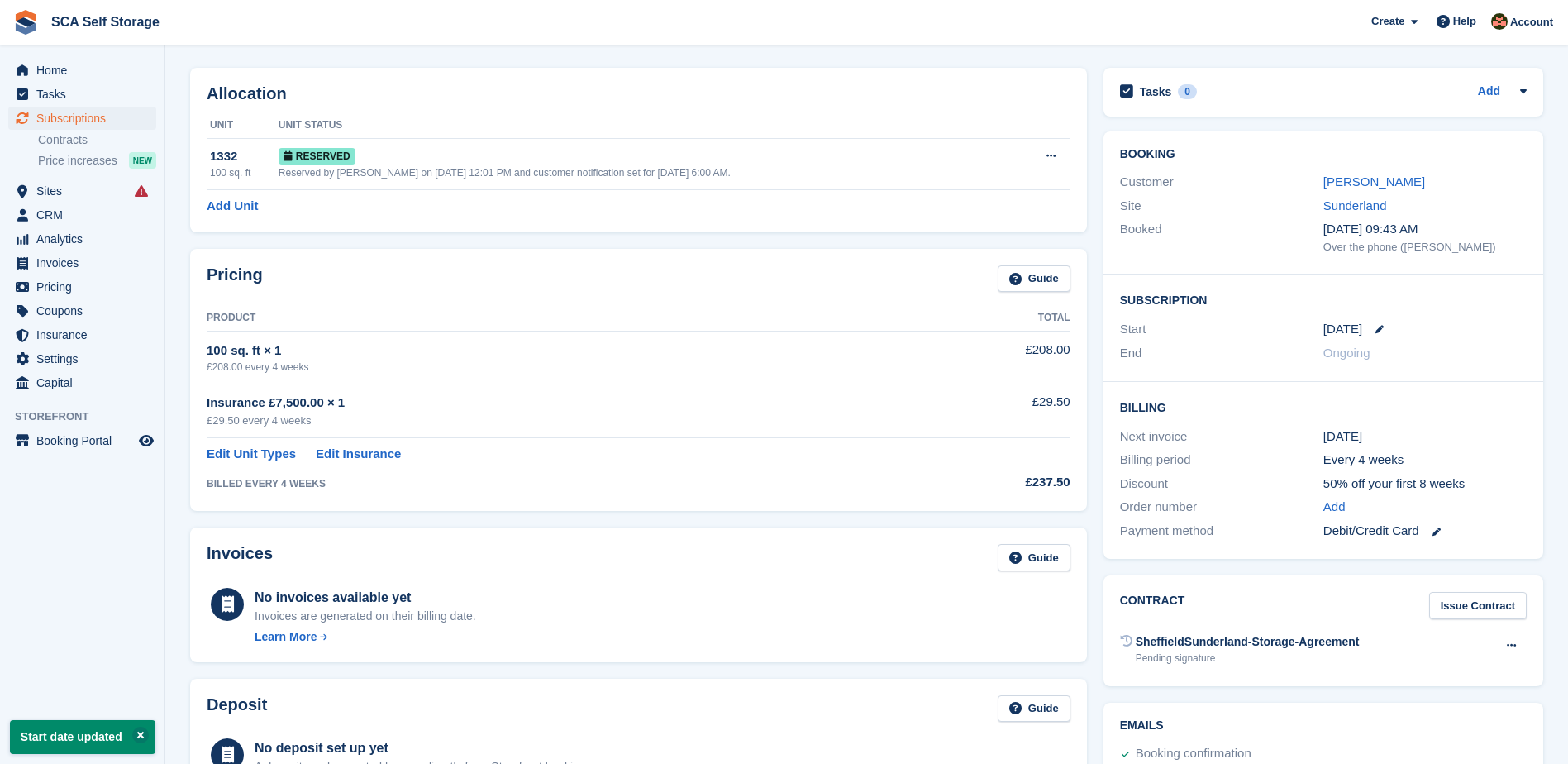
scroll to position [0, 0]
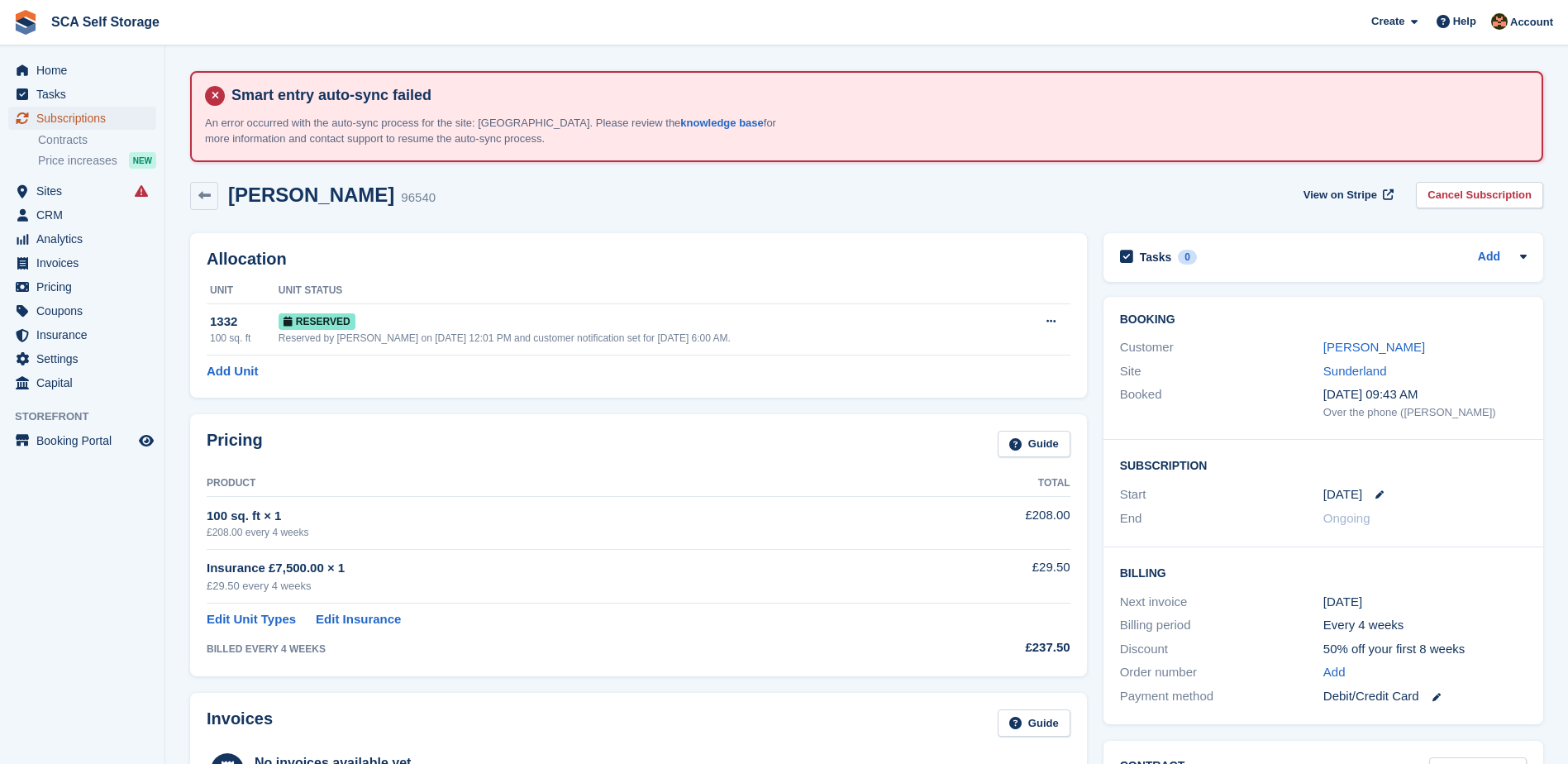
click at [83, 107] on span "Subscriptions" at bounding box center [86, 118] width 99 height 23
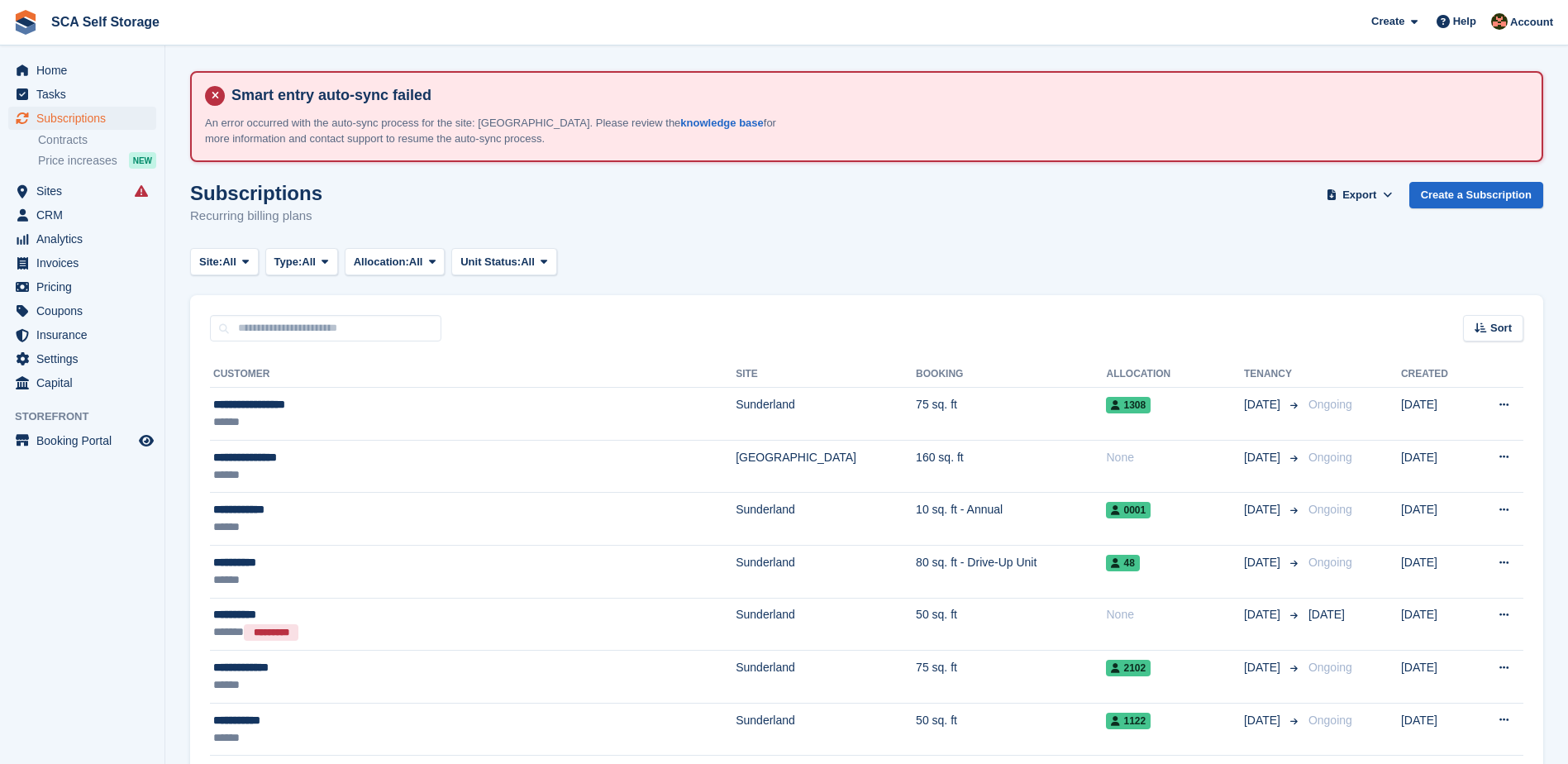
click at [322, 339] on input "text" at bounding box center [325, 329] width 231 height 27
type input "******"
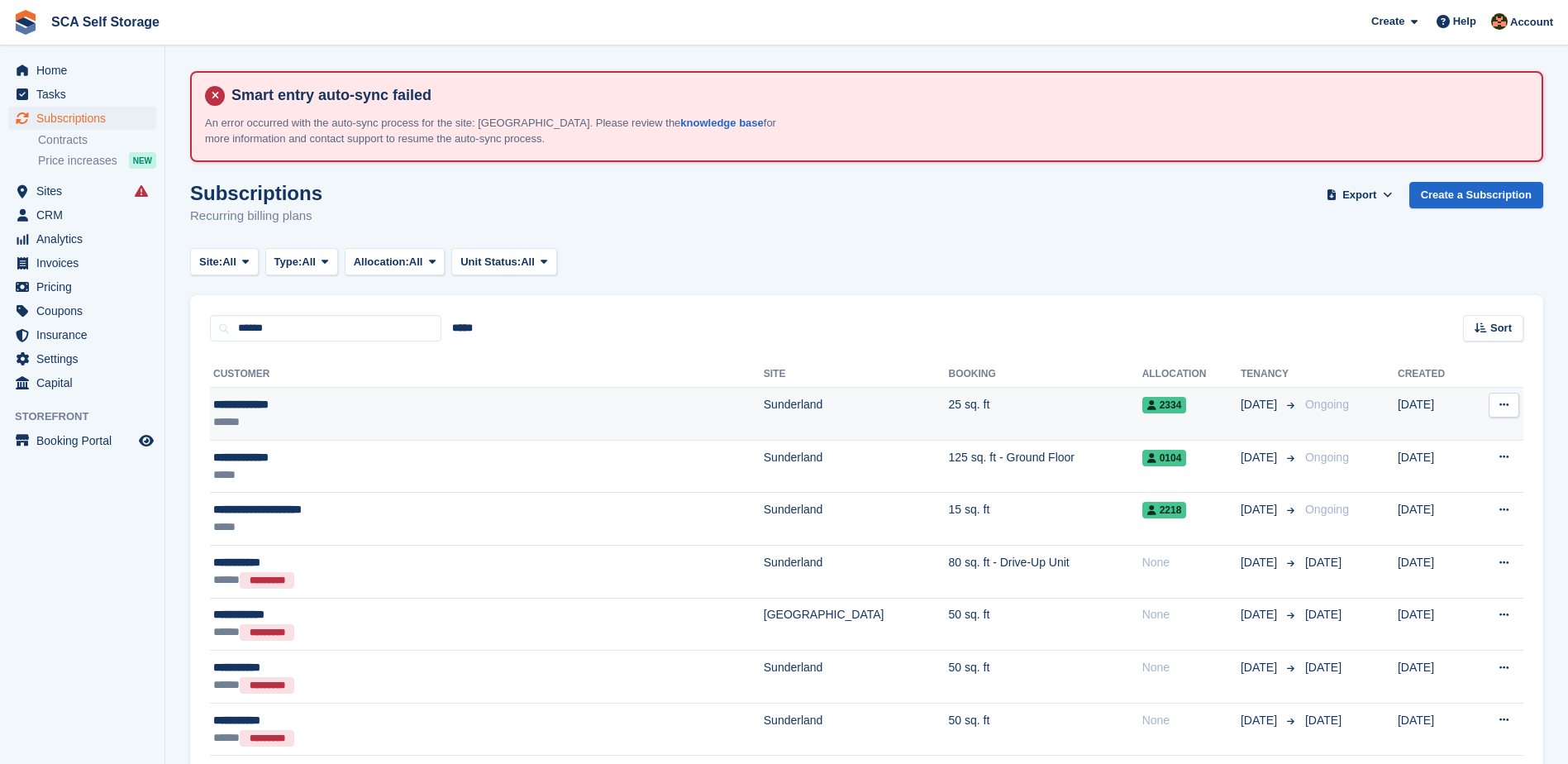
click at [764, 415] on td "Sunderland" at bounding box center [856, 414] width 185 height 53
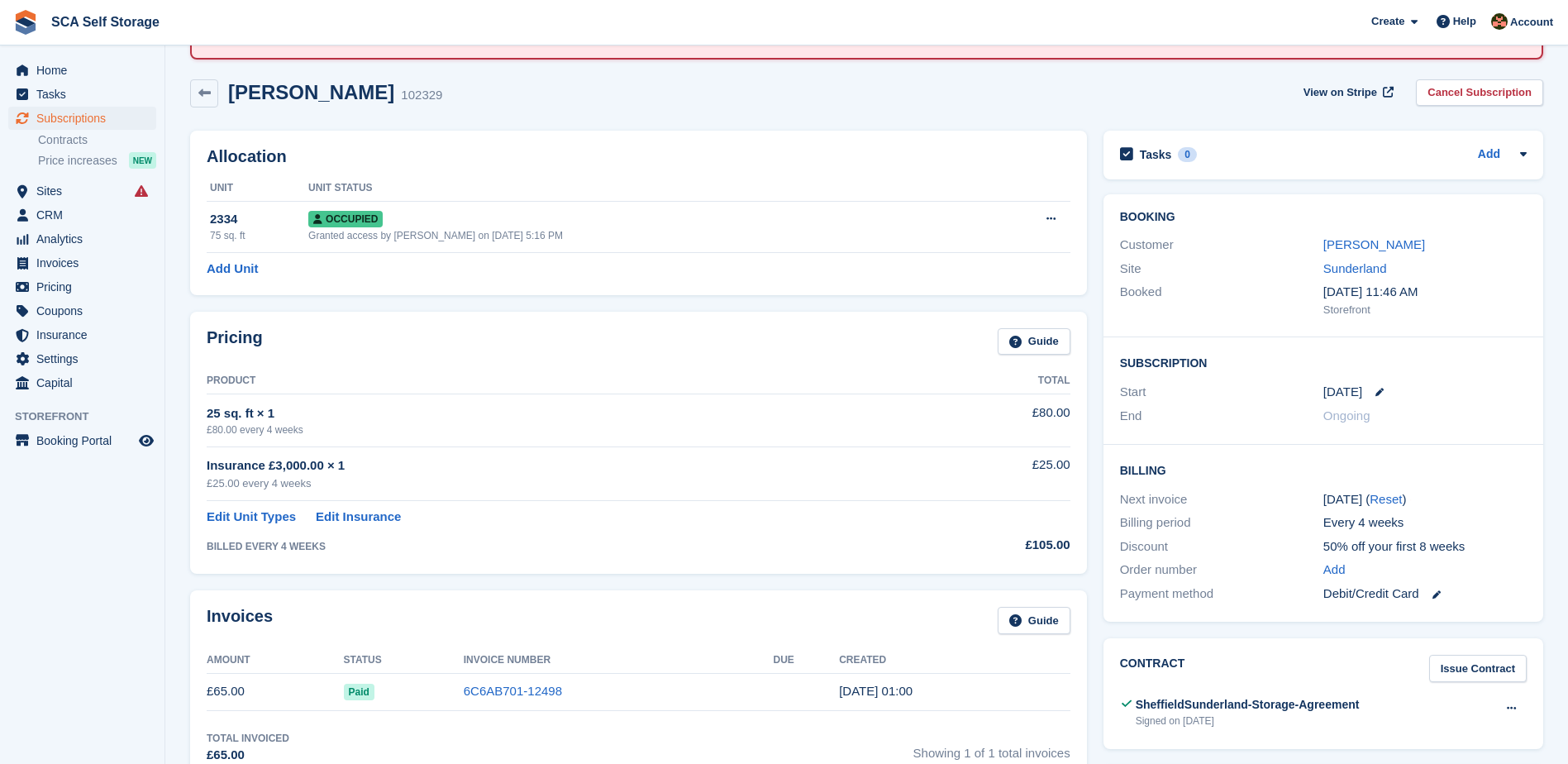
scroll to position [124, 0]
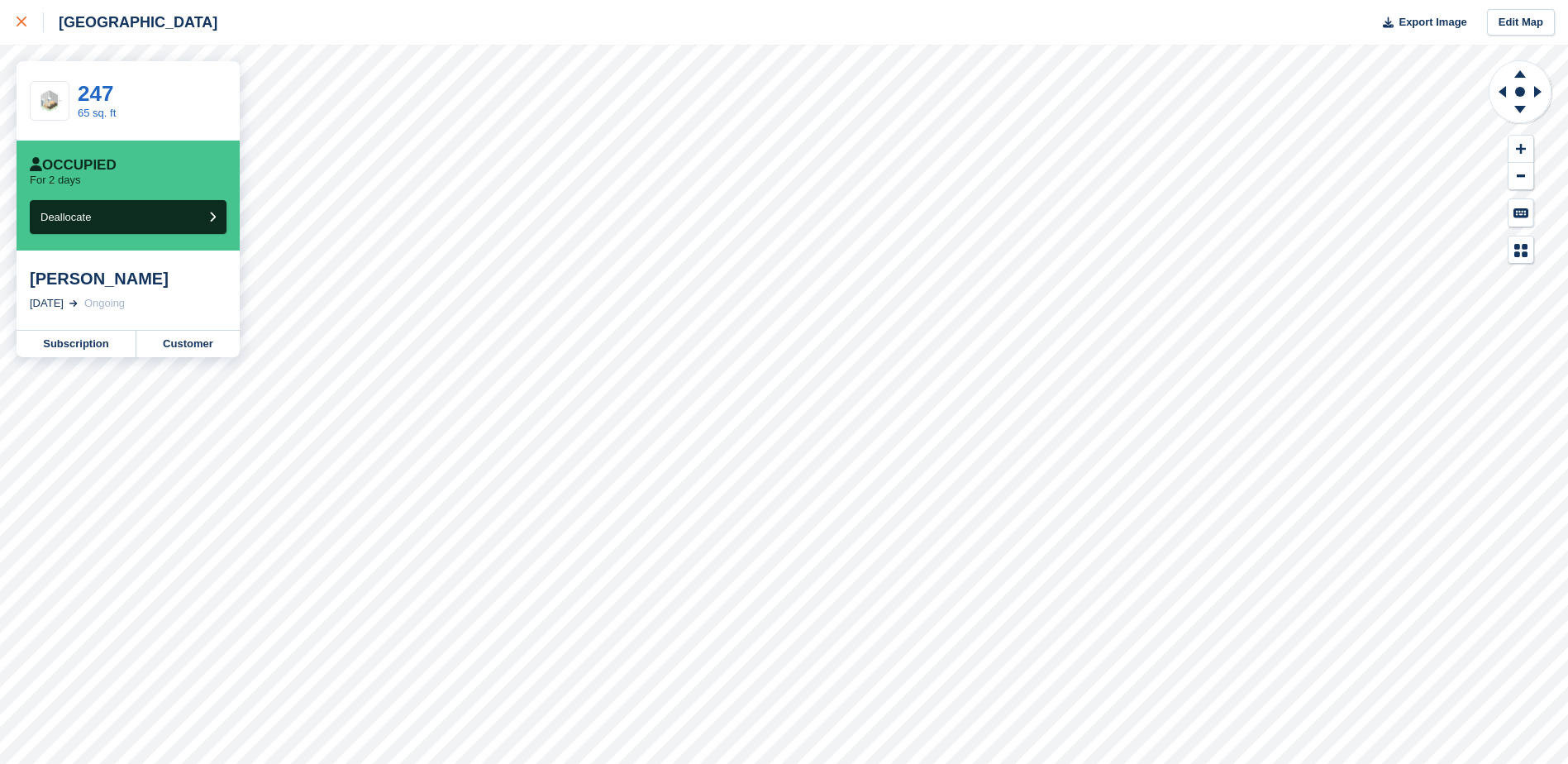
click at [28, 21] on div at bounding box center [30, 22] width 27 height 20
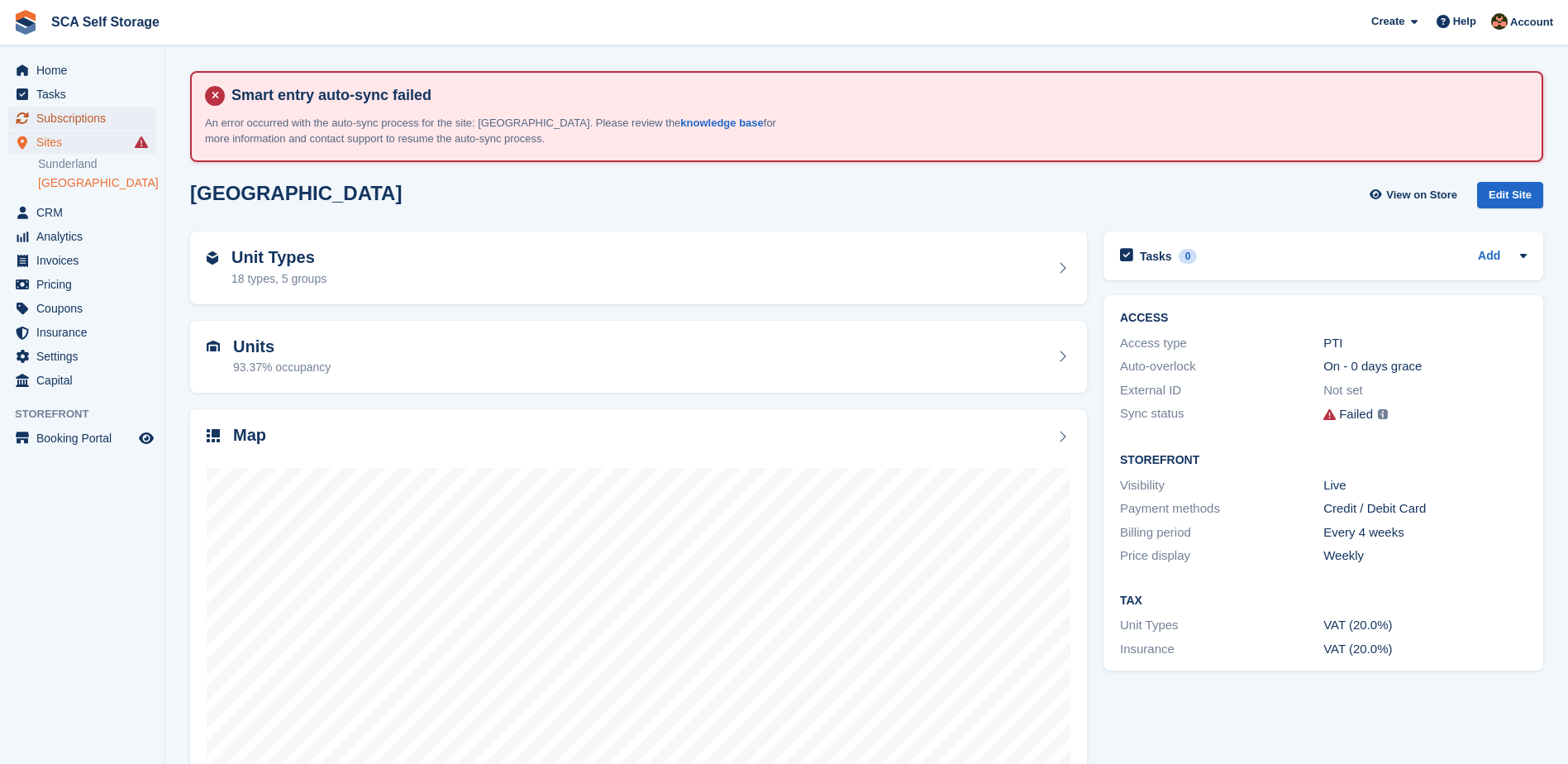
click at [81, 116] on span "Subscriptions" at bounding box center [86, 118] width 99 height 23
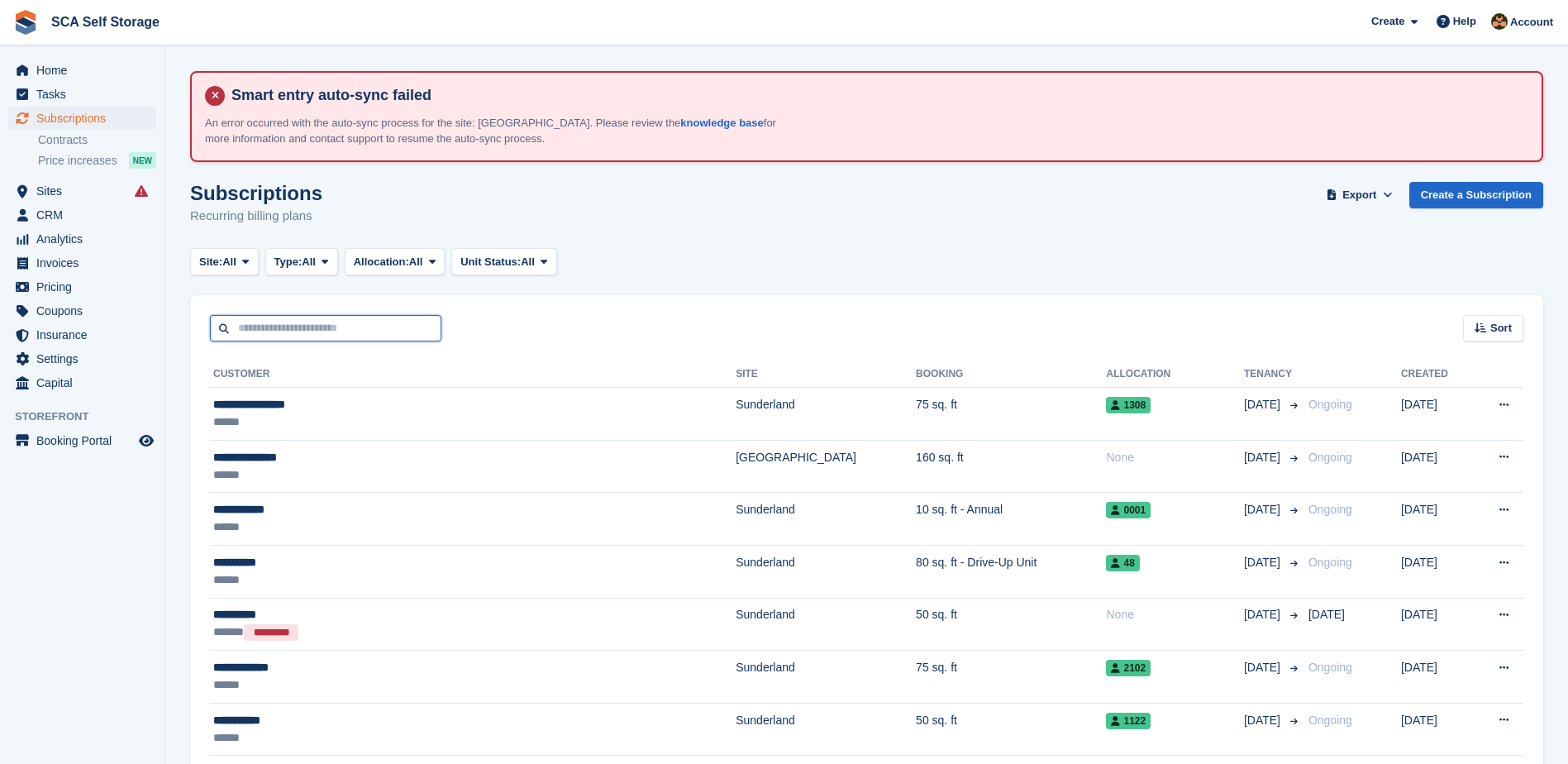
click at [277, 327] on input "text" at bounding box center [325, 329] width 231 height 27
type input "******"
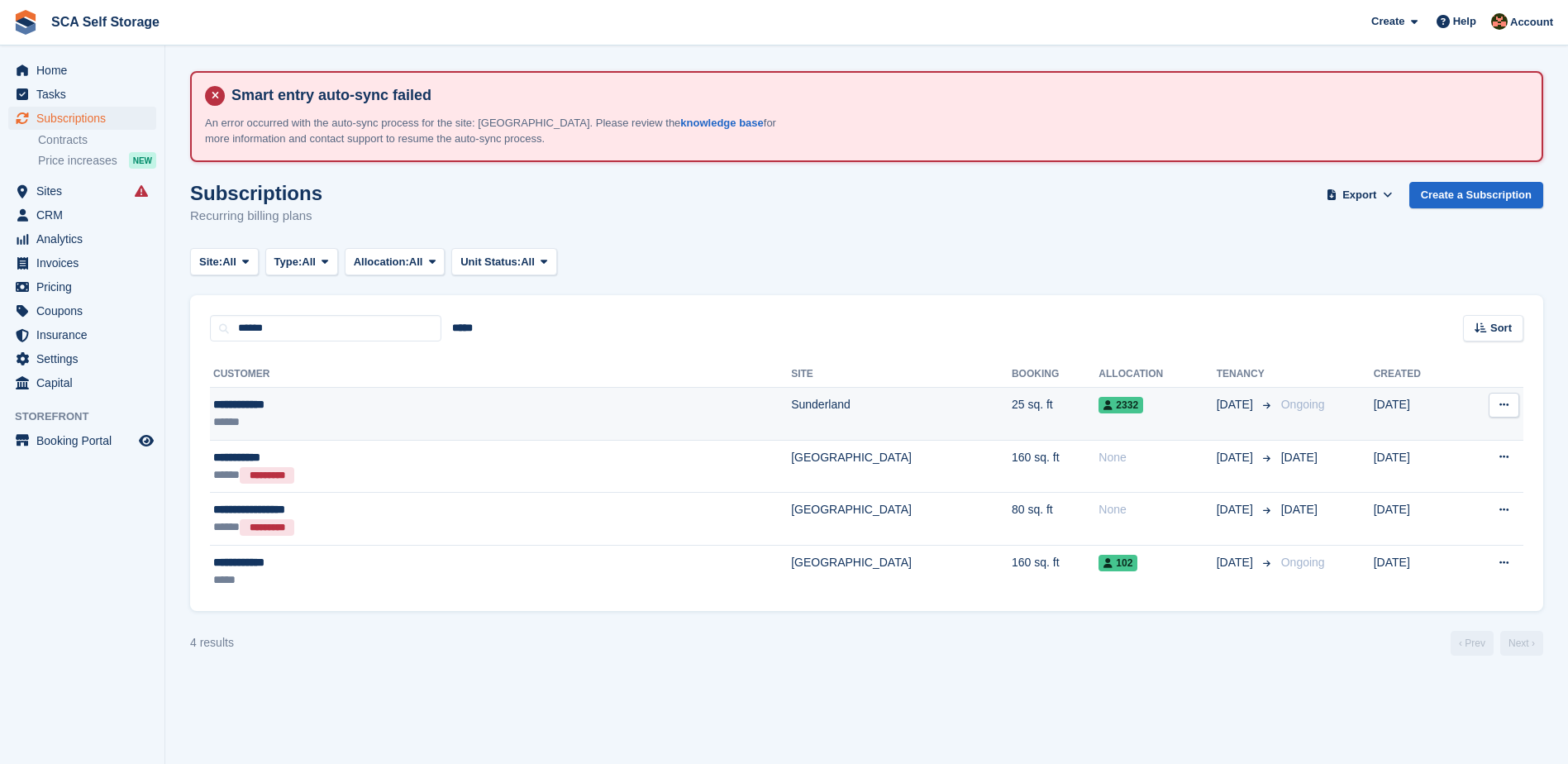
click at [425, 416] on div "******" at bounding box center [370, 422] width 314 height 17
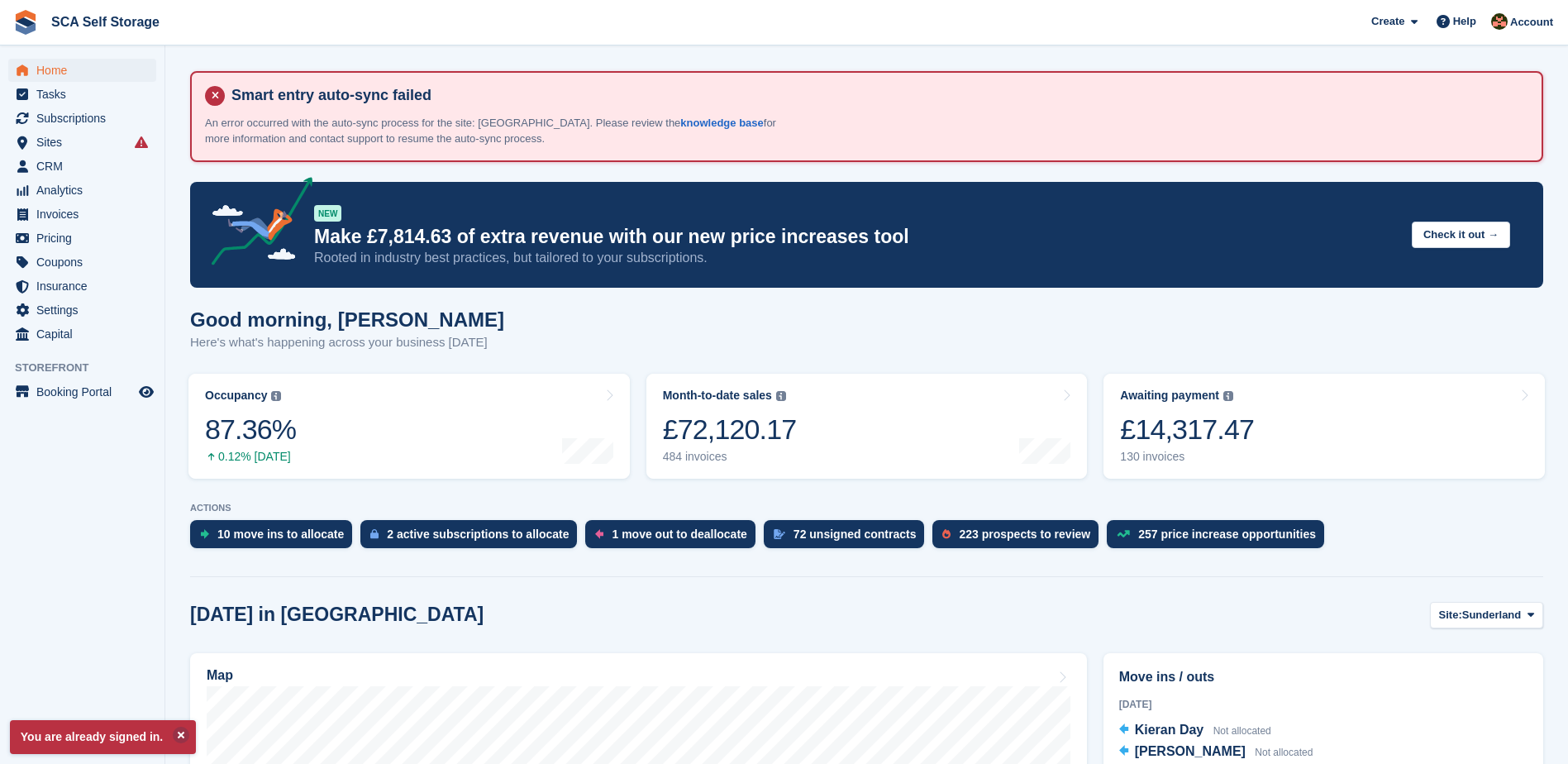
scroll to position [207, 0]
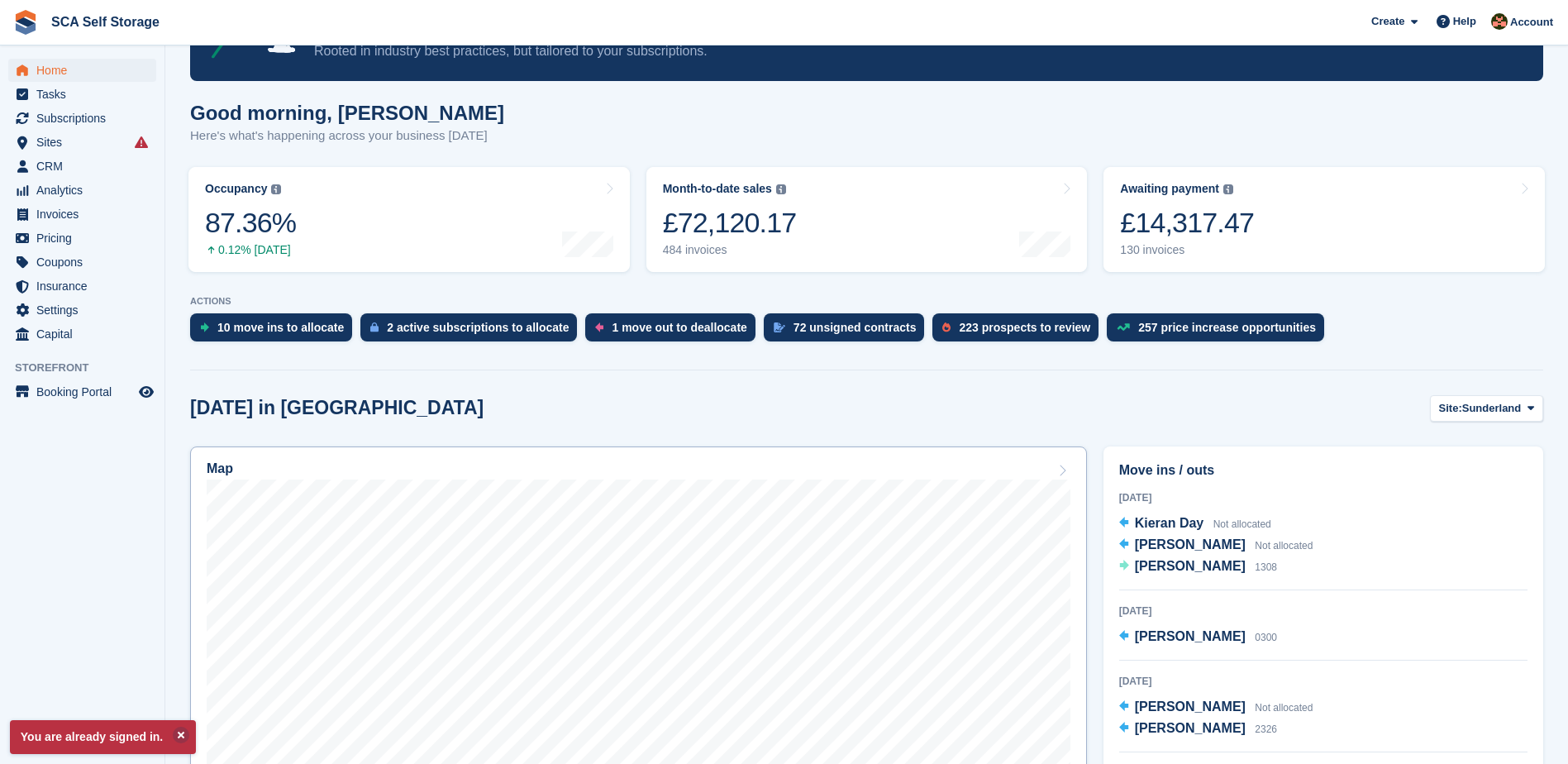
click at [584, 477] on div "Map" at bounding box center [638, 470] width 864 height 18
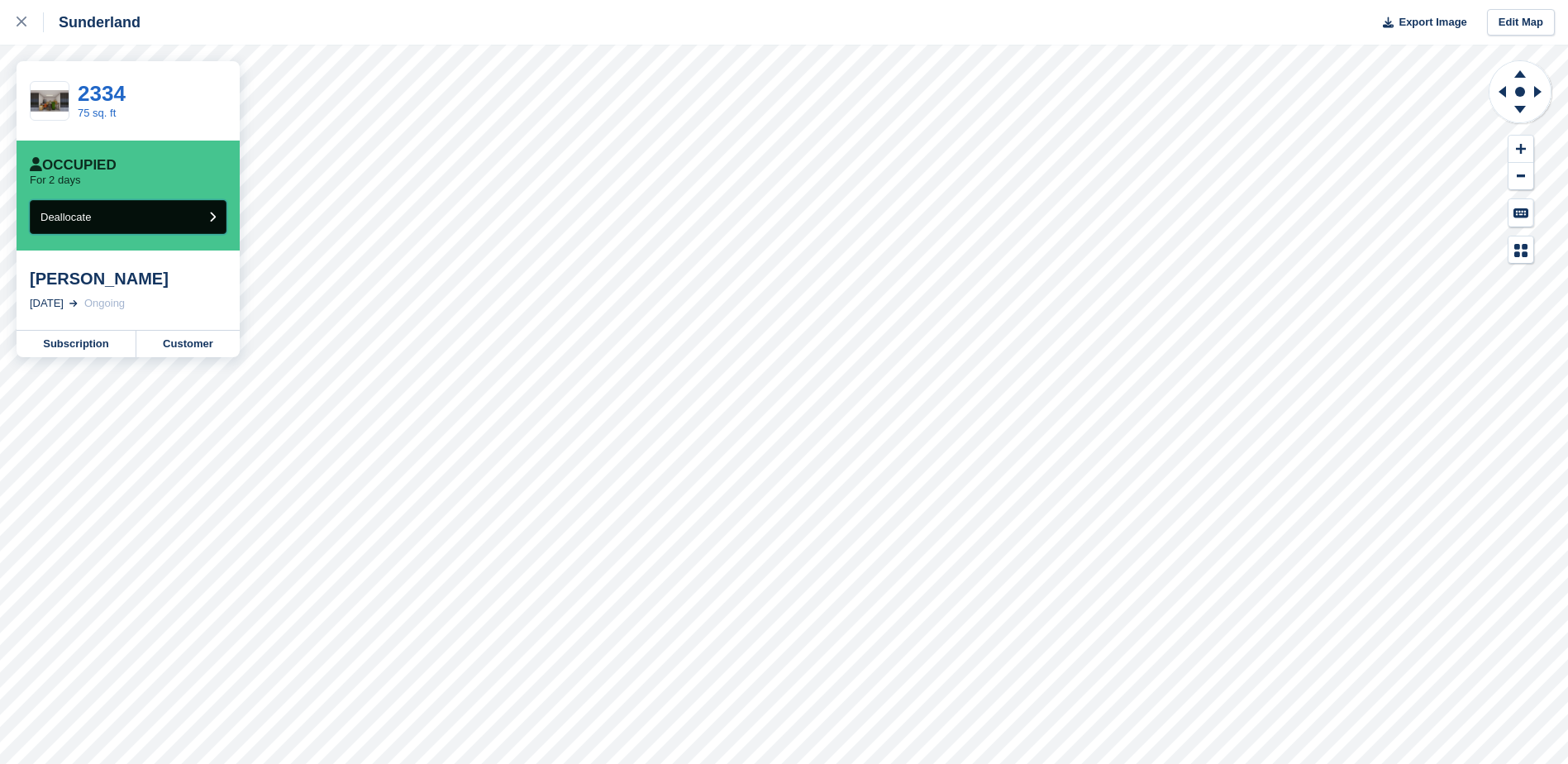
click at [124, 220] on button "Deallocate" at bounding box center [128, 217] width 197 height 34
click at [116, 219] on button "Deallocate" at bounding box center [128, 217] width 197 height 34
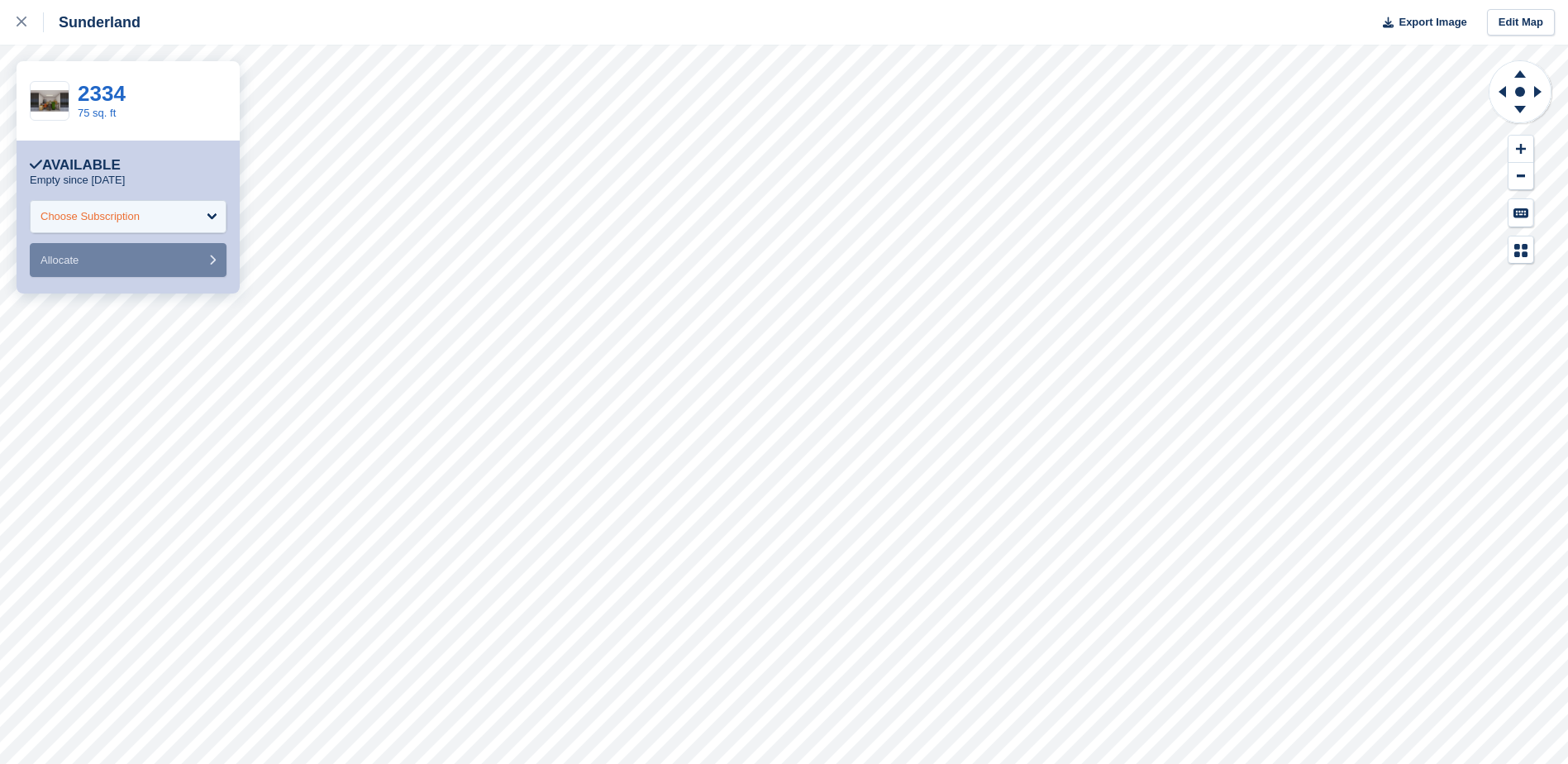
click at [74, 210] on div "Choose Subscription" at bounding box center [90, 217] width 99 height 16
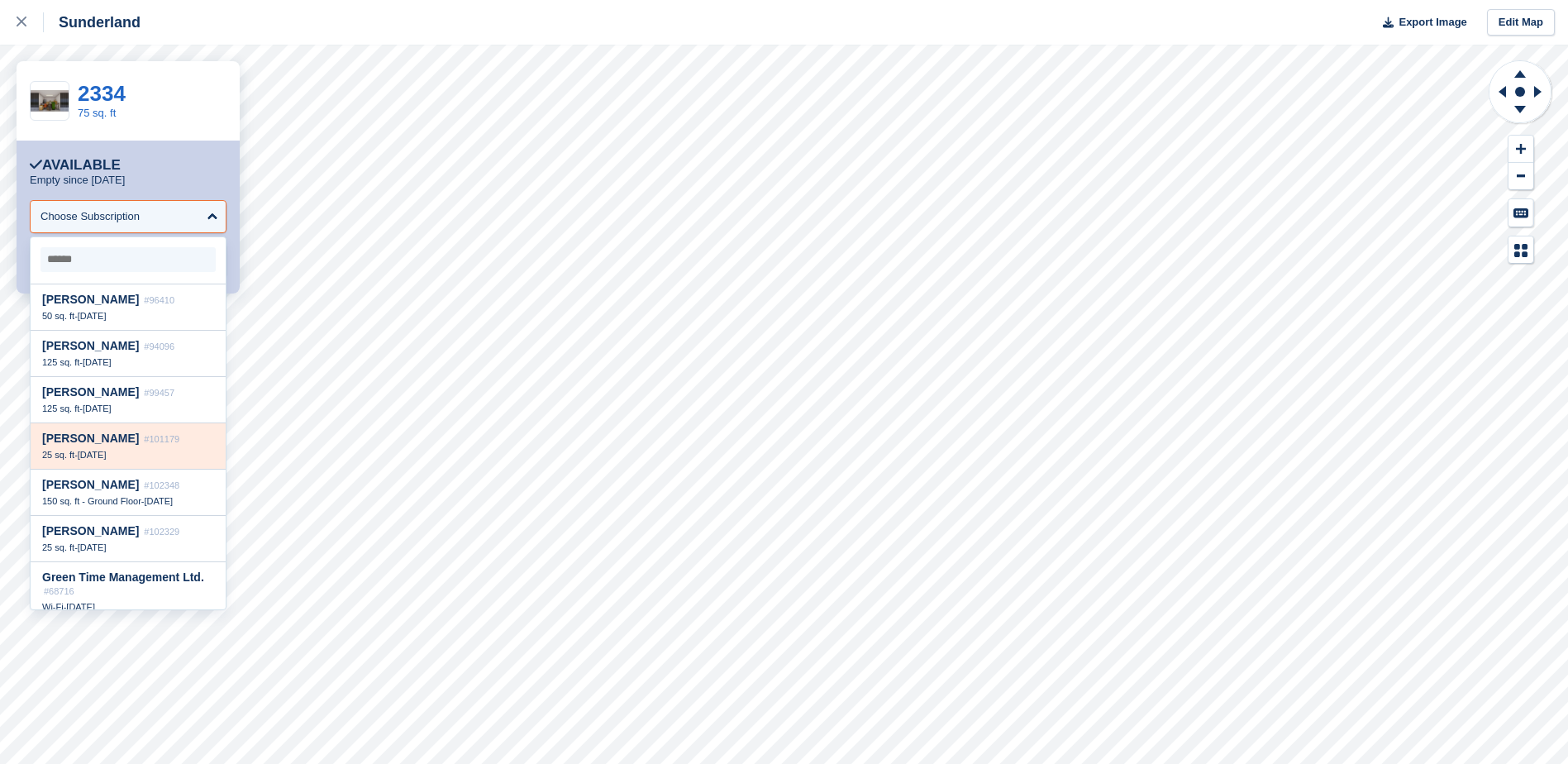
scroll to position [41, 0]
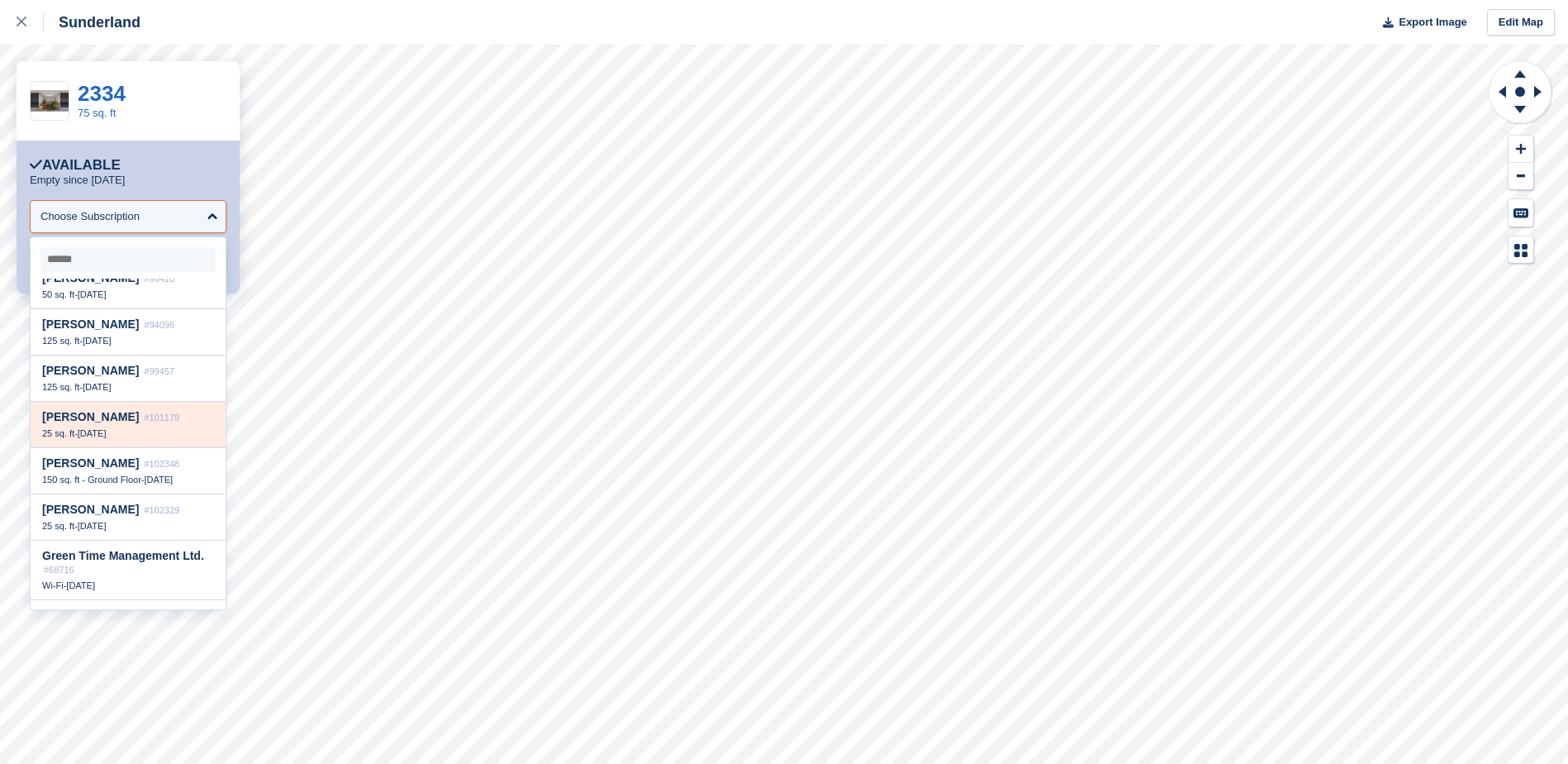
click at [120, 436] on div "25 sq. ft - 22 Aug" at bounding box center [128, 433] width 172 height 12
select select "******"
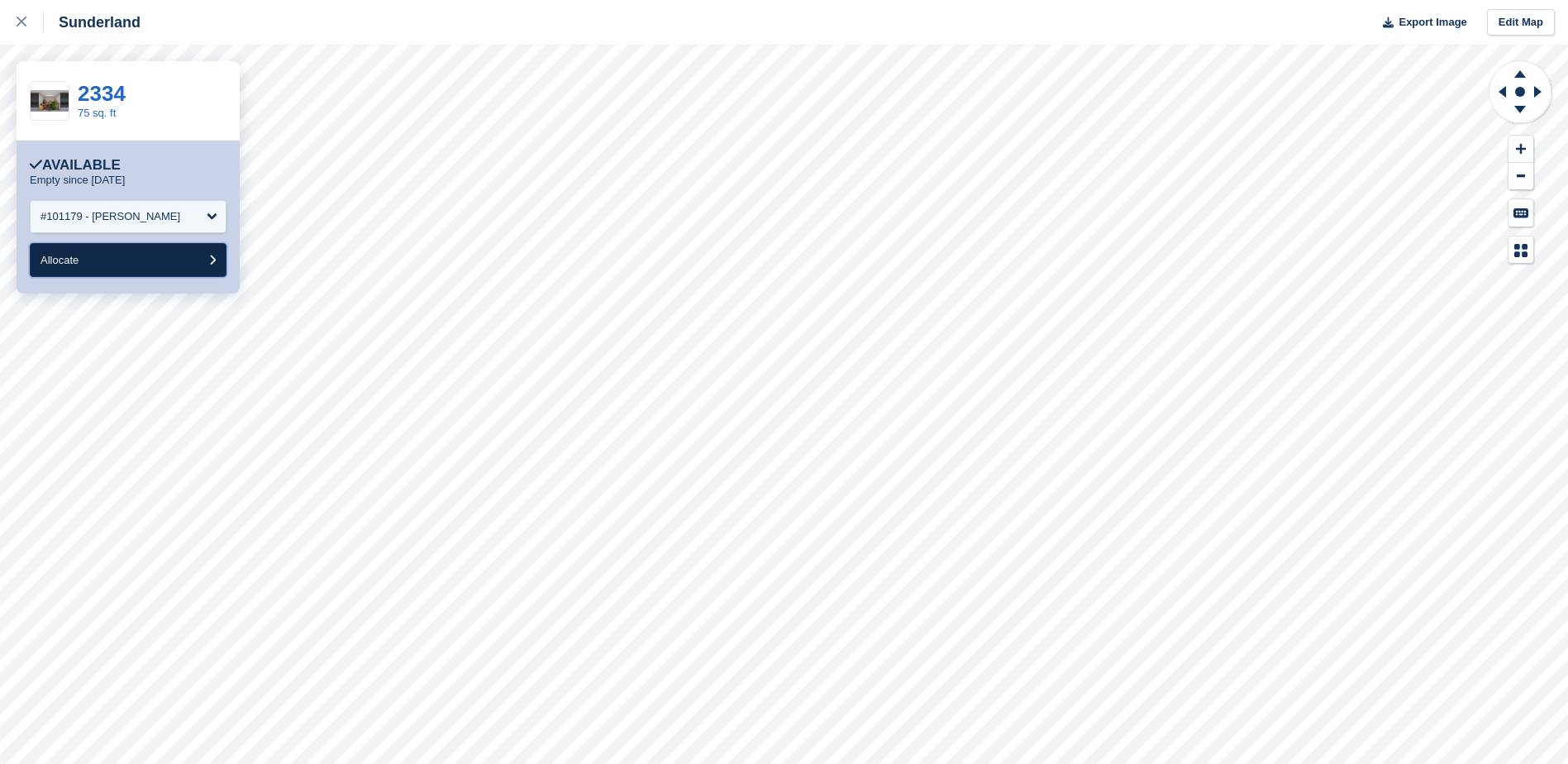
click at [97, 255] on button "Allocate" at bounding box center [128, 260] width 197 height 34
click at [97, 210] on div "Choose Subscription" at bounding box center [90, 217] width 99 height 16
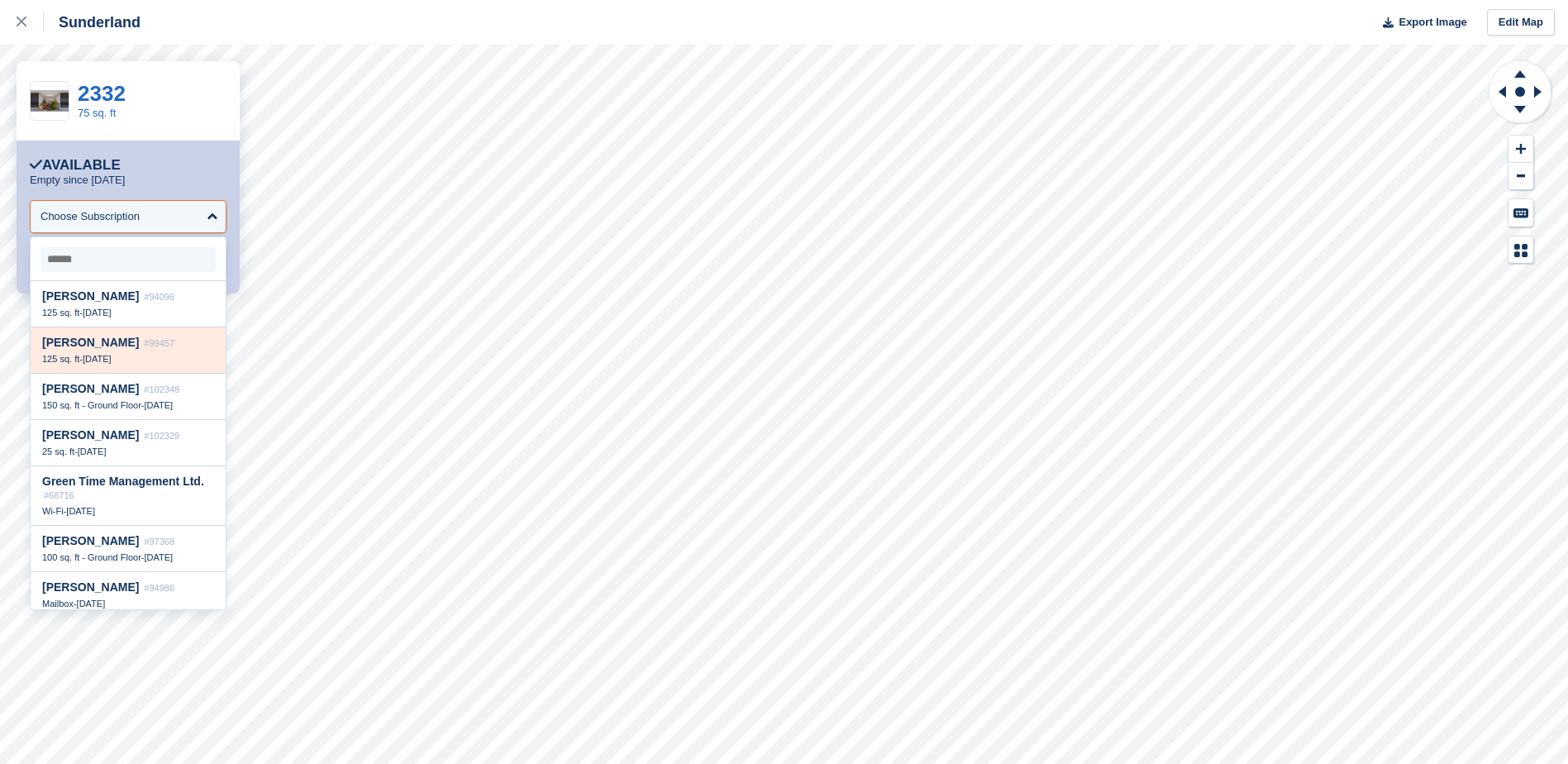
scroll to position [124, 0]
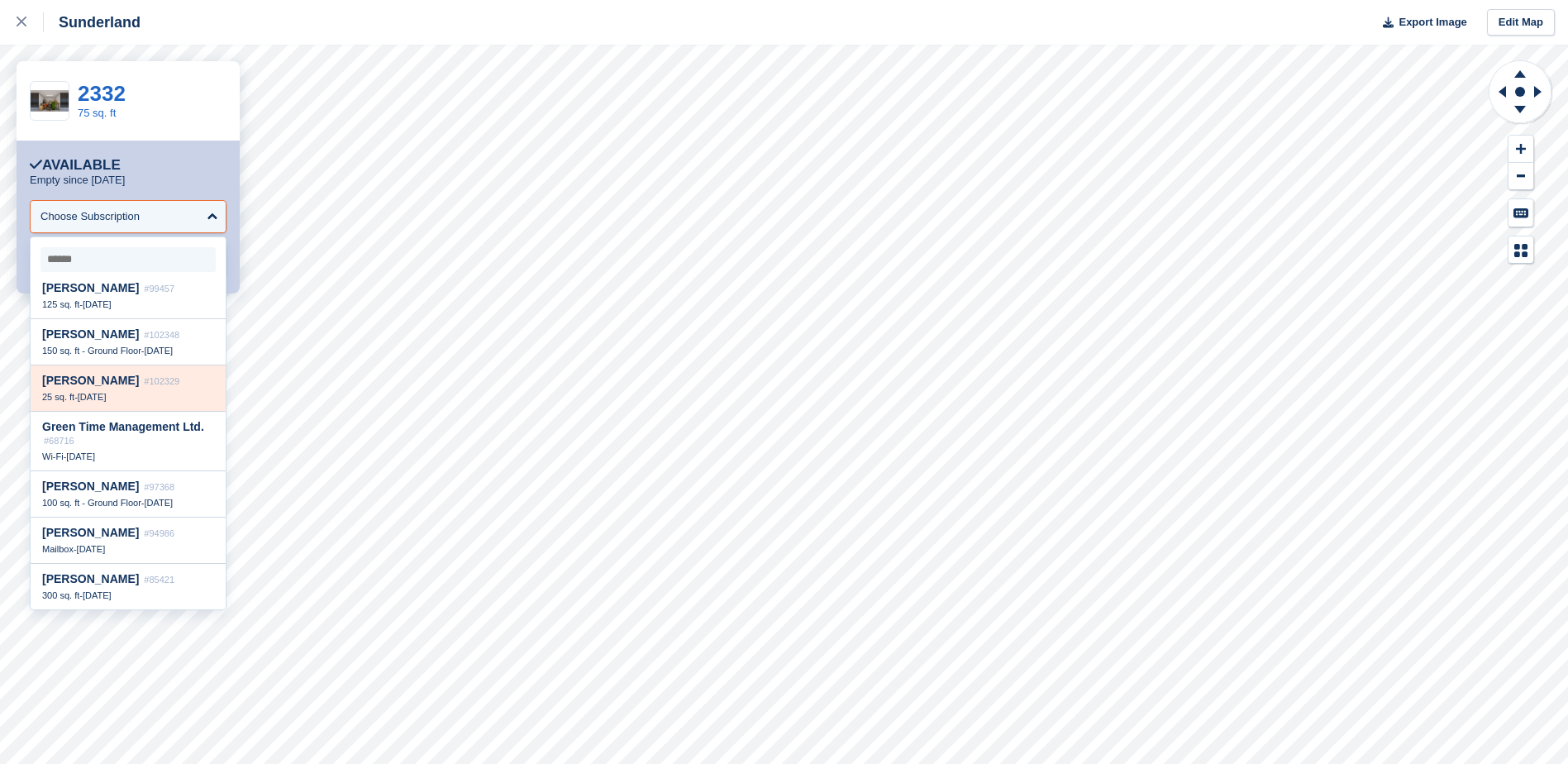
click at [118, 391] on div "Graeme Wilson #102329 25 sq. ft - 21 Aug" at bounding box center [128, 389] width 195 height 47
select select "******"
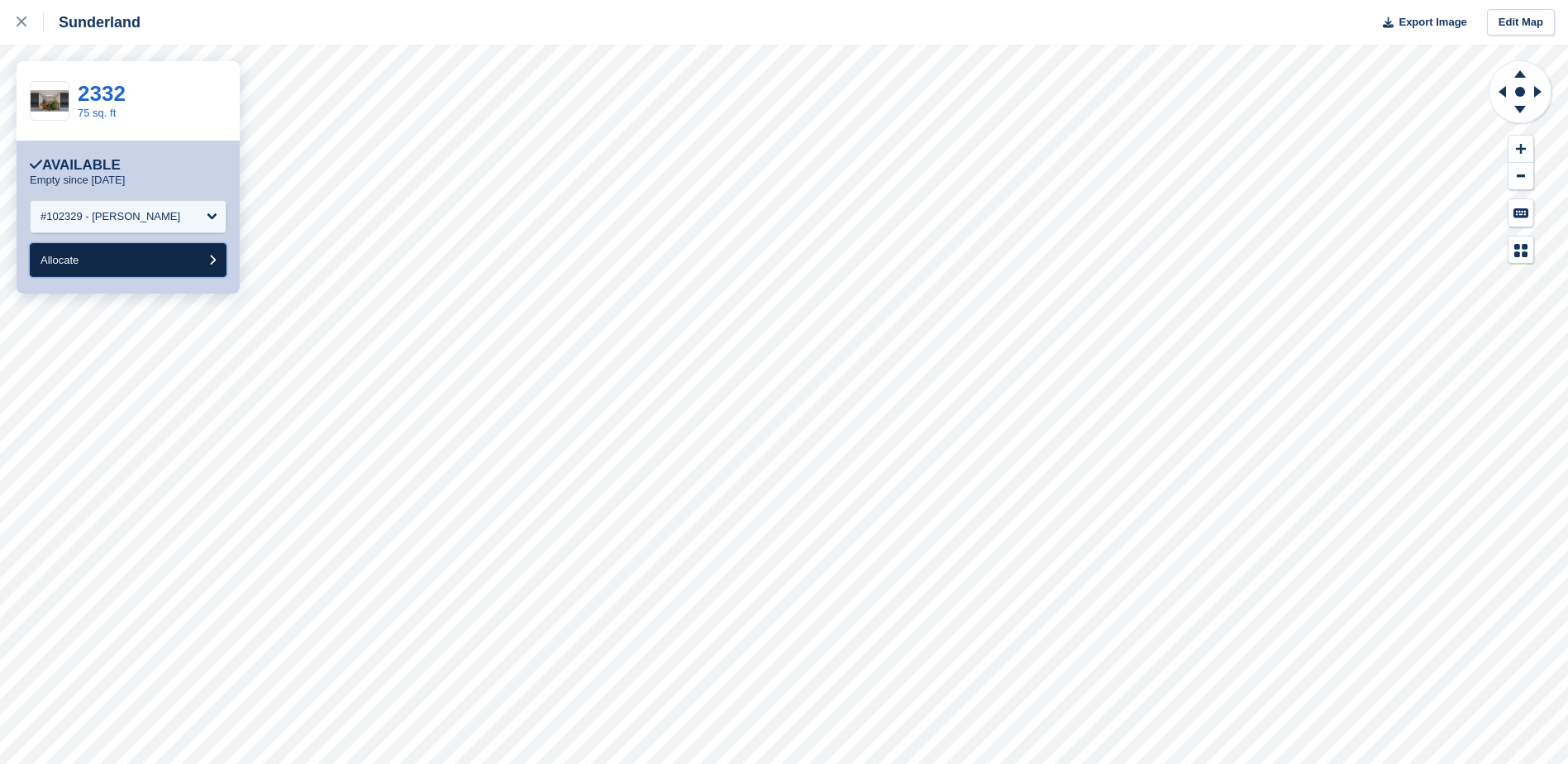
click at [126, 270] on button "Allocate" at bounding box center [128, 260] width 197 height 34
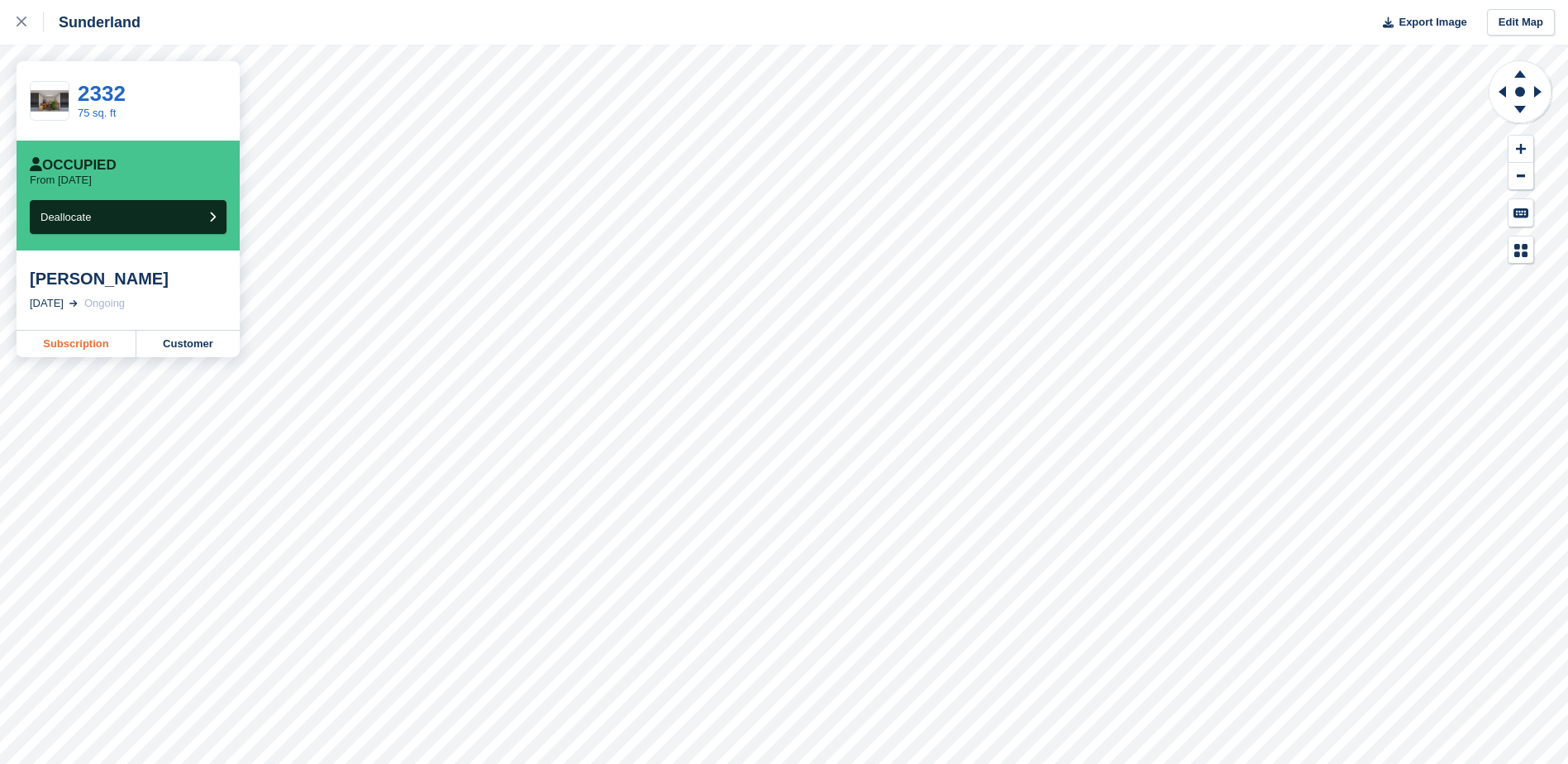
click at [112, 347] on link "Subscription" at bounding box center [76, 344] width 120 height 27
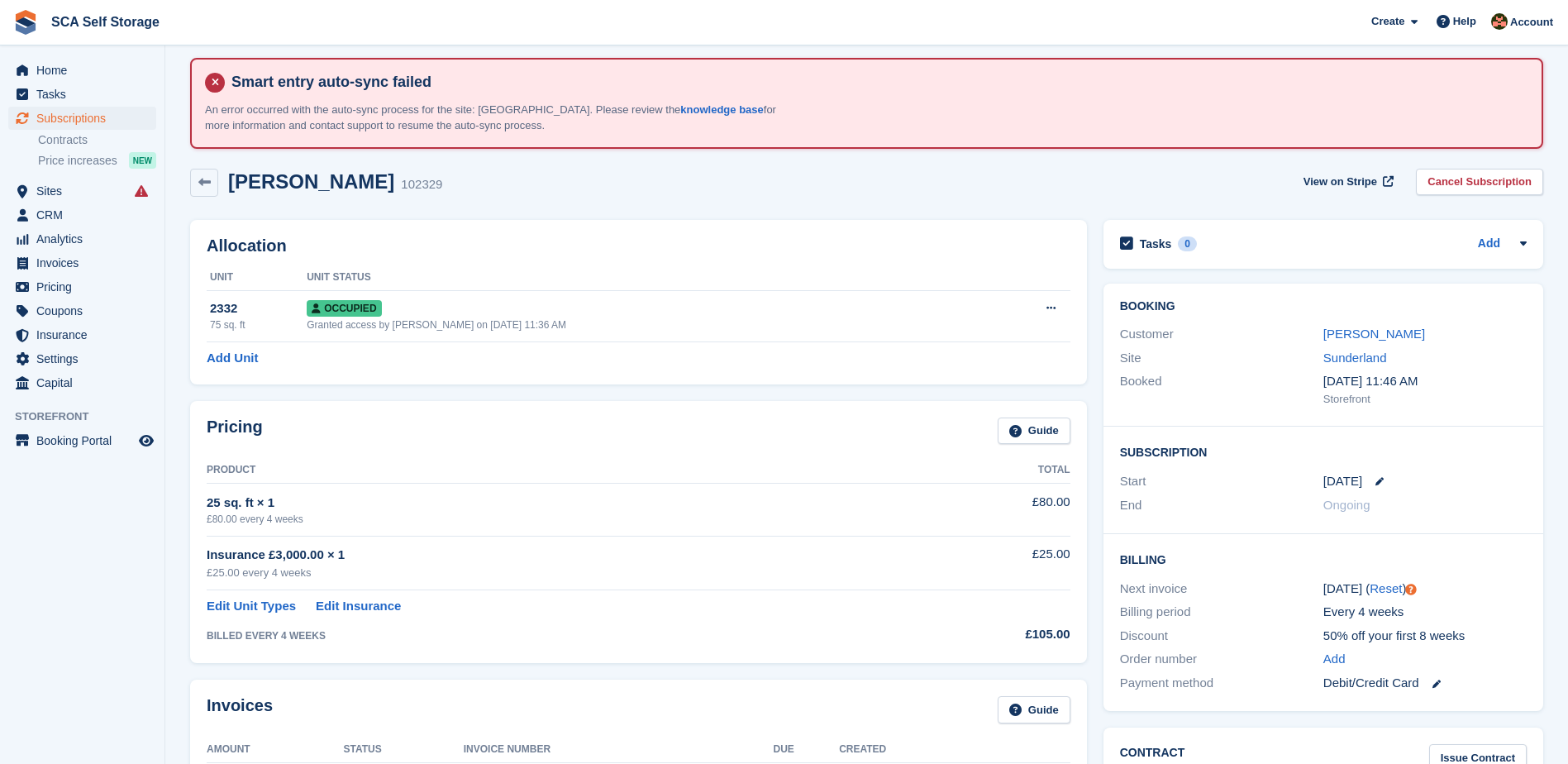
scroll to position [41, 0]
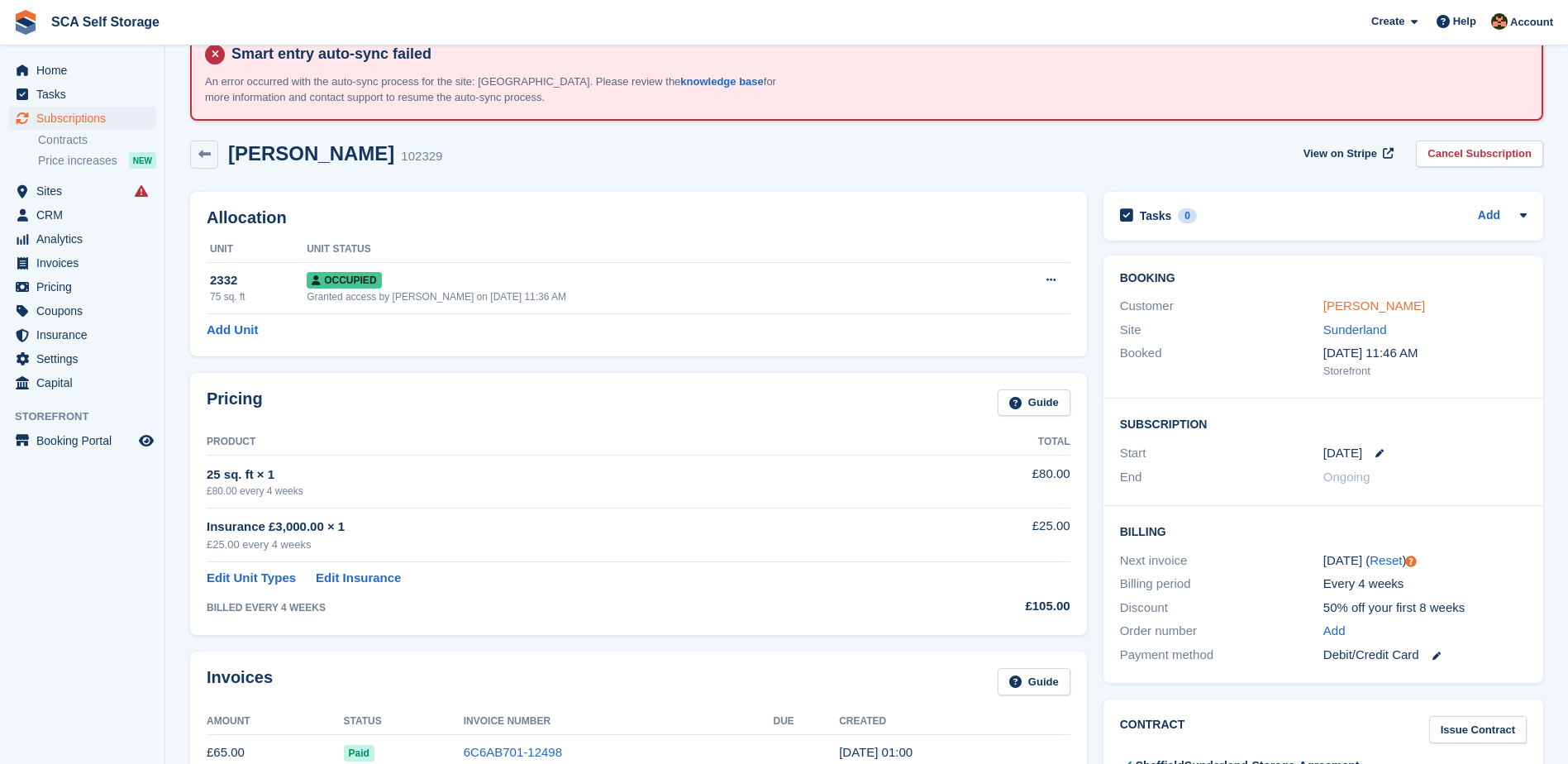
click at [1358, 313] on link "[PERSON_NAME]" at bounding box center [1375, 305] width 102 height 14
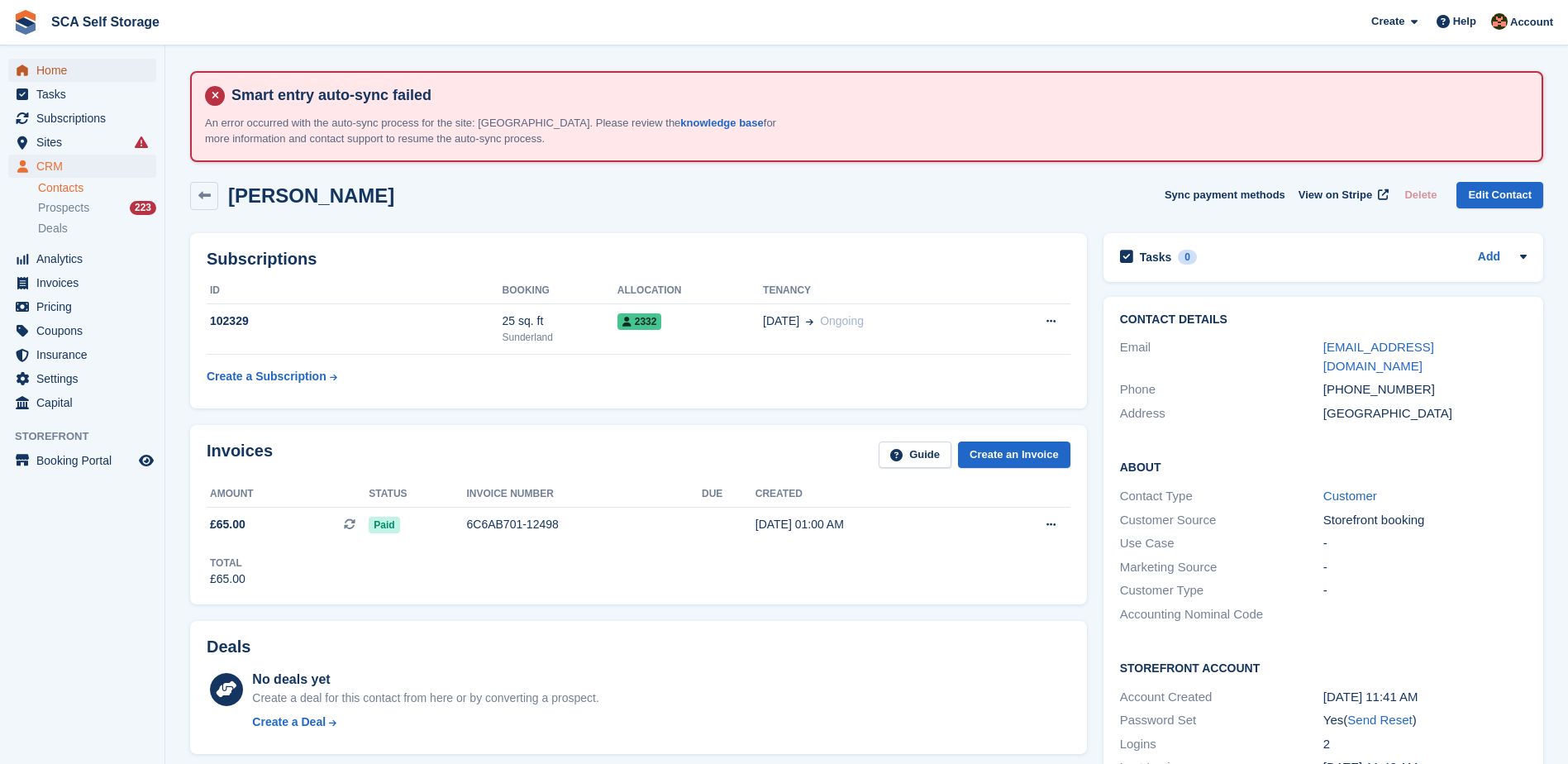
click at [56, 71] on span "Home" at bounding box center [86, 71] width 99 height 23
